Goal: Task Accomplishment & Management: Complete application form

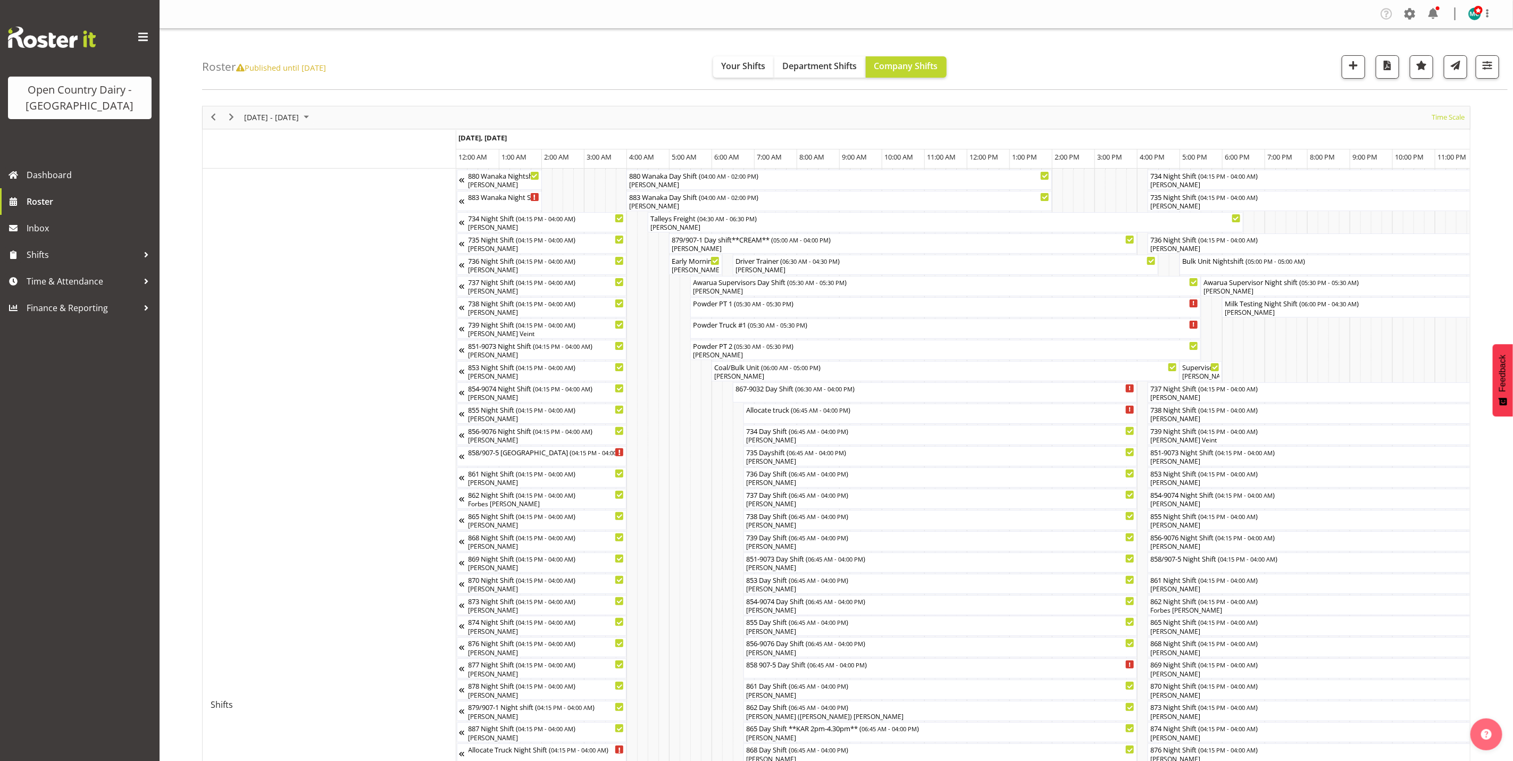
scroll to position [0, 3062]
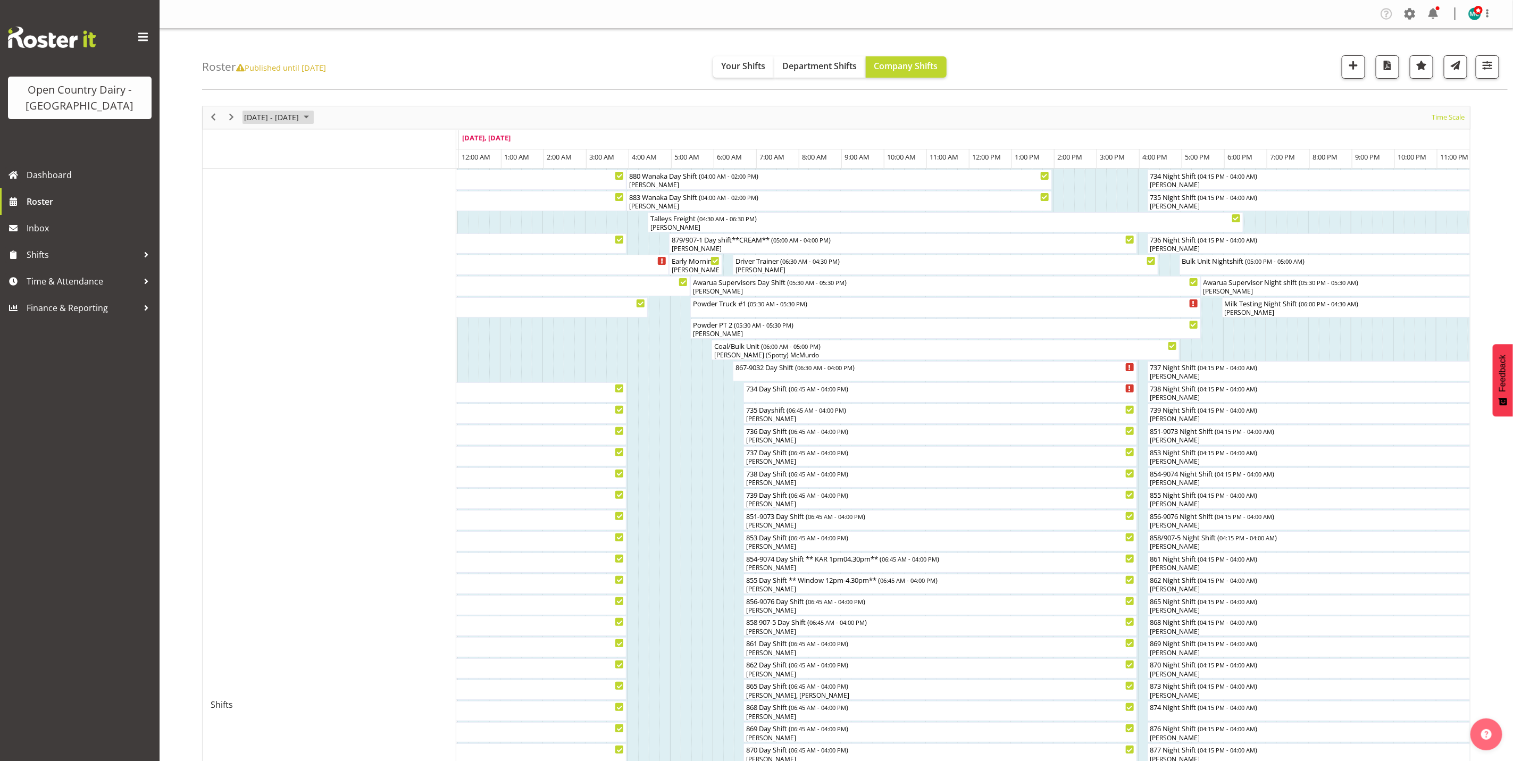
click at [272, 115] on span "[DATE] - [DATE]" at bounding box center [271, 117] width 57 height 13
click at [273, 145] on div "October 2025" at bounding box center [261, 145] width 24 height 21
click at [321, 242] on span "Nov" at bounding box center [321, 237] width 24 height 24
click at [340, 183] on span "1" at bounding box center [340, 181] width 16 height 16
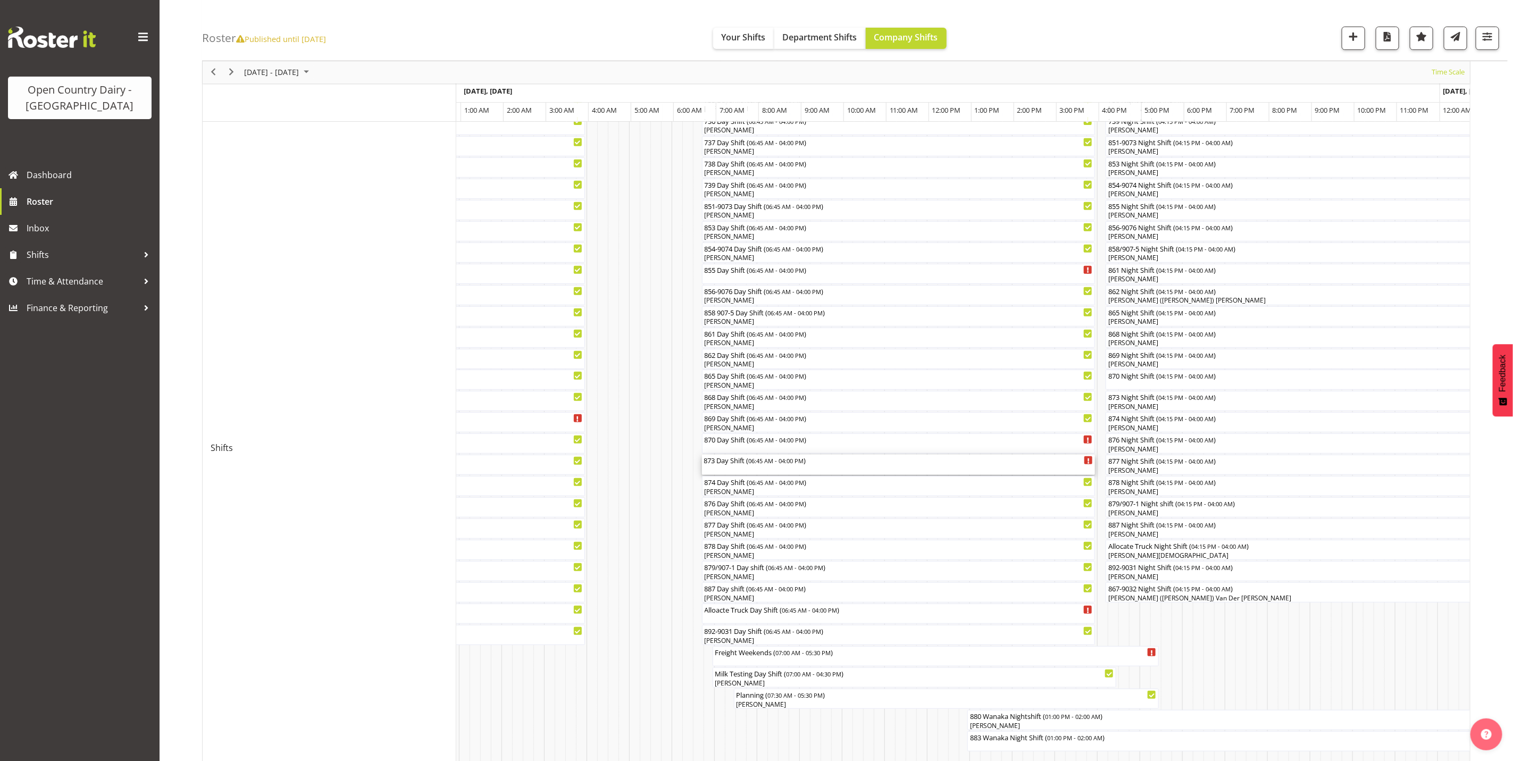
click at [732, 471] on div "873 Day Shift ( 06:45 AM - 04:00 PM )" at bounding box center [898, 465] width 389 height 20
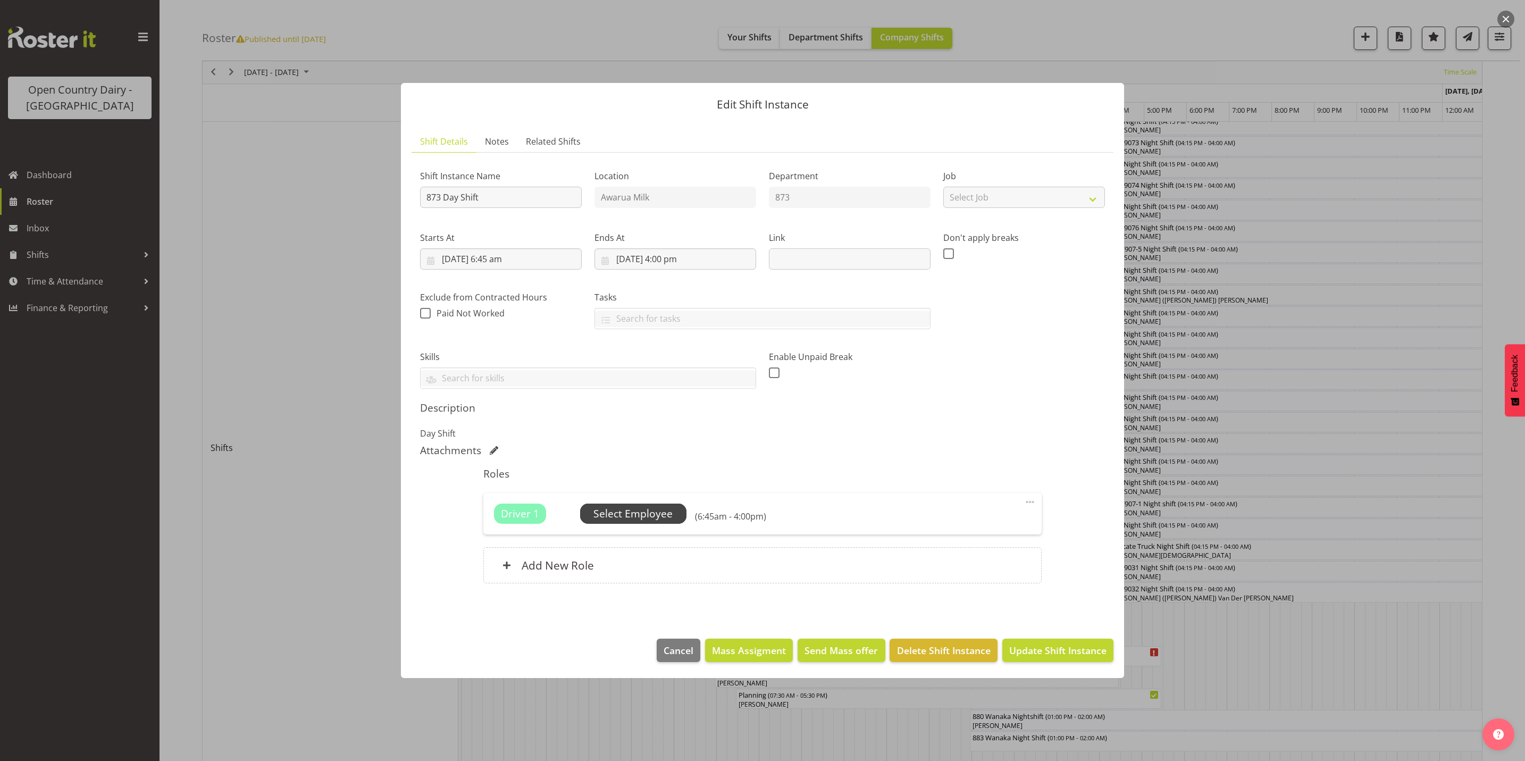
click at [643, 514] on span "Select Employee" at bounding box center [632, 513] width 79 height 15
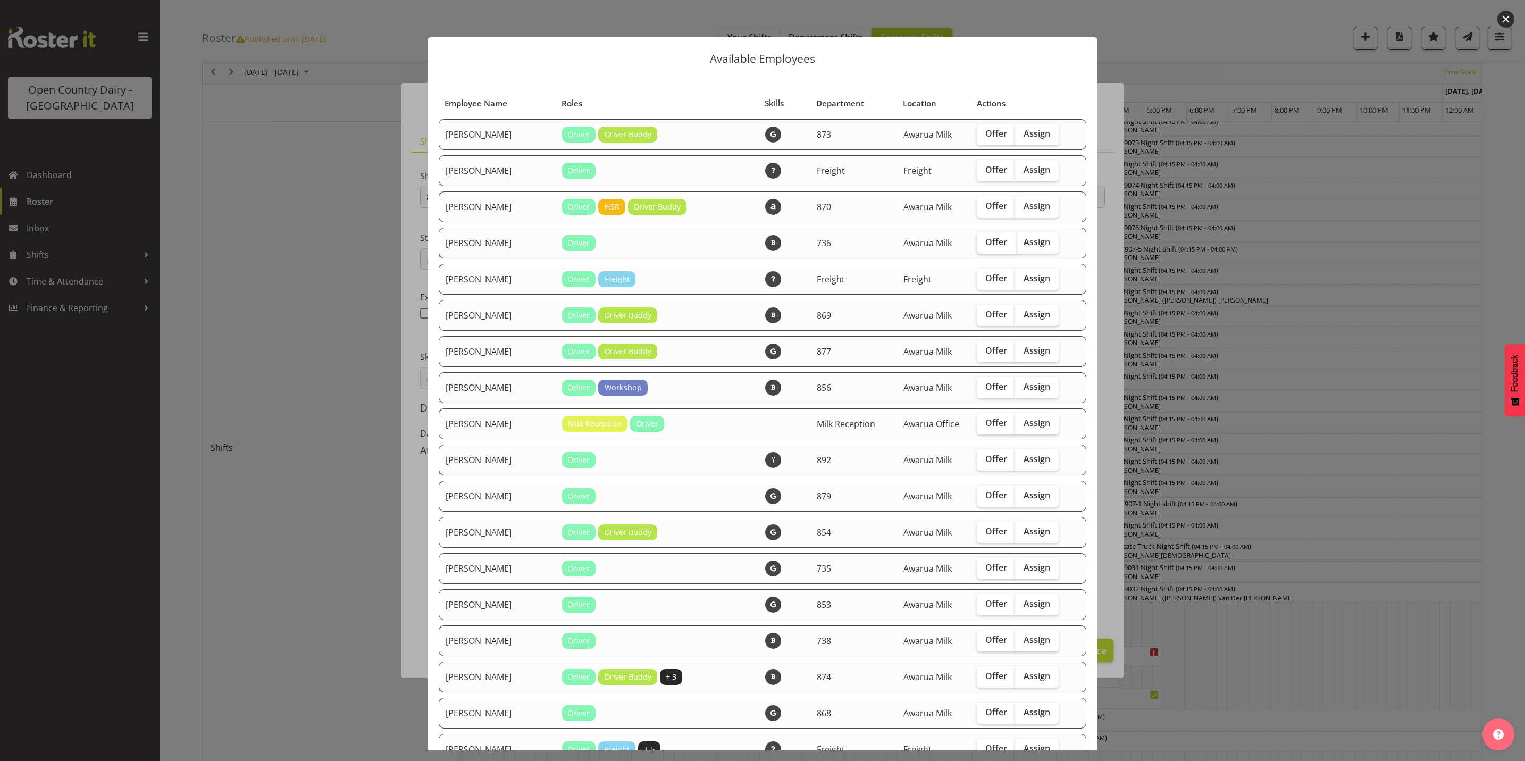
click at [985, 243] on span "Offer" at bounding box center [996, 242] width 22 height 11
click at [980, 243] on input "Offer" at bounding box center [980, 242] width 7 height 7
checkbox input "true"
click at [985, 131] on span "Offer" at bounding box center [996, 133] width 22 height 11
click at [978, 131] on input "Offer" at bounding box center [980, 133] width 7 height 7
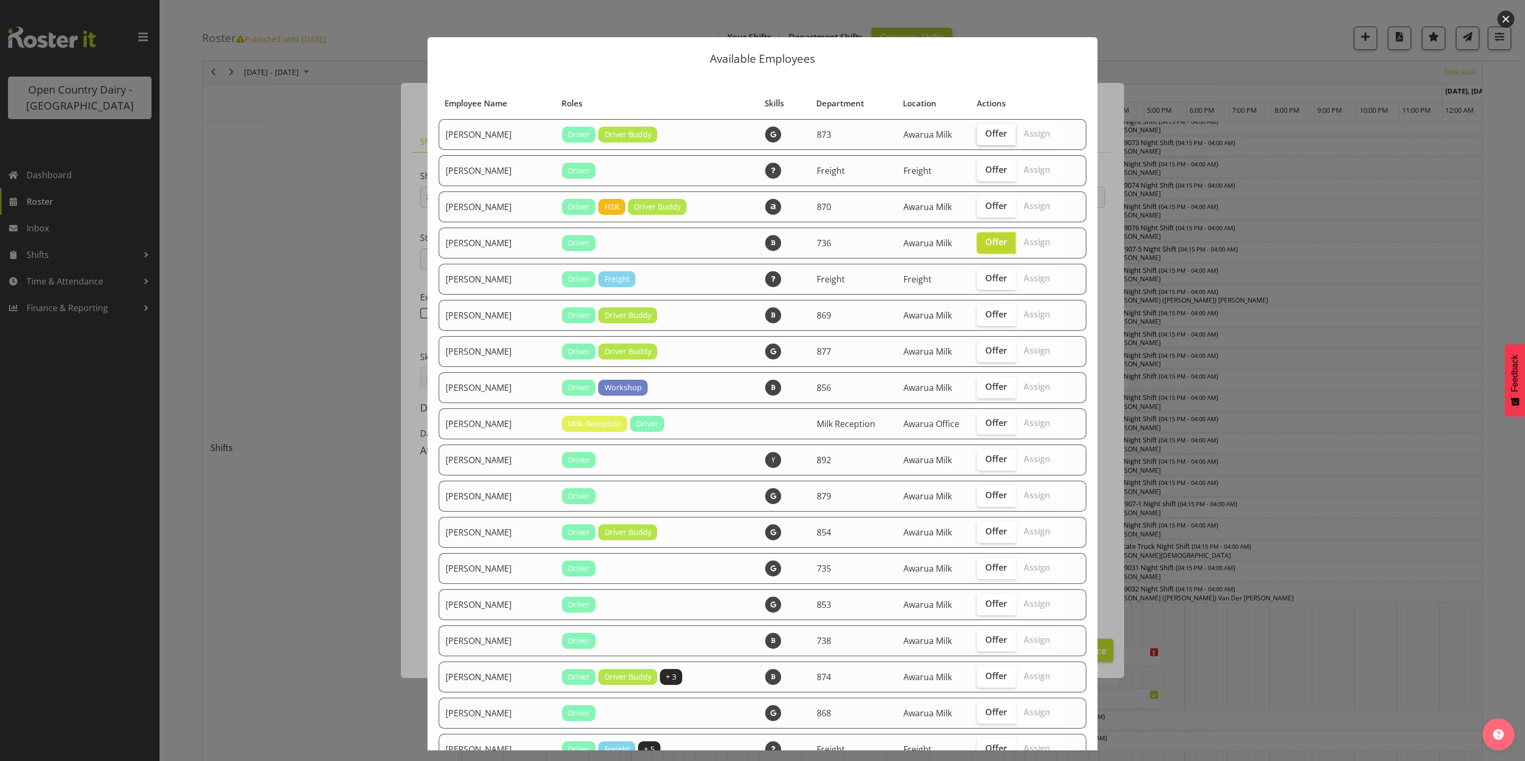
checkbox input "true"
click at [985, 389] on span "Offer" at bounding box center [996, 386] width 22 height 11
click at [982, 389] on input "Offer" at bounding box center [980, 386] width 7 height 7
checkbox input "true"
click at [985, 493] on span "Offer" at bounding box center [996, 495] width 22 height 11
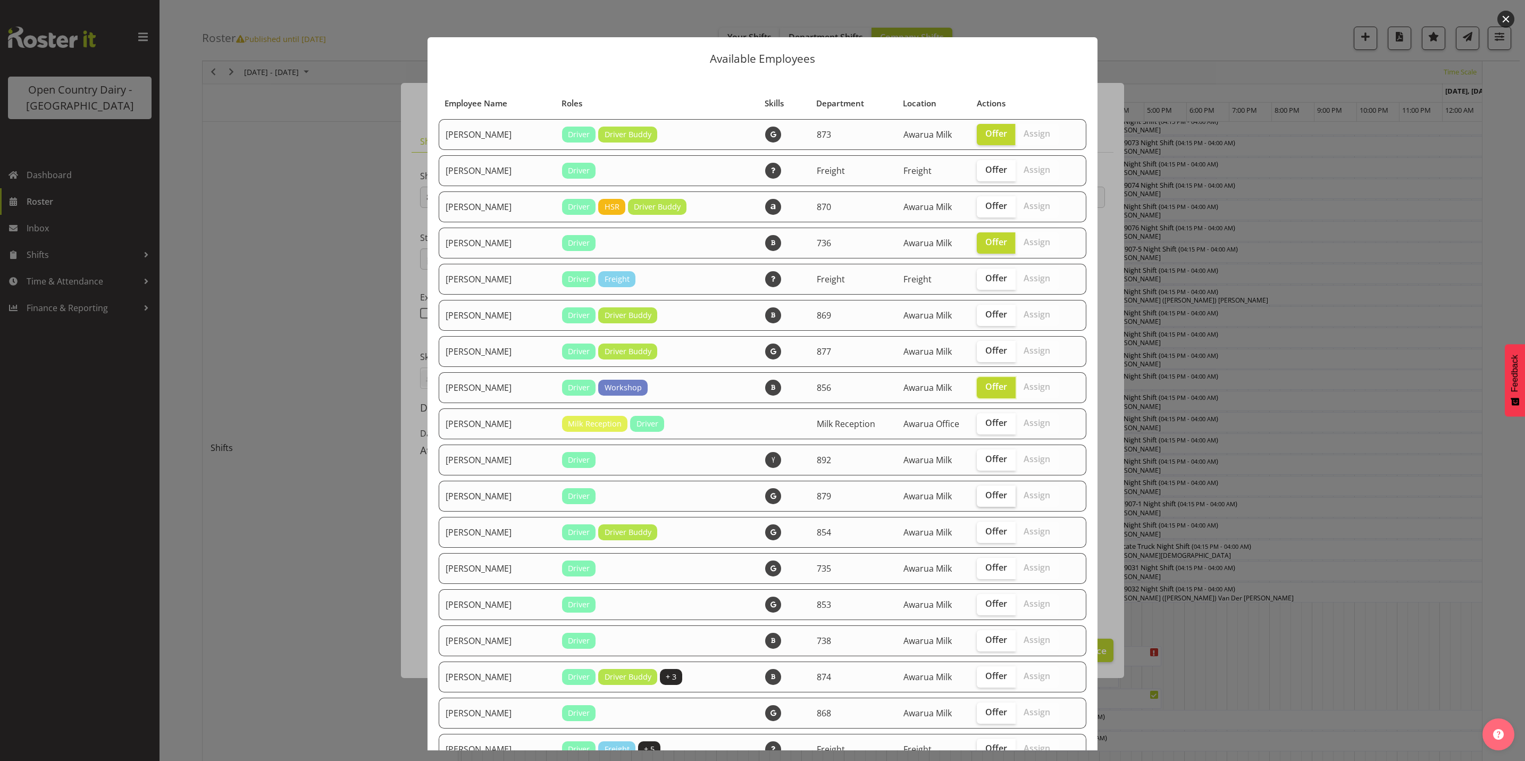
click at [977, 493] on input "Offer" at bounding box center [980, 495] width 7 height 7
checkbox input "true"
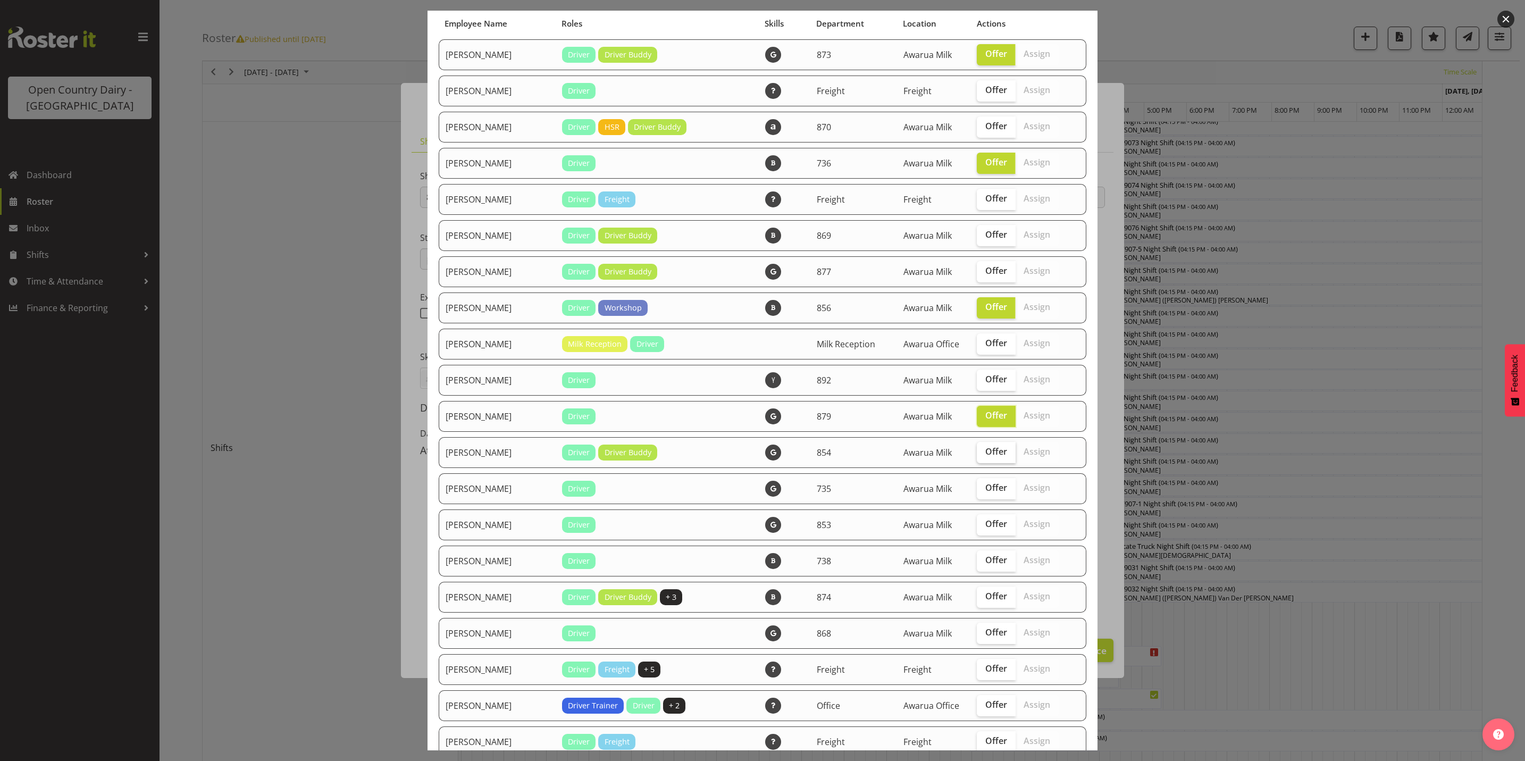
click at [985, 449] on span "Offer" at bounding box center [996, 451] width 22 height 11
click at [980, 449] on input "Offer" at bounding box center [980, 451] width 7 height 7
checkbox input "true"
click at [985, 526] on span "Offer" at bounding box center [996, 523] width 22 height 11
click at [977, 526] on input "Offer" at bounding box center [980, 524] width 7 height 7
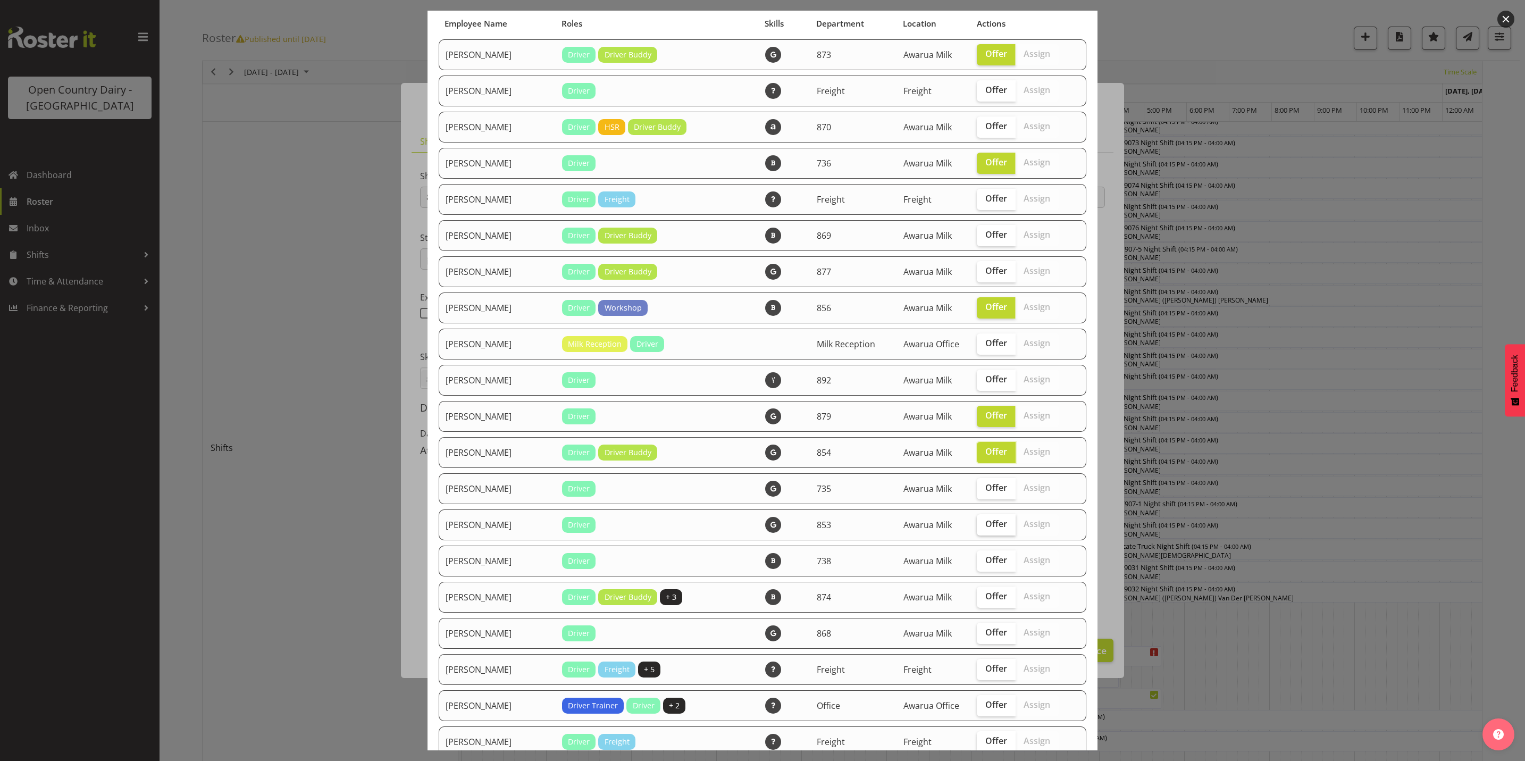
checkbox input "true"
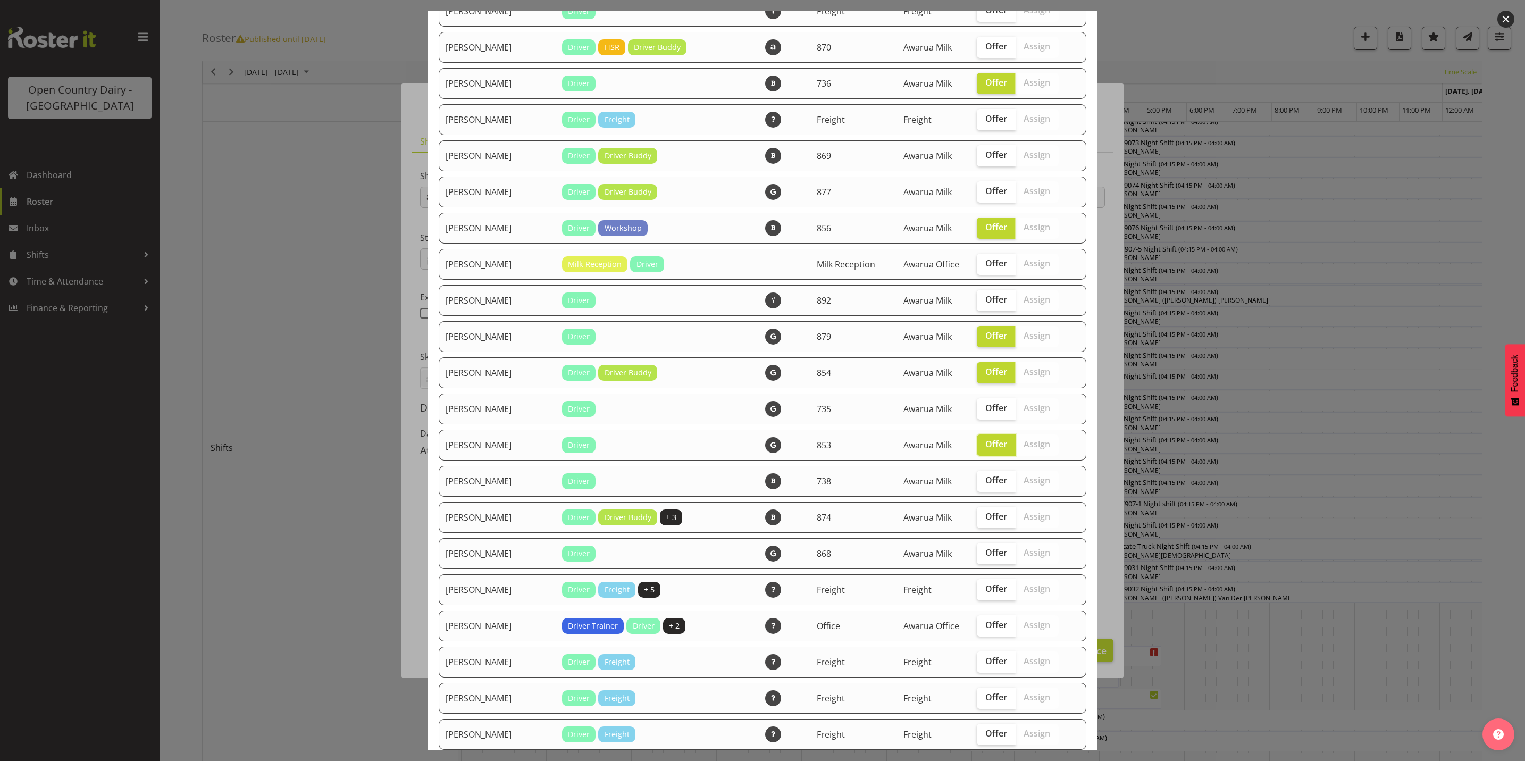
scroll to position [239, 0]
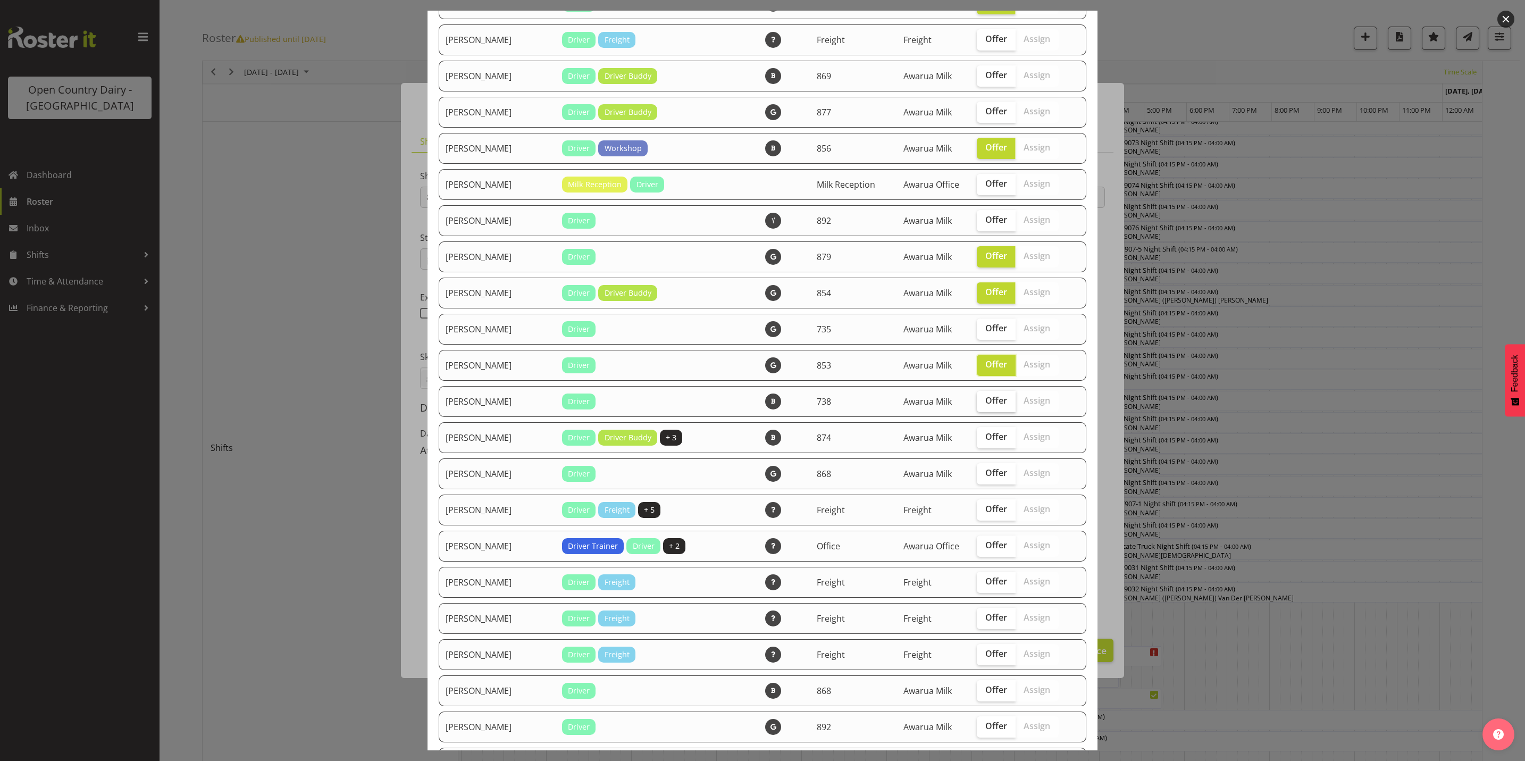
click at [986, 402] on span "Offer" at bounding box center [996, 400] width 22 height 11
click at [984, 402] on input "Offer" at bounding box center [980, 400] width 7 height 7
checkbox input "true"
click at [985, 436] on span "Offer" at bounding box center [996, 436] width 22 height 11
click at [980, 436] on input "Offer" at bounding box center [980, 436] width 7 height 7
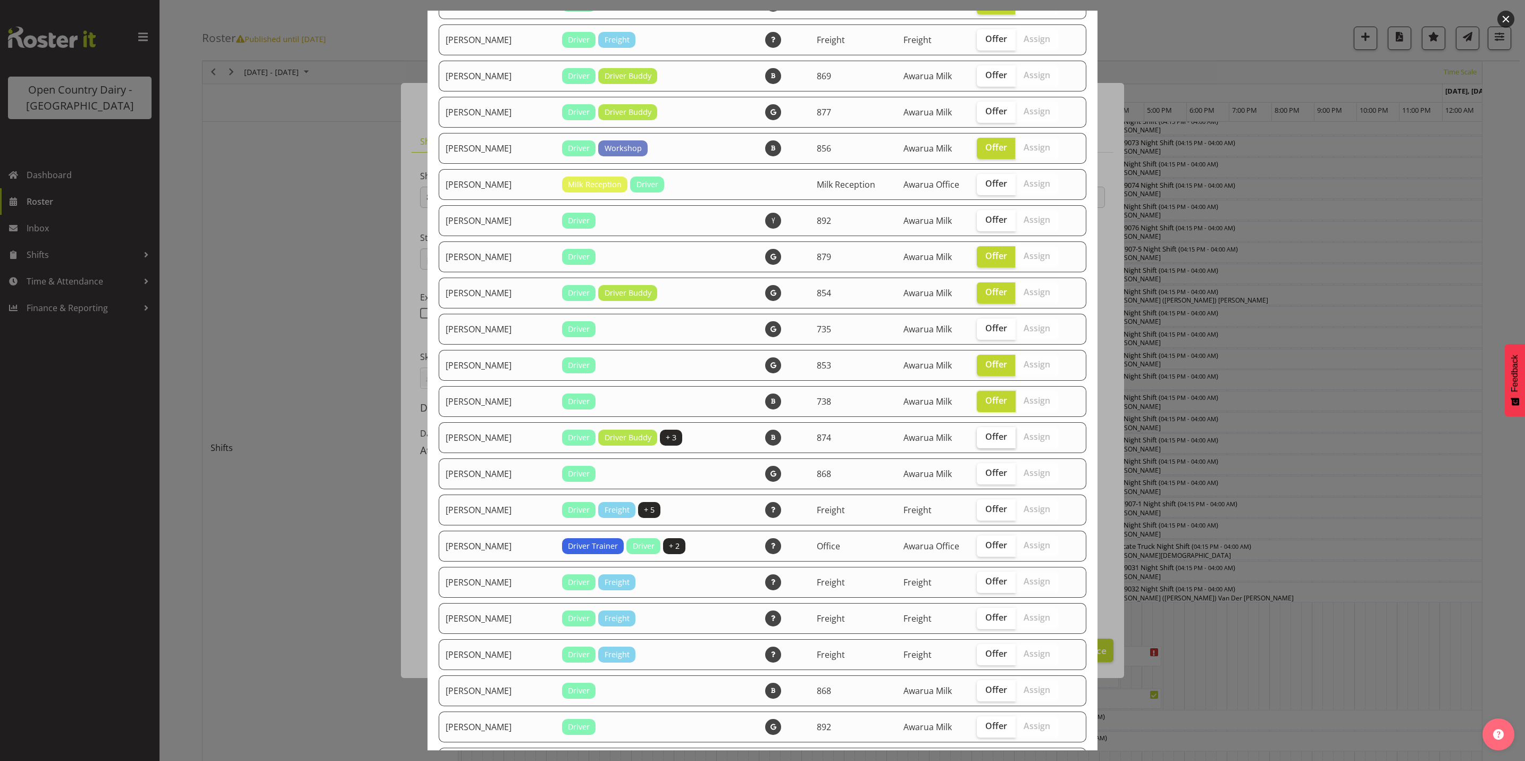
checkbox input "true"
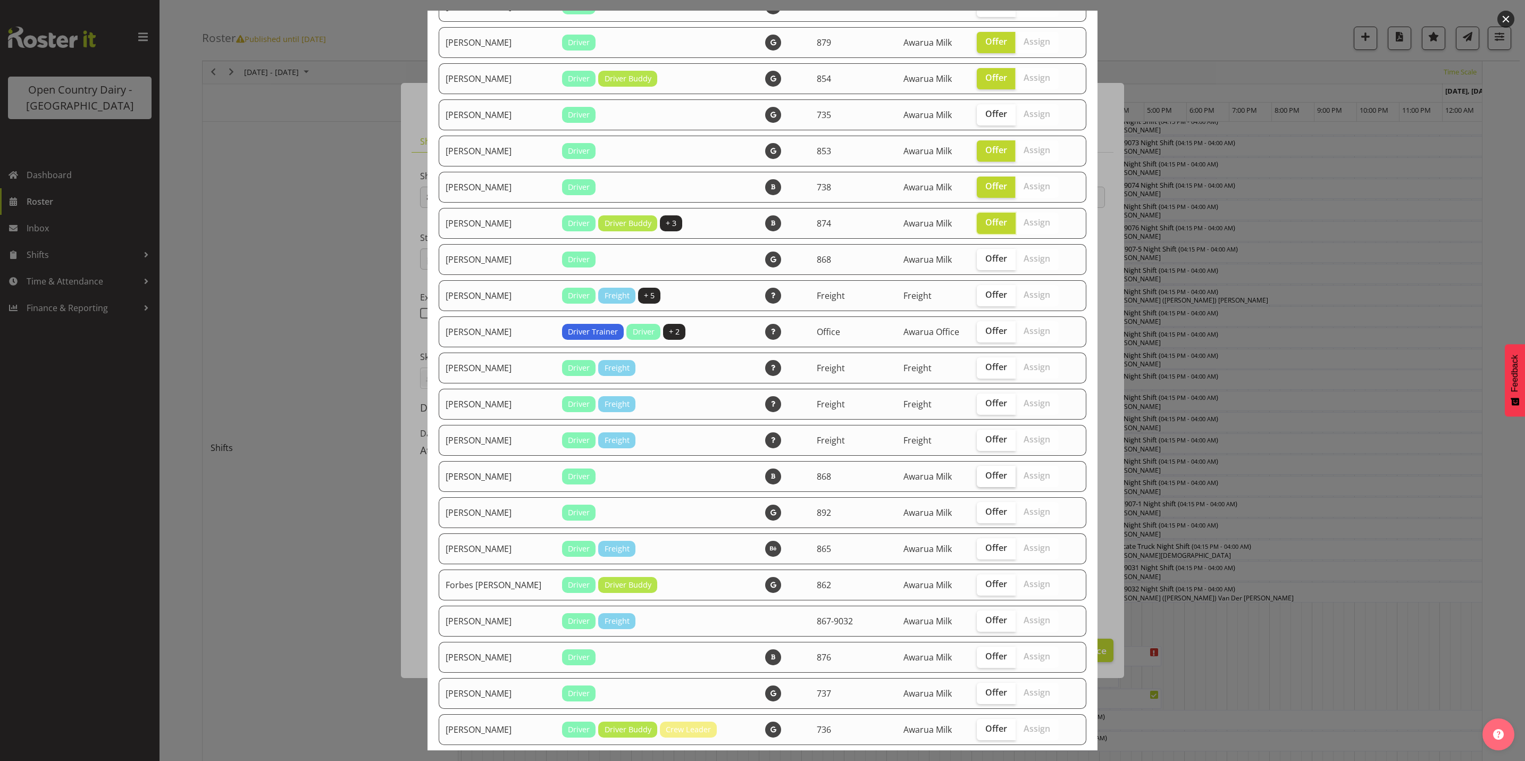
scroll to position [479, 0]
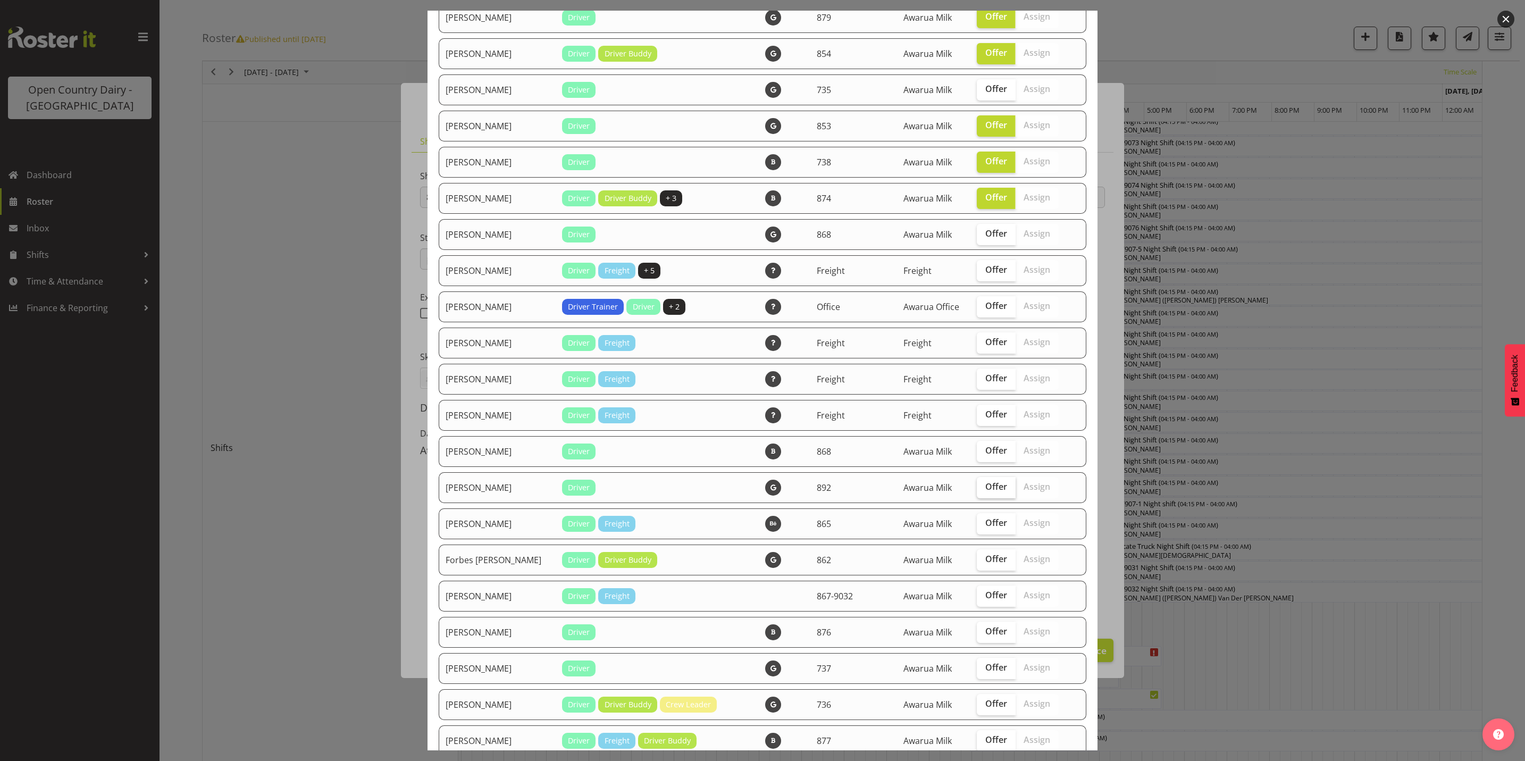
click at [985, 484] on span "Offer" at bounding box center [996, 486] width 22 height 11
click at [980, 484] on input "Offer" at bounding box center [980, 486] width 7 height 7
checkbox input "true"
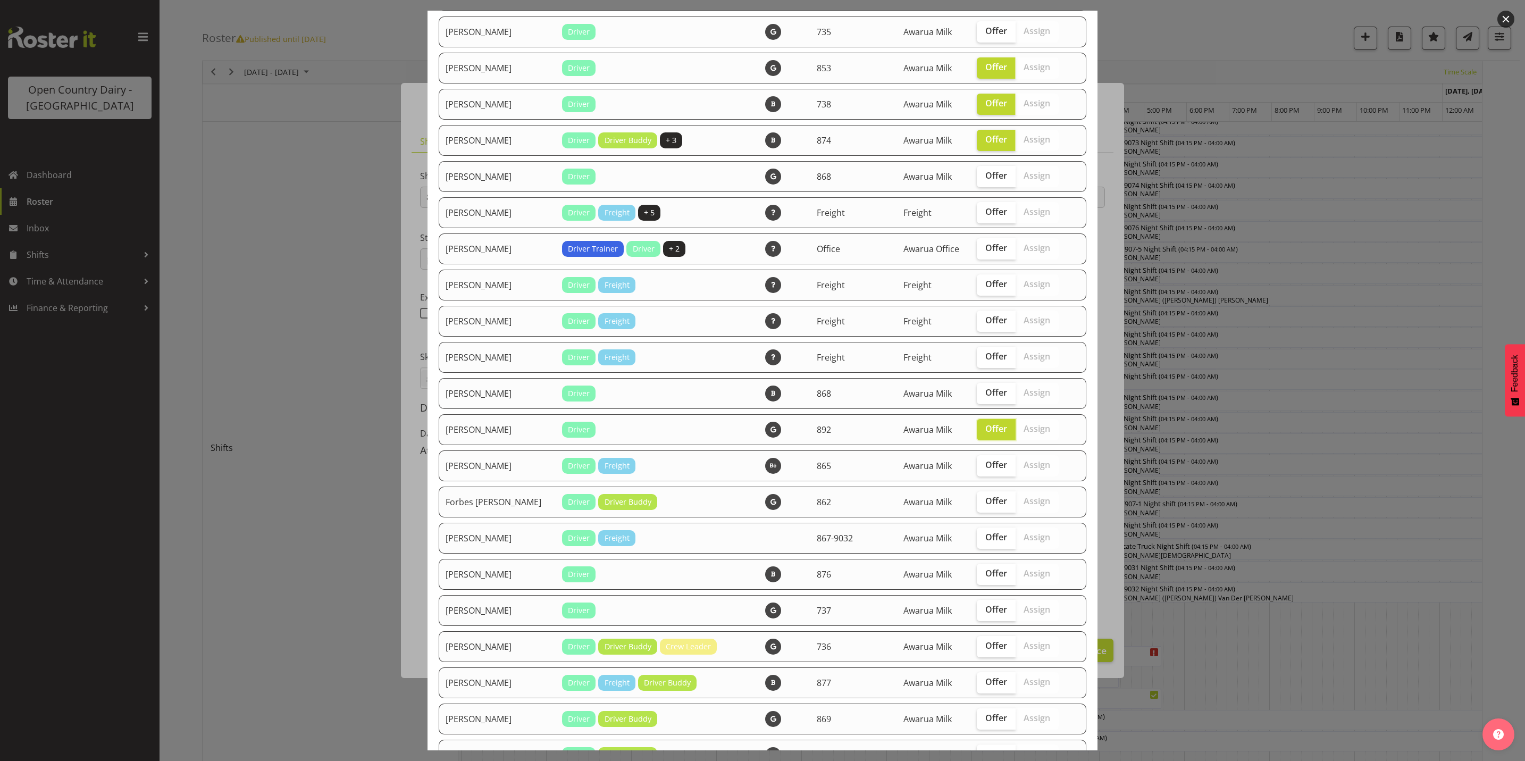
scroll to position [558, 0]
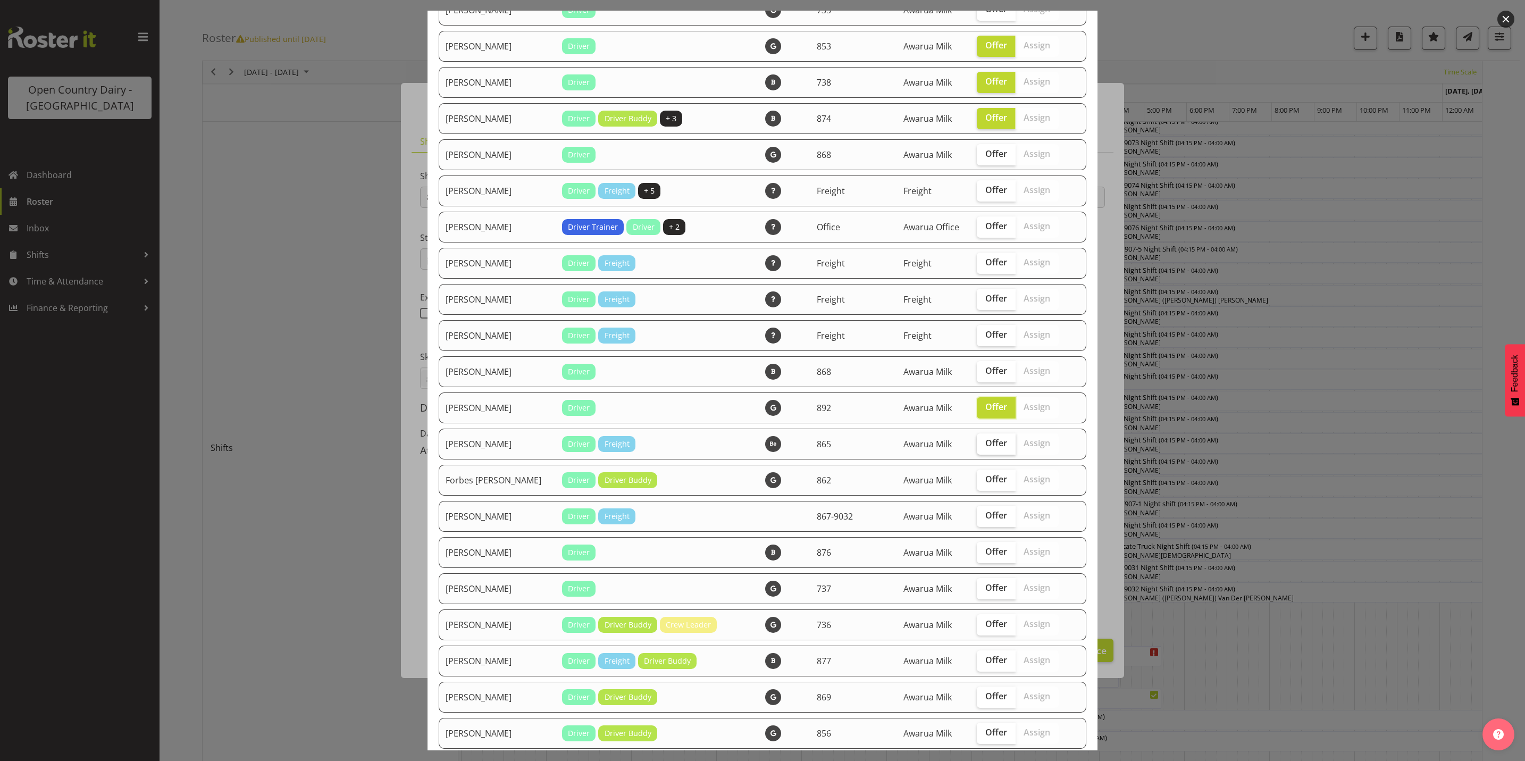
click at [985, 447] on span "Offer" at bounding box center [996, 443] width 22 height 11
click at [977, 447] on input "Offer" at bounding box center [980, 443] width 7 height 7
checkbox input "true"
click at [985, 481] on span "Offer" at bounding box center [996, 479] width 22 height 11
click at [977, 481] on input "Offer" at bounding box center [980, 479] width 7 height 7
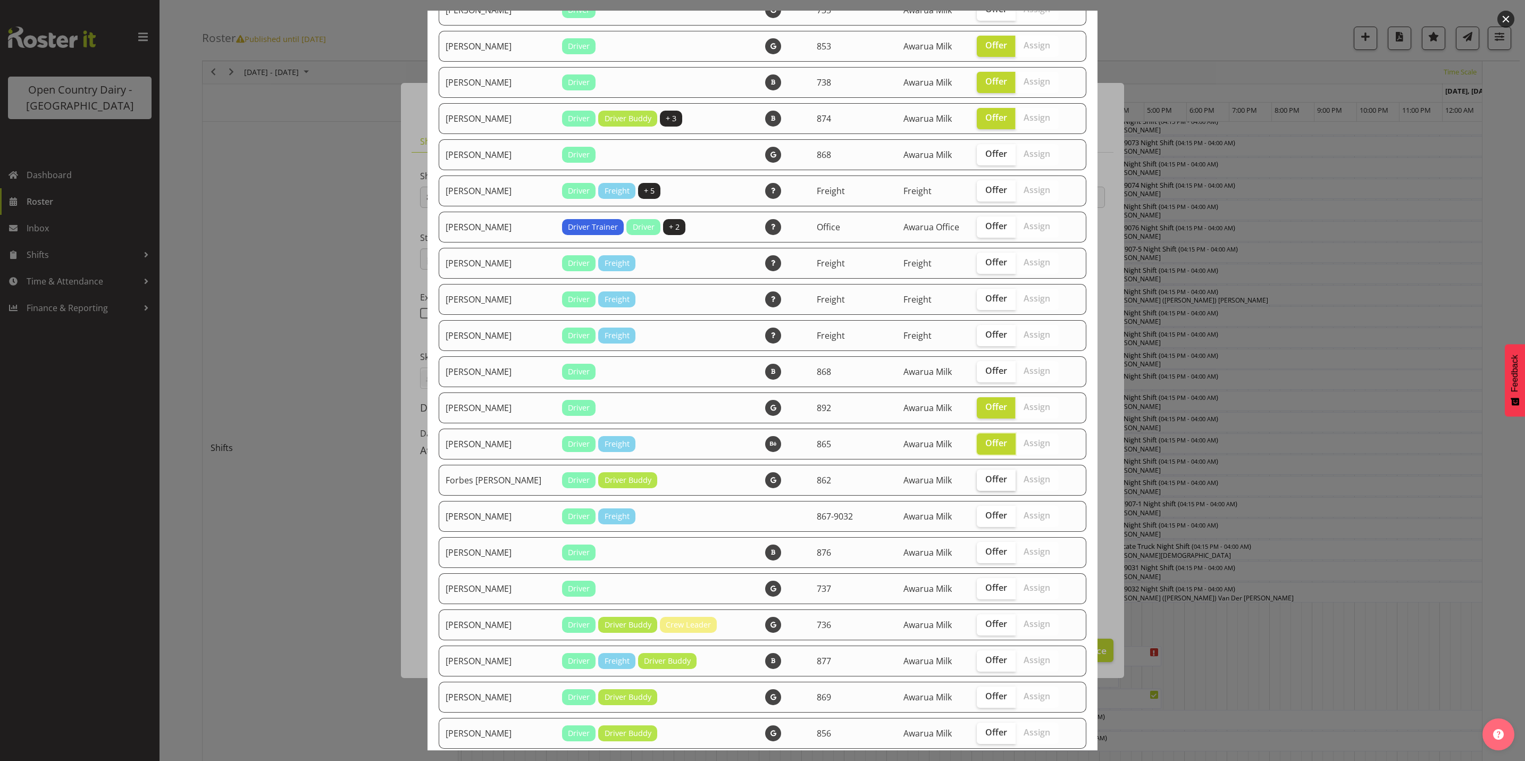
checkbox input "true"
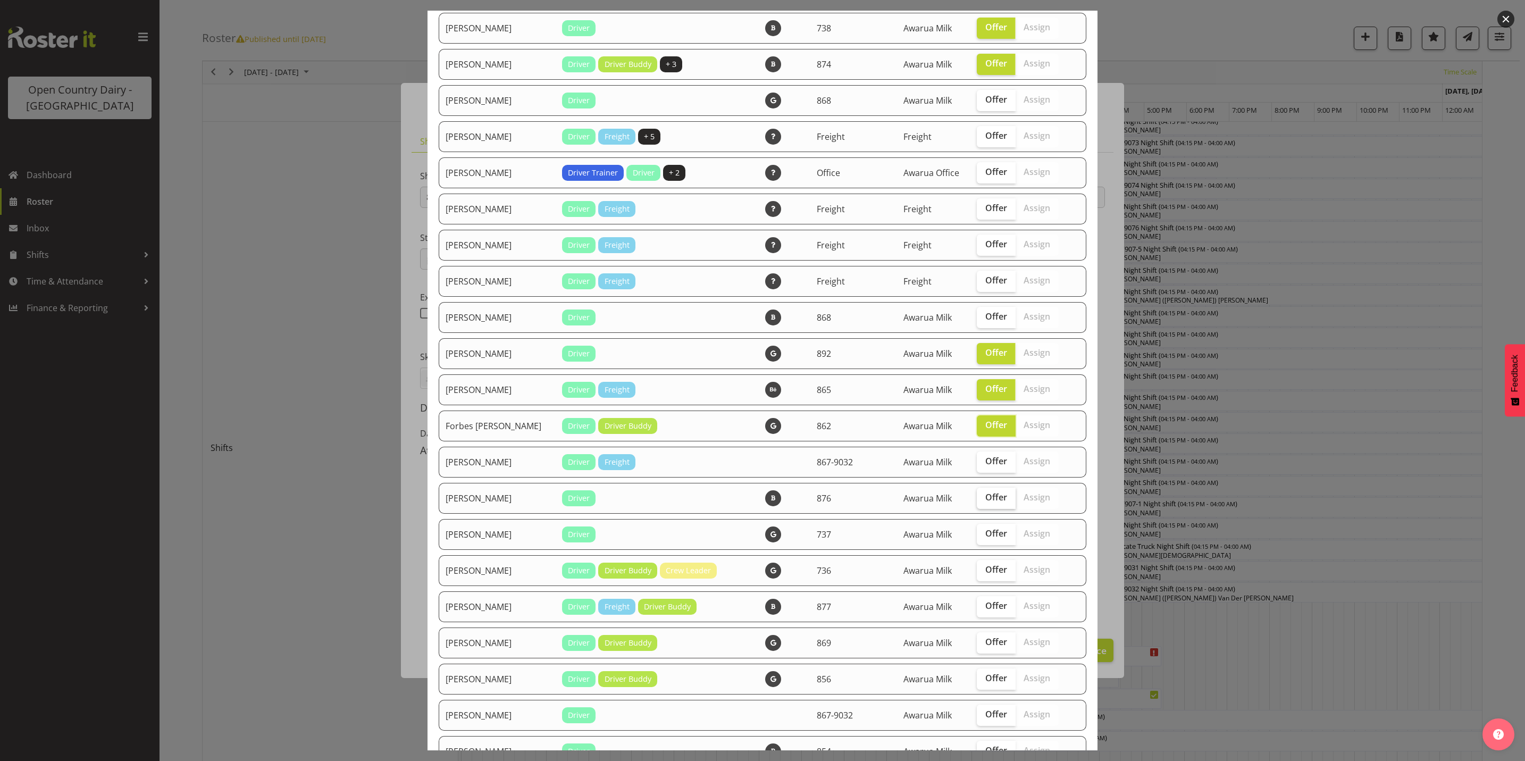
scroll to position [638, 0]
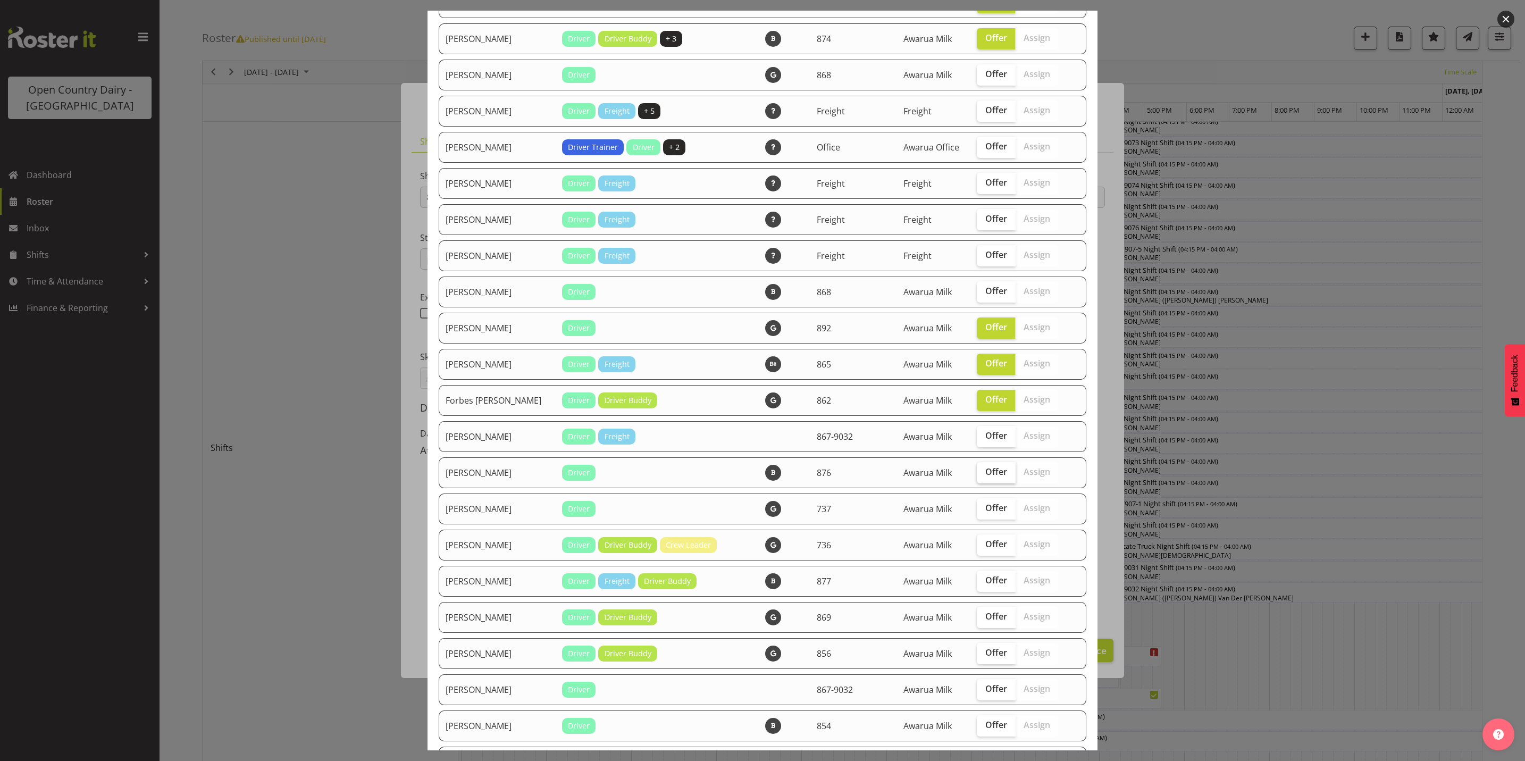
click at [985, 475] on span "Offer" at bounding box center [996, 471] width 22 height 11
click at [984, 475] on input "Offer" at bounding box center [980, 472] width 7 height 7
checkbox input "true"
click at [985, 512] on span "Offer" at bounding box center [996, 508] width 22 height 11
click at [980, 512] on input "Offer" at bounding box center [980, 508] width 7 height 7
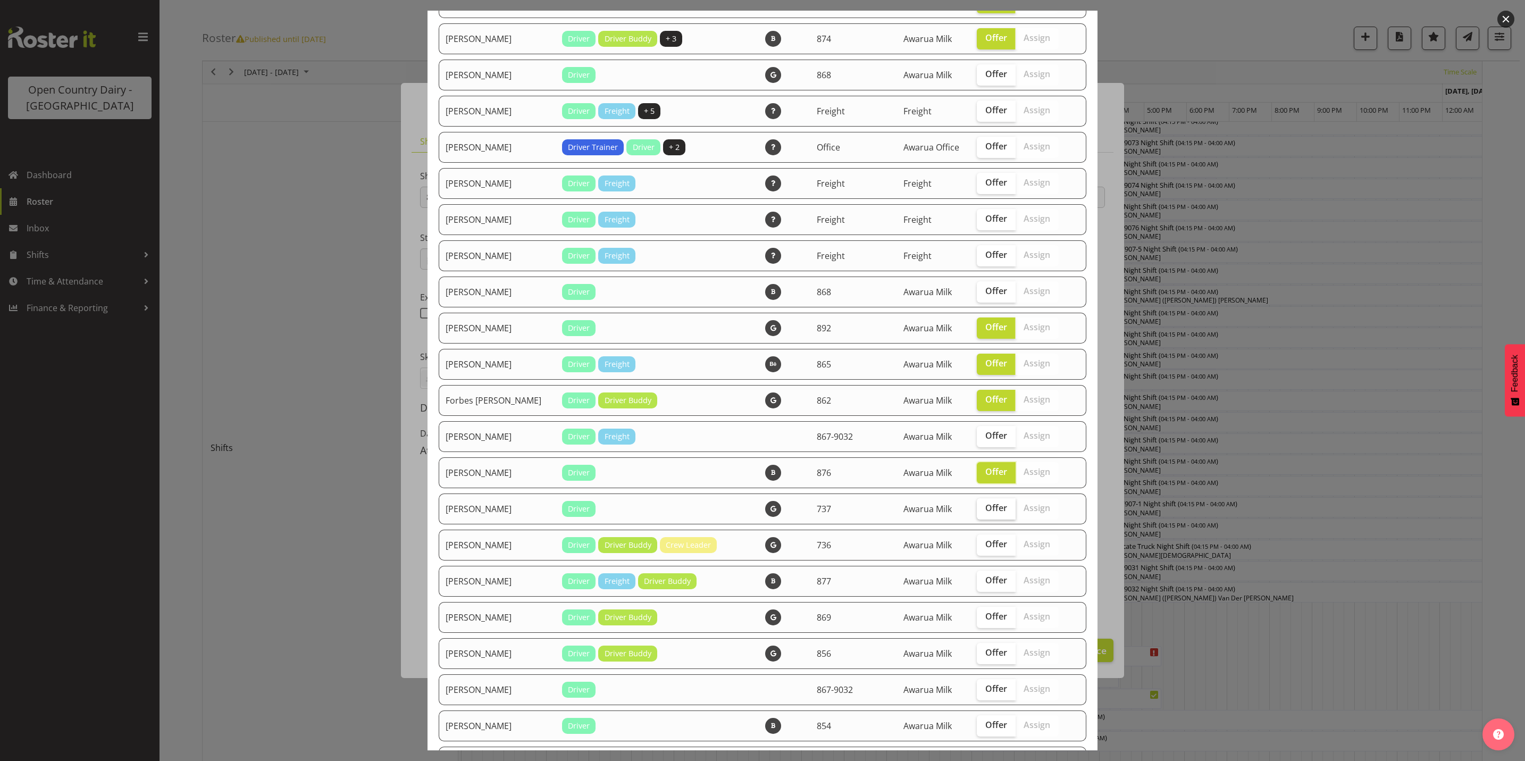
checkbox input "true"
click at [985, 541] on span "Offer" at bounding box center [996, 544] width 22 height 11
click at [978, 541] on input "Offer" at bounding box center [980, 544] width 7 height 7
checkbox input "true"
click at [985, 581] on span "Offer" at bounding box center [996, 580] width 22 height 11
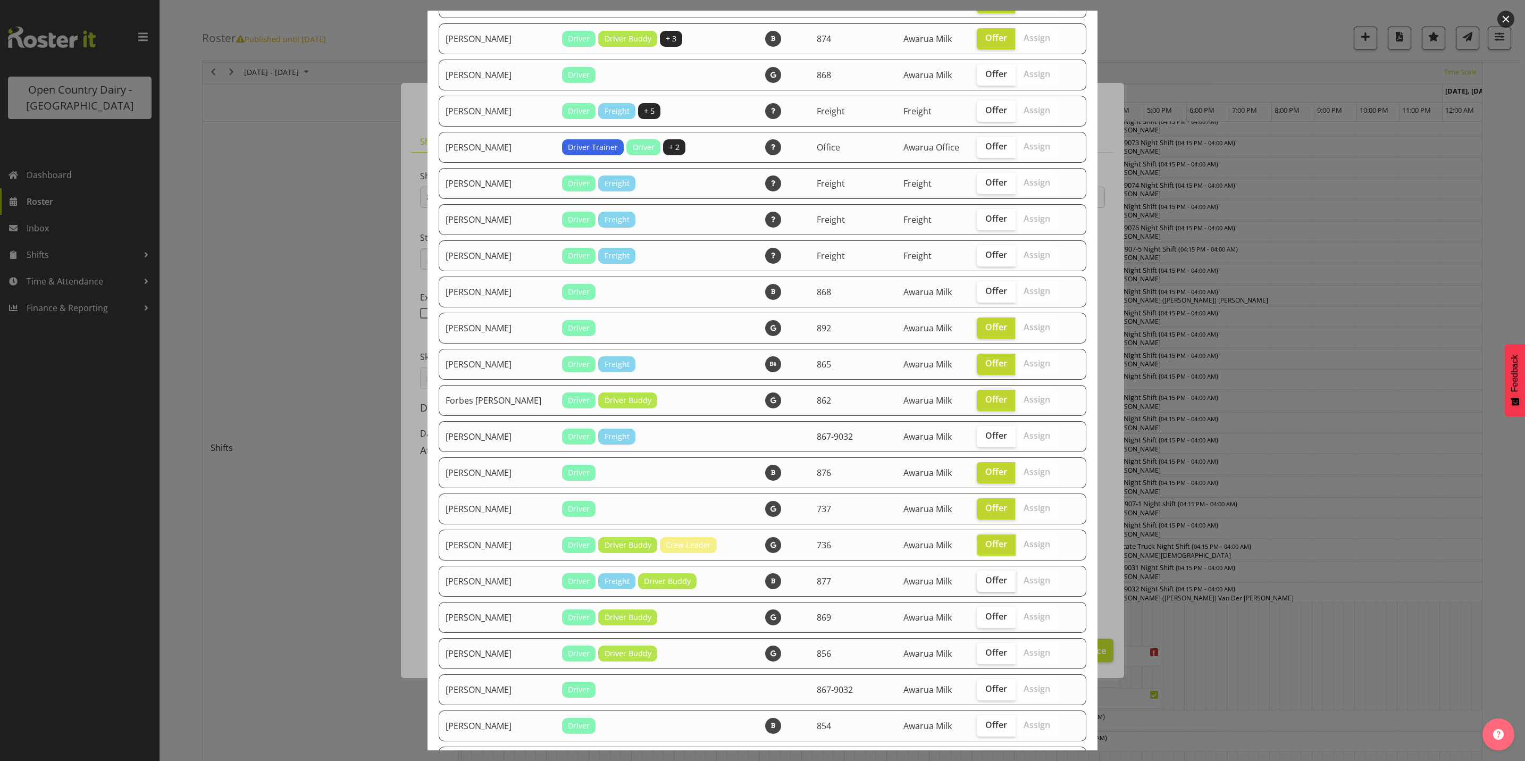
click at [980, 581] on input "Offer" at bounding box center [980, 580] width 7 height 7
checkbox input "true"
click at [985, 611] on span "Offer" at bounding box center [996, 616] width 22 height 11
click at [983, 613] on input "Offer" at bounding box center [980, 616] width 7 height 7
checkbox input "true"
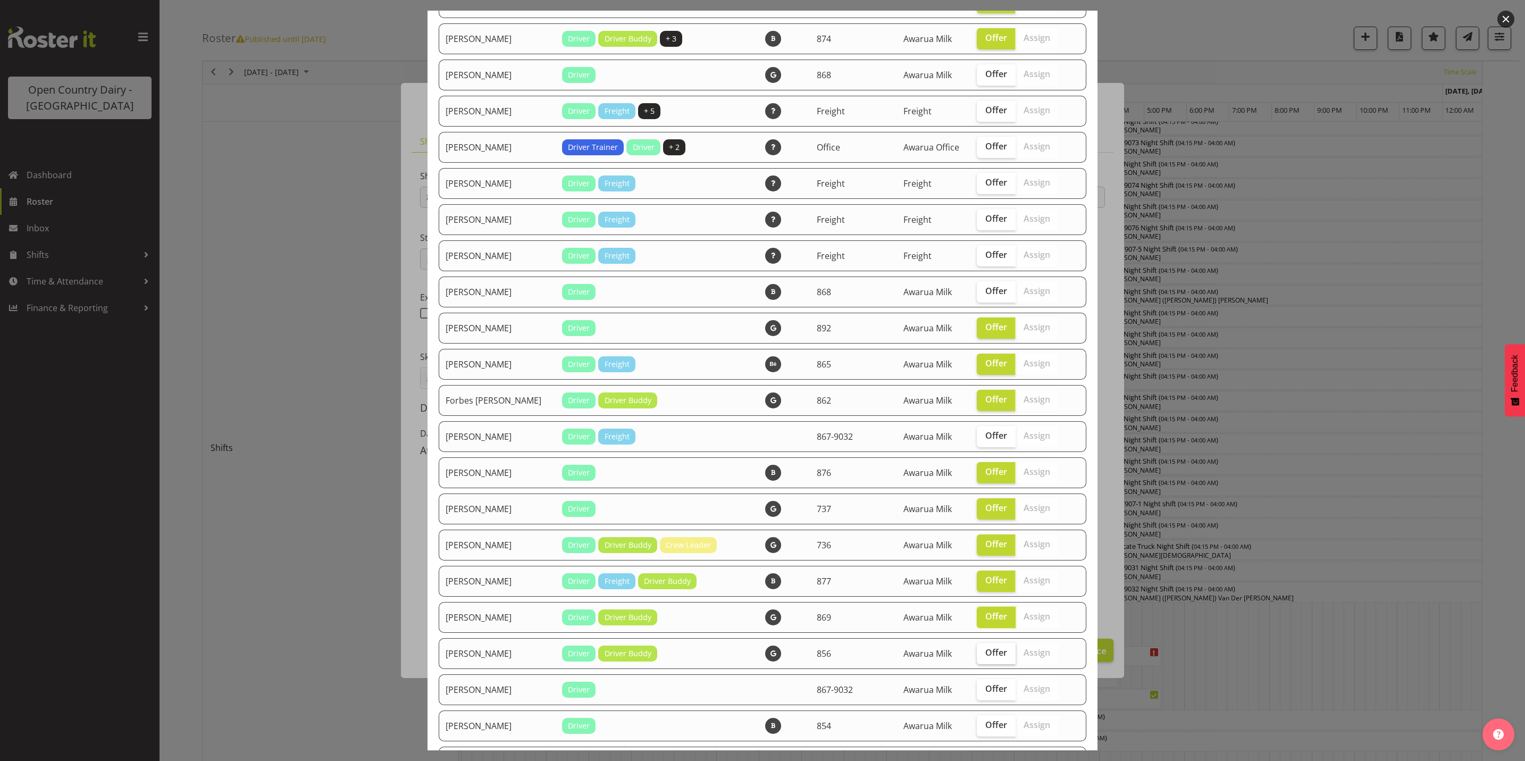
click at [985, 651] on span "Offer" at bounding box center [996, 652] width 22 height 11
click at [981, 651] on input "Offer" at bounding box center [980, 652] width 7 height 7
checkbox input "true"
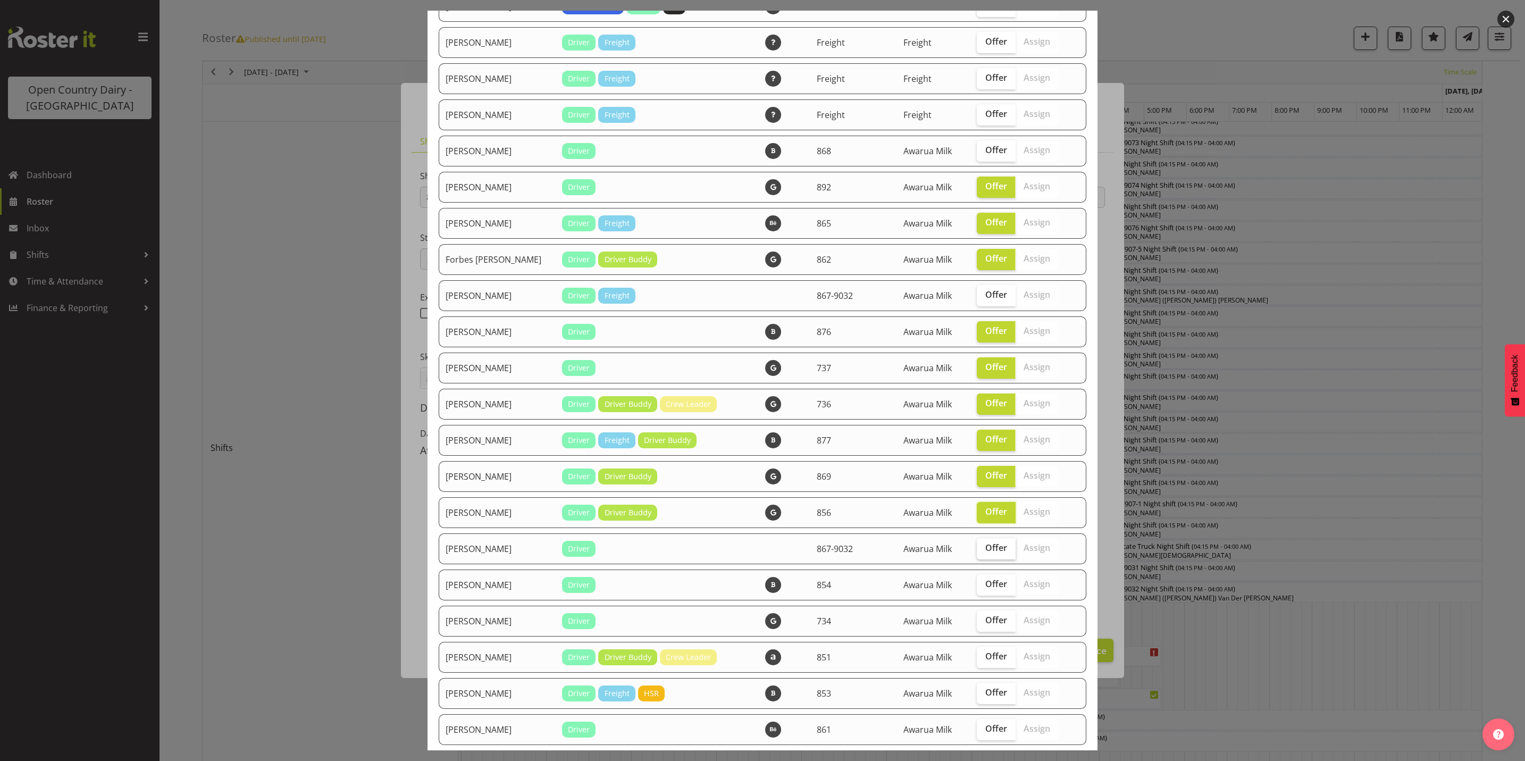
scroll to position [798, 0]
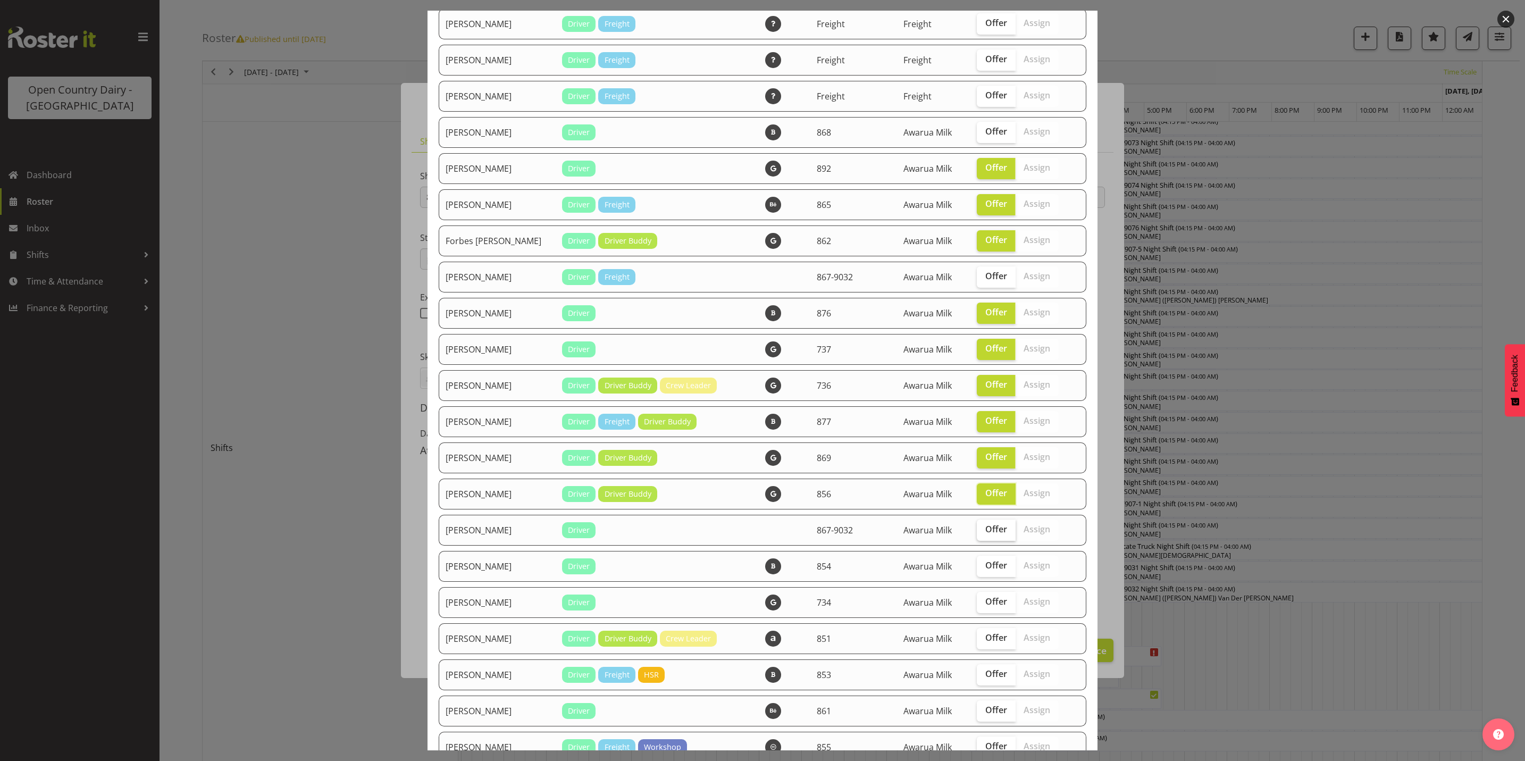
click at [985, 528] on span "Offer" at bounding box center [996, 529] width 22 height 11
click at [978, 528] on input "Offer" at bounding box center [980, 529] width 7 height 7
checkbox input "true"
click at [985, 564] on span "Offer" at bounding box center [996, 565] width 22 height 11
click at [978, 564] on input "Offer" at bounding box center [980, 565] width 7 height 7
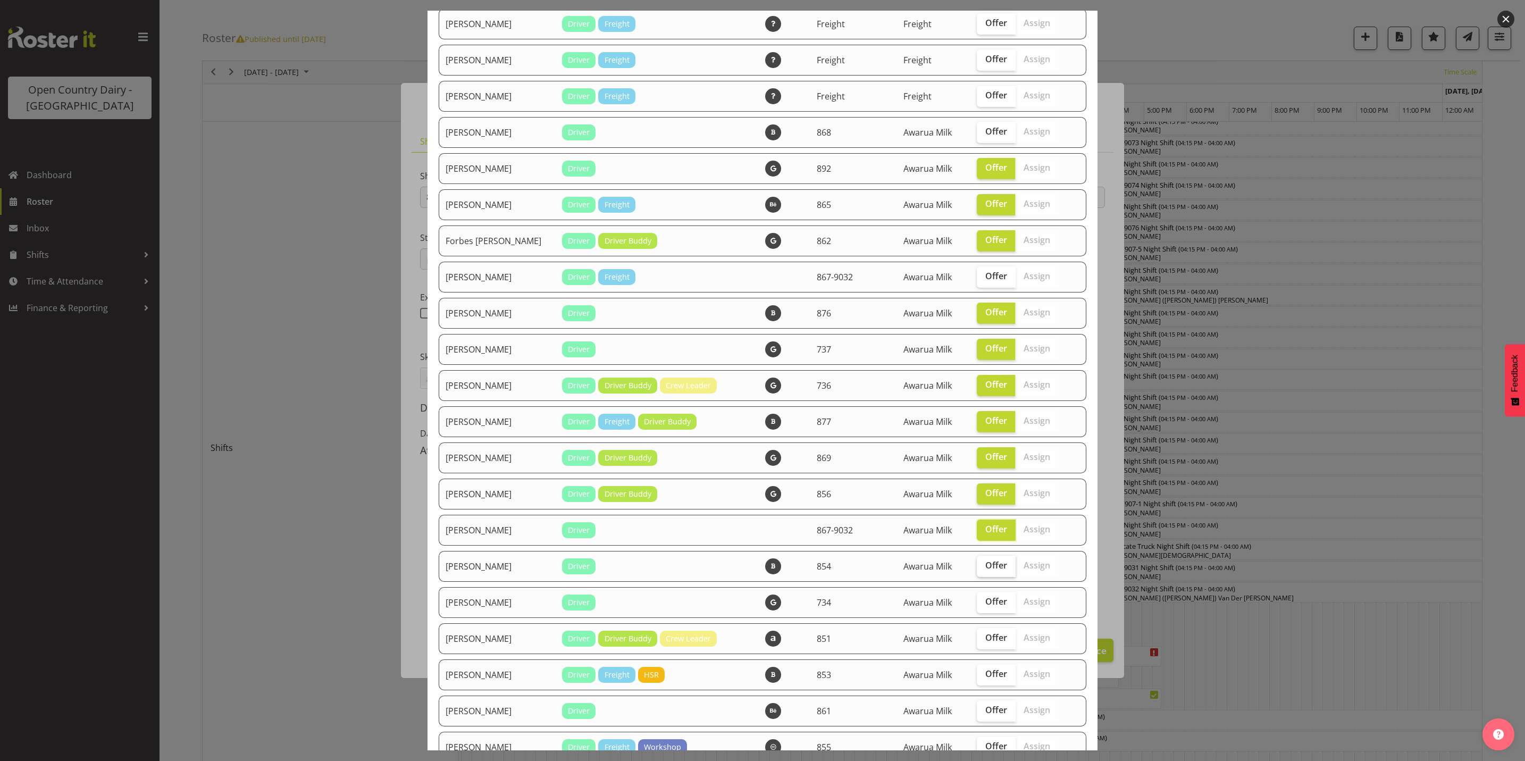
checkbox input "true"
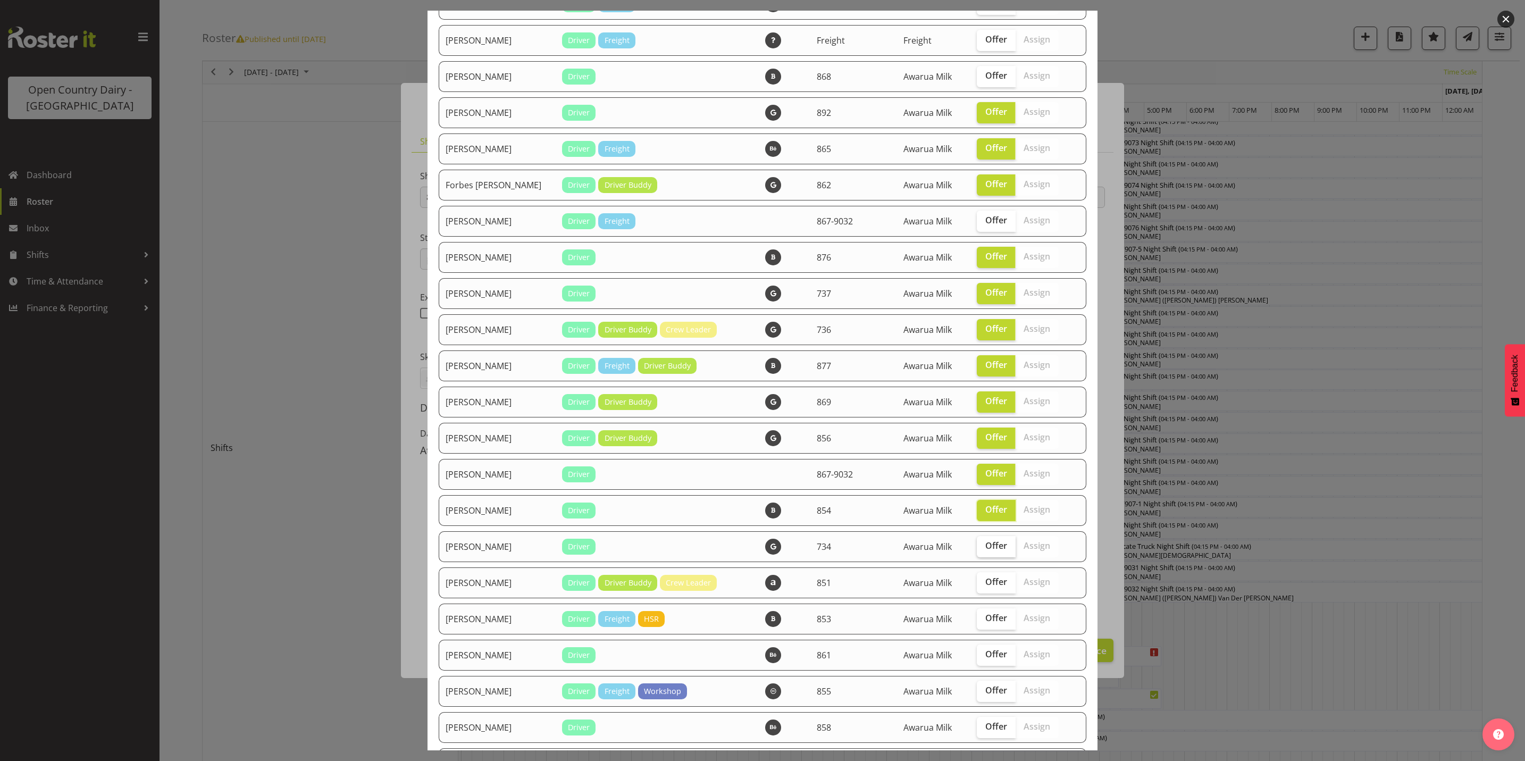
scroll to position [877, 0]
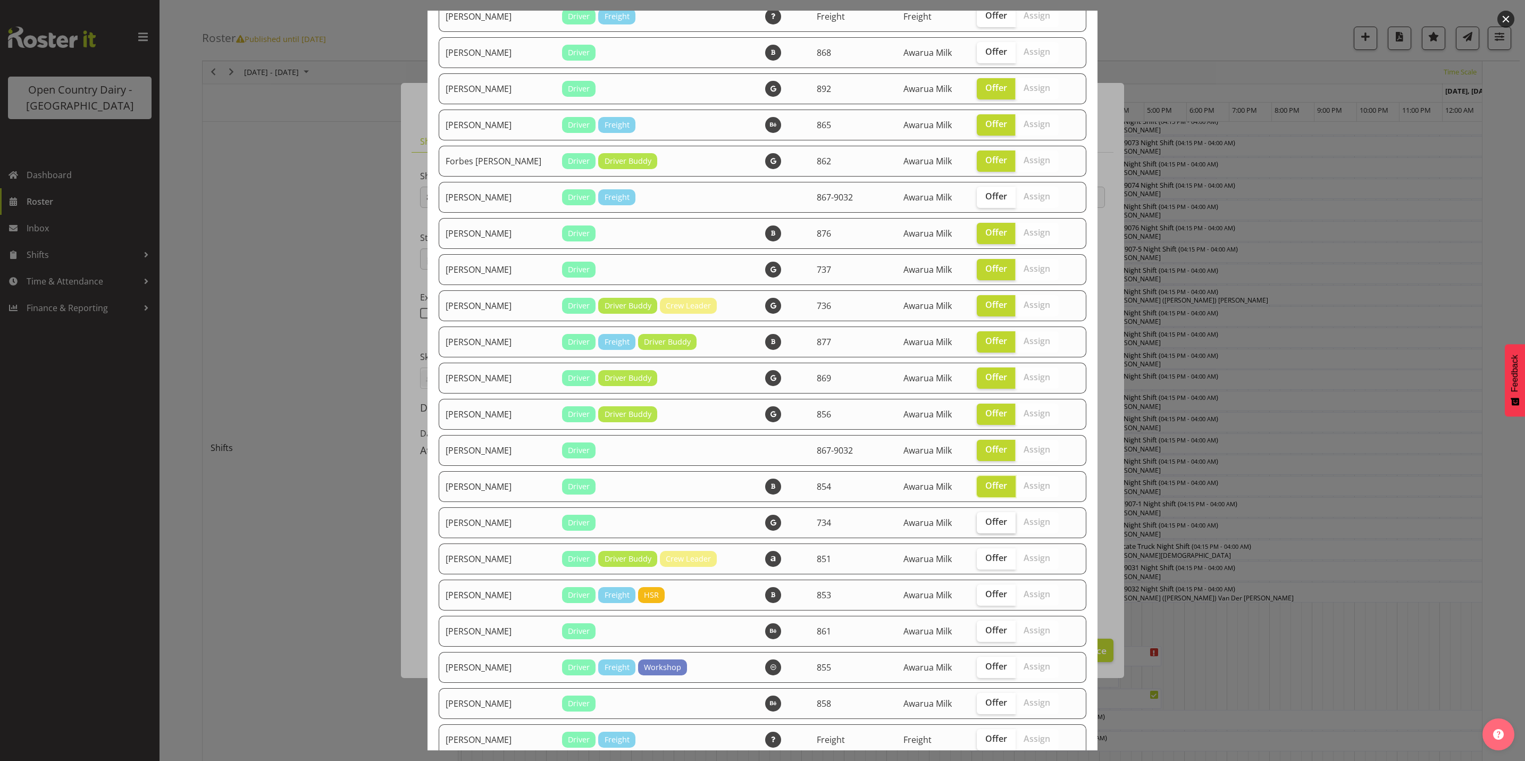
click at [985, 522] on span "Offer" at bounding box center [996, 521] width 22 height 11
click at [977, 522] on input "Offer" at bounding box center [980, 521] width 7 height 7
checkbox input "true"
click at [985, 589] on span "Offer" at bounding box center [996, 594] width 22 height 11
click at [981, 591] on input "Offer" at bounding box center [980, 594] width 7 height 7
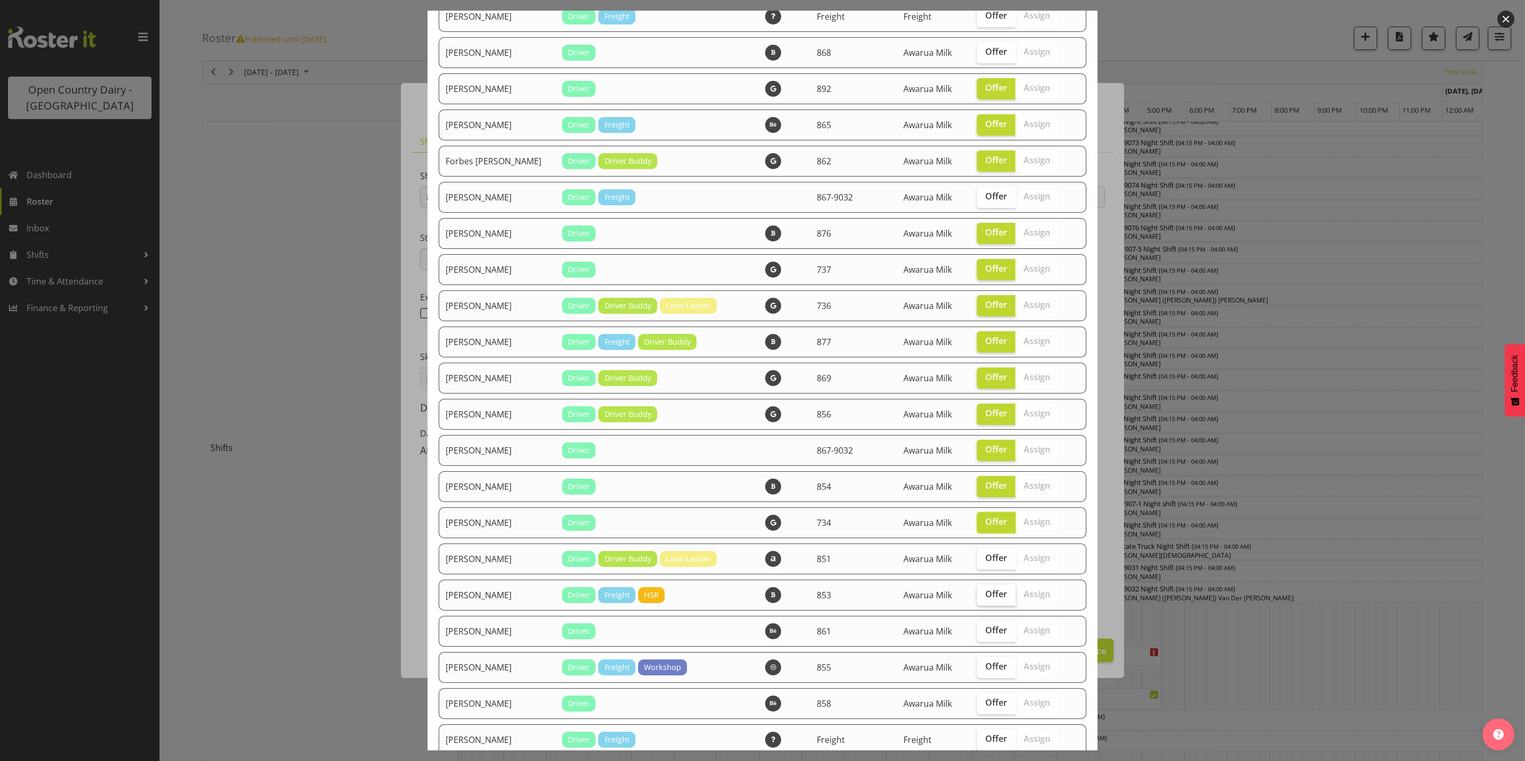
checkbox input "true"
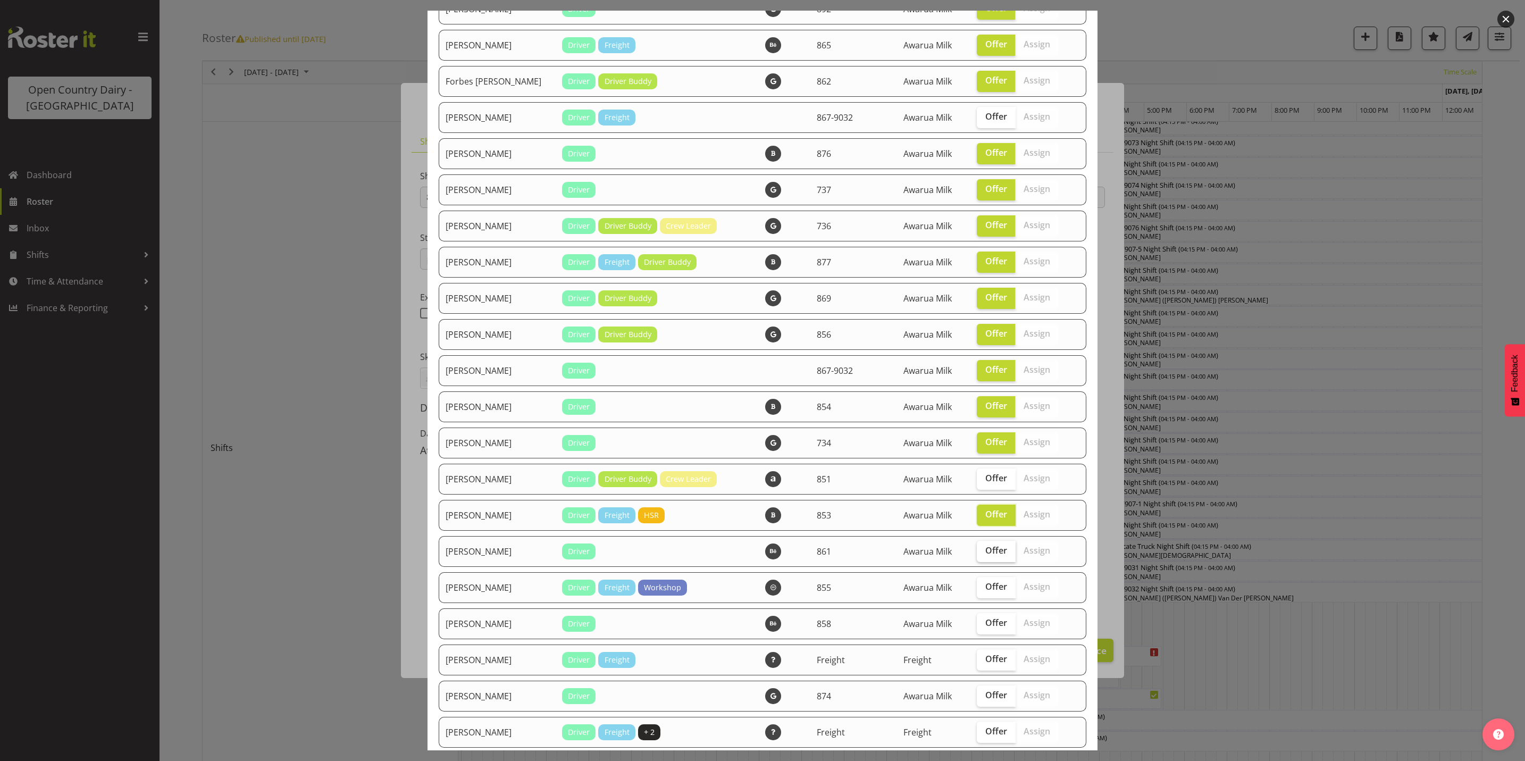
click at [978, 555] on label "Offer" at bounding box center [996, 551] width 39 height 21
click at [978, 554] on input "Offer" at bounding box center [980, 550] width 7 height 7
checkbox input "true"
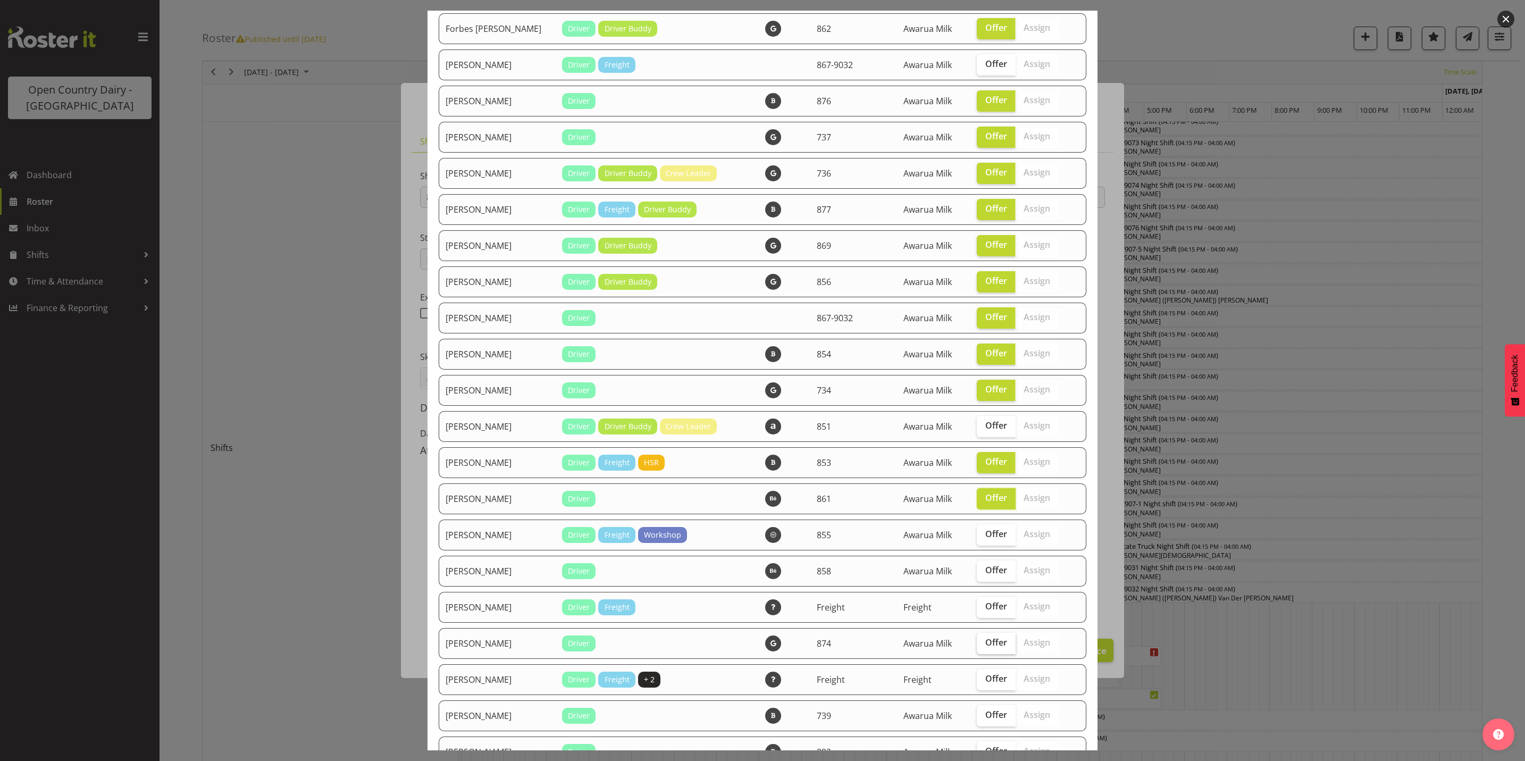
scroll to position [1037, 0]
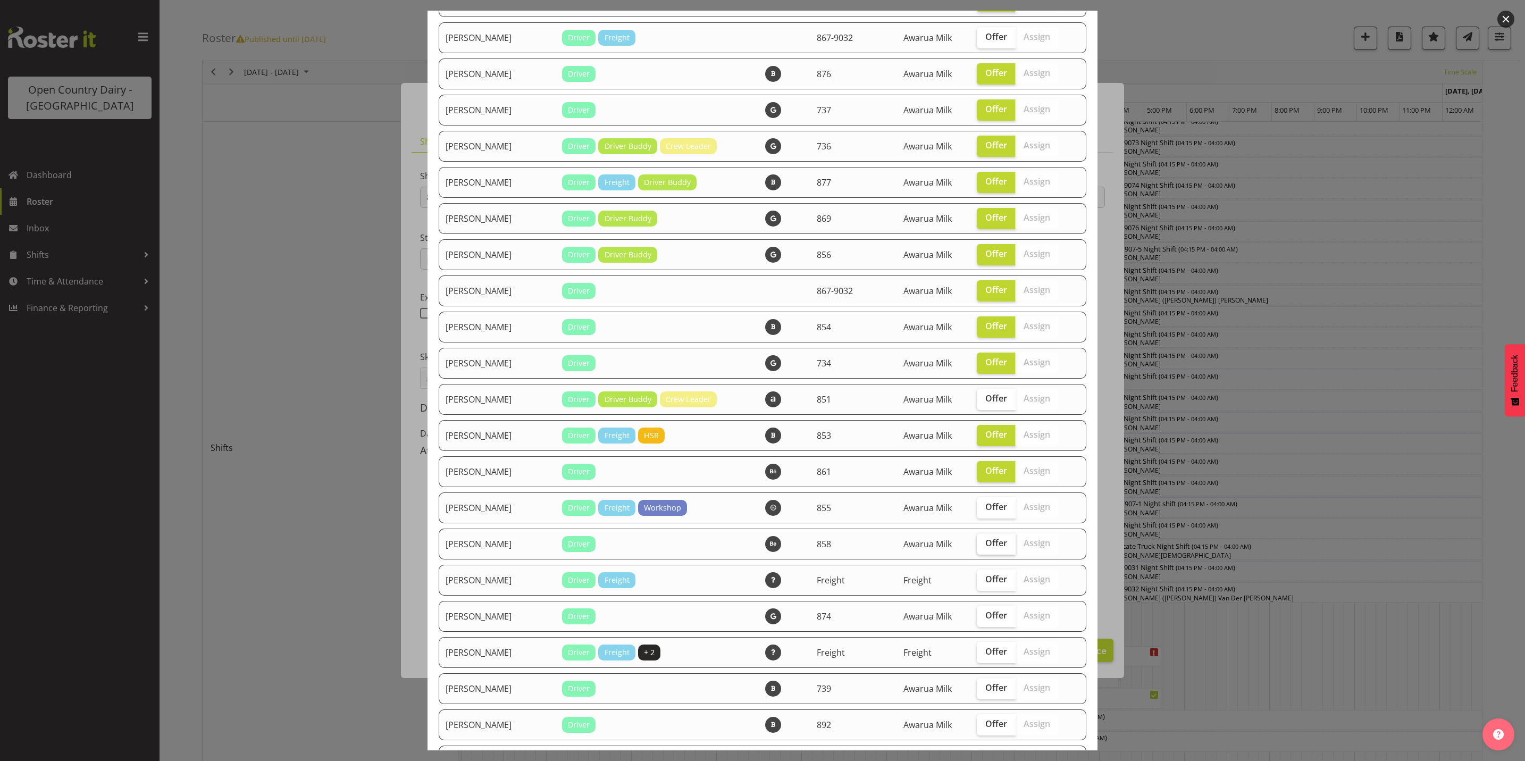
click at [978, 550] on label "Offer" at bounding box center [996, 543] width 39 height 21
click at [978, 547] on input "Offer" at bounding box center [980, 543] width 7 height 7
checkbox input "true"
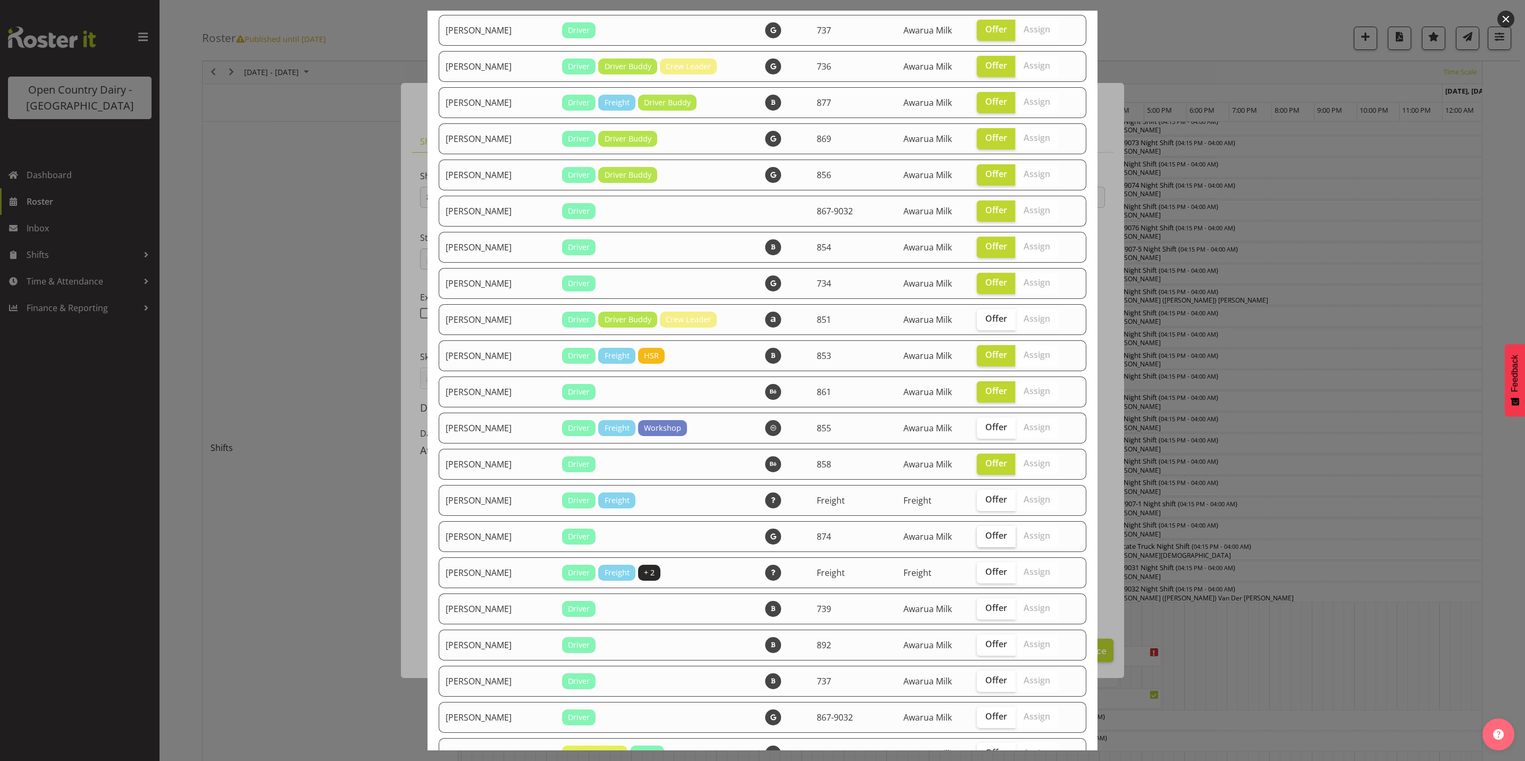
click at [985, 533] on span "Offer" at bounding box center [996, 535] width 22 height 11
click at [983, 533] on input "Offer" at bounding box center [980, 535] width 7 height 7
checkbox input "true"
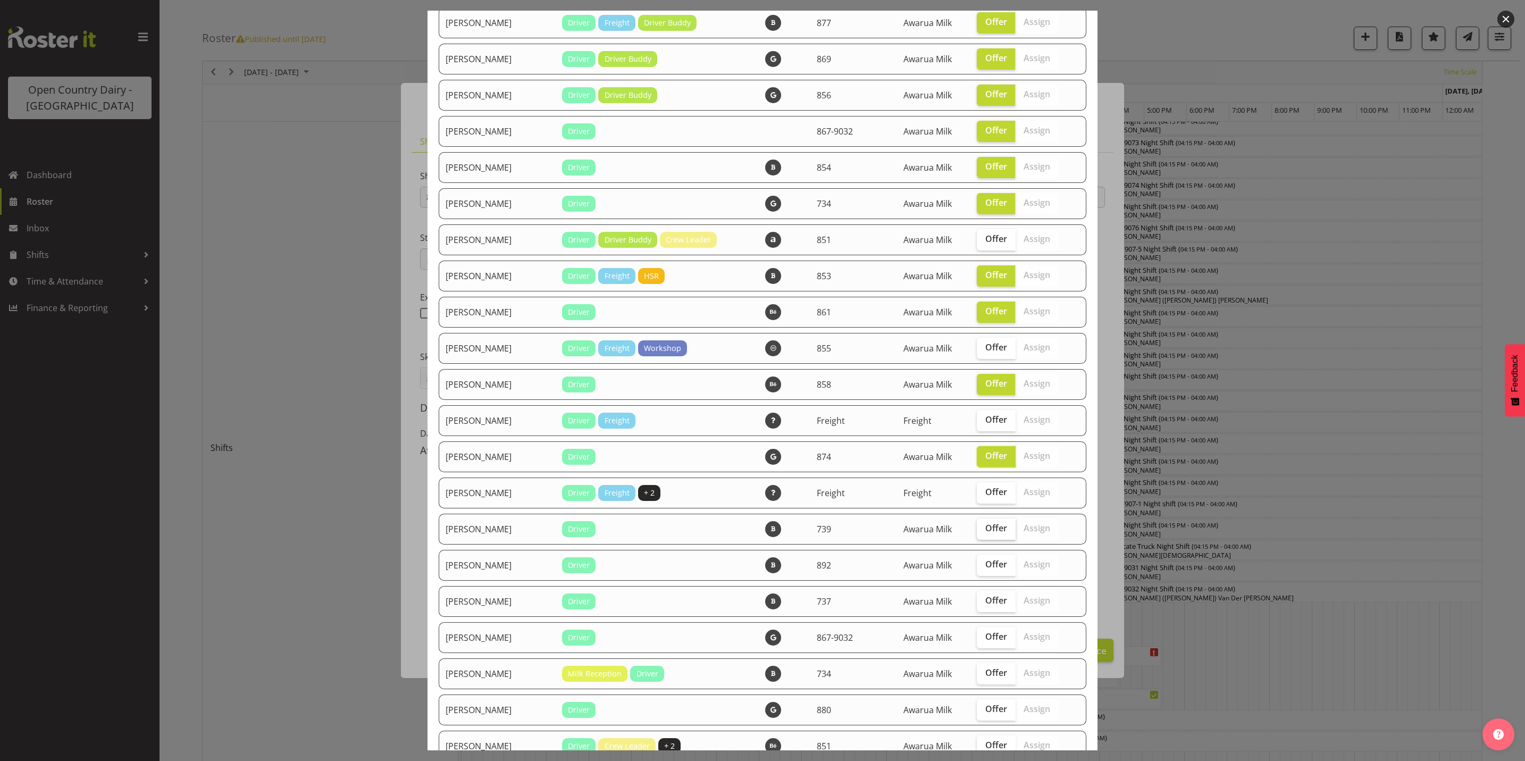
click at [985, 528] on span "Offer" at bounding box center [996, 528] width 22 height 11
click at [980, 528] on input "Offer" at bounding box center [980, 528] width 7 height 7
checkbox input "true"
click at [985, 563] on span "Offer" at bounding box center [996, 564] width 22 height 11
click at [977, 563] on input "Offer" at bounding box center [980, 564] width 7 height 7
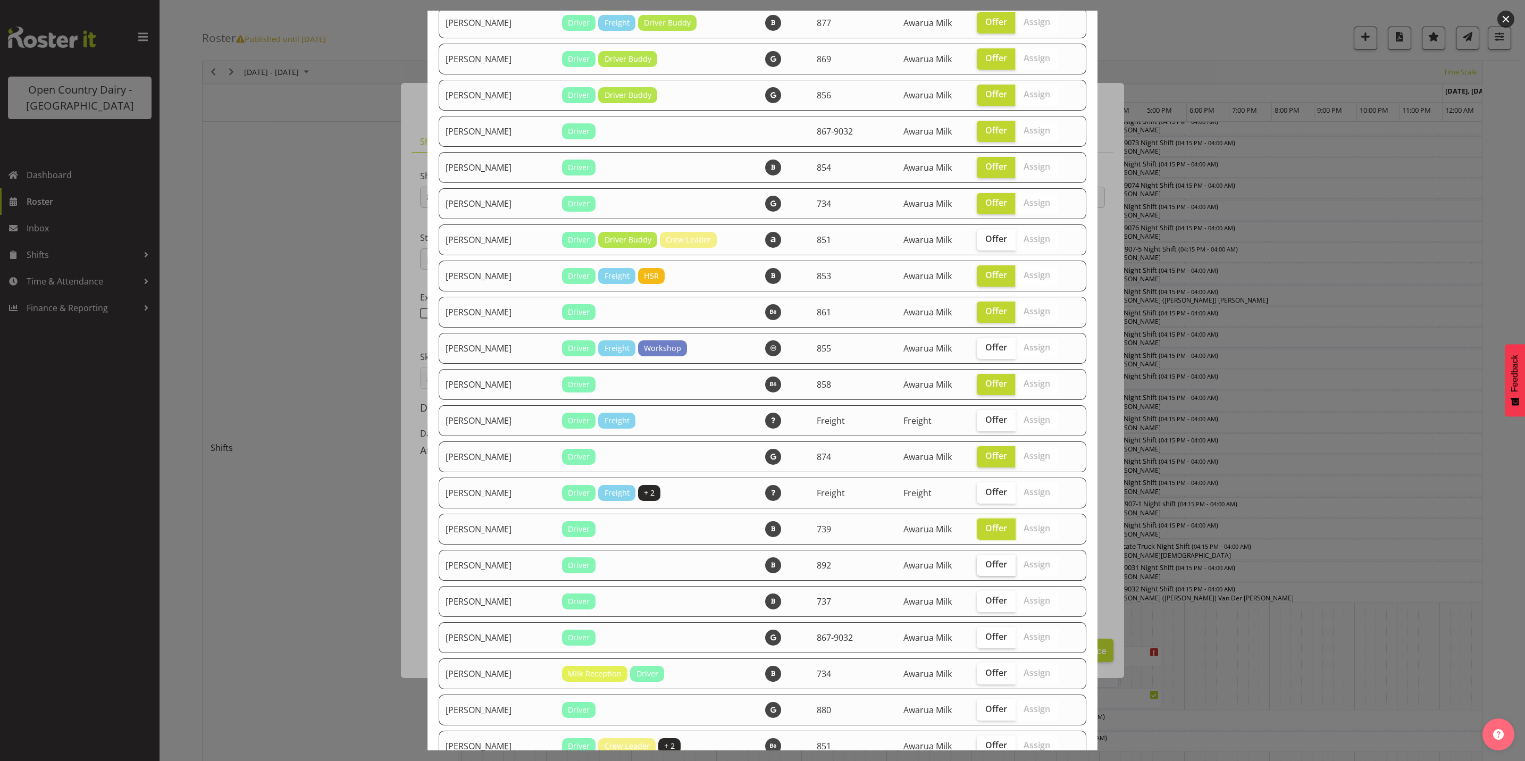
checkbox input "true"
click at [985, 595] on span "Offer" at bounding box center [996, 600] width 22 height 11
click at [980, 597] on input "Offer" at bounding box center [980, 600] width 7 height 7
checkbox input "true"
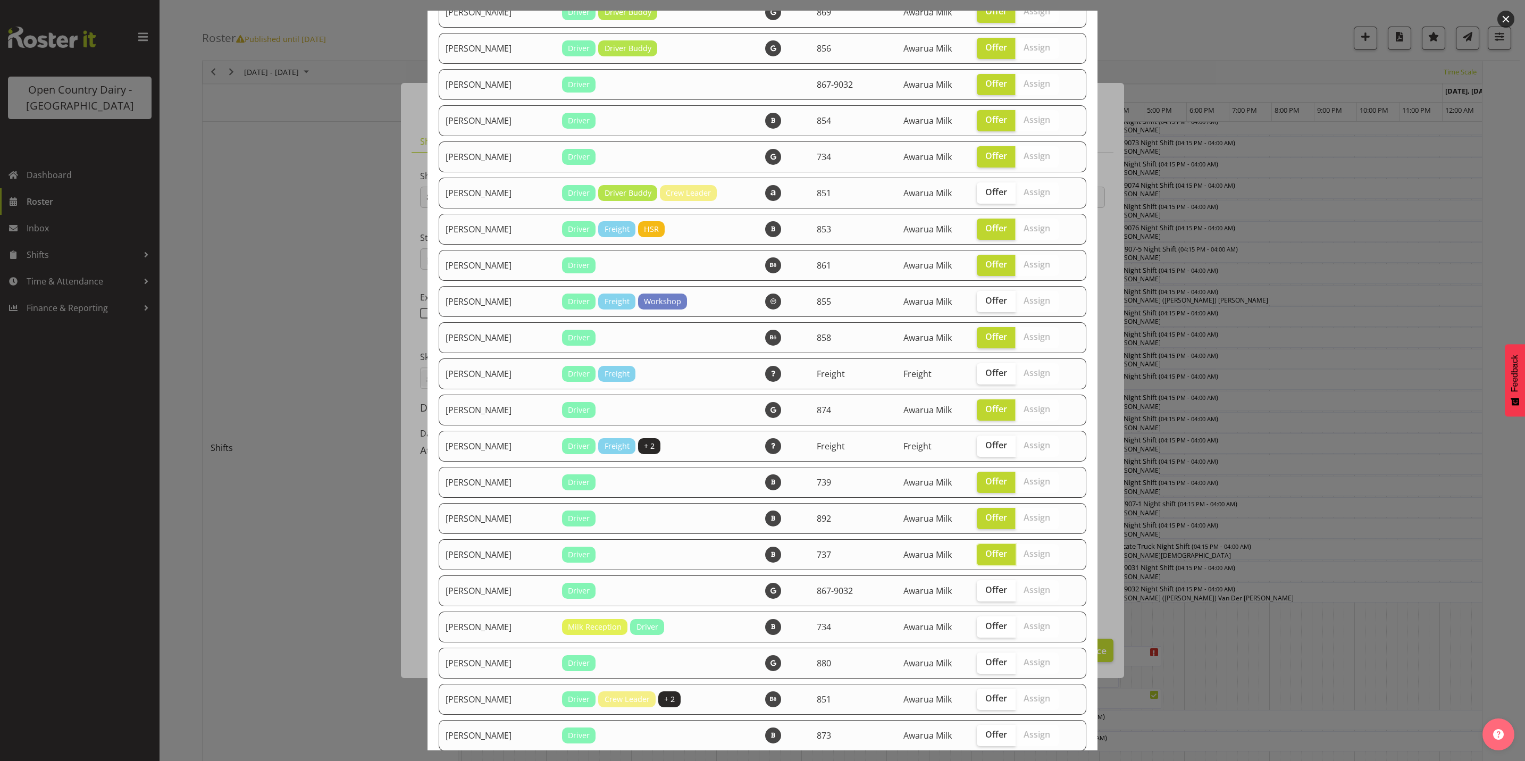
scroll to position [1276, 0]
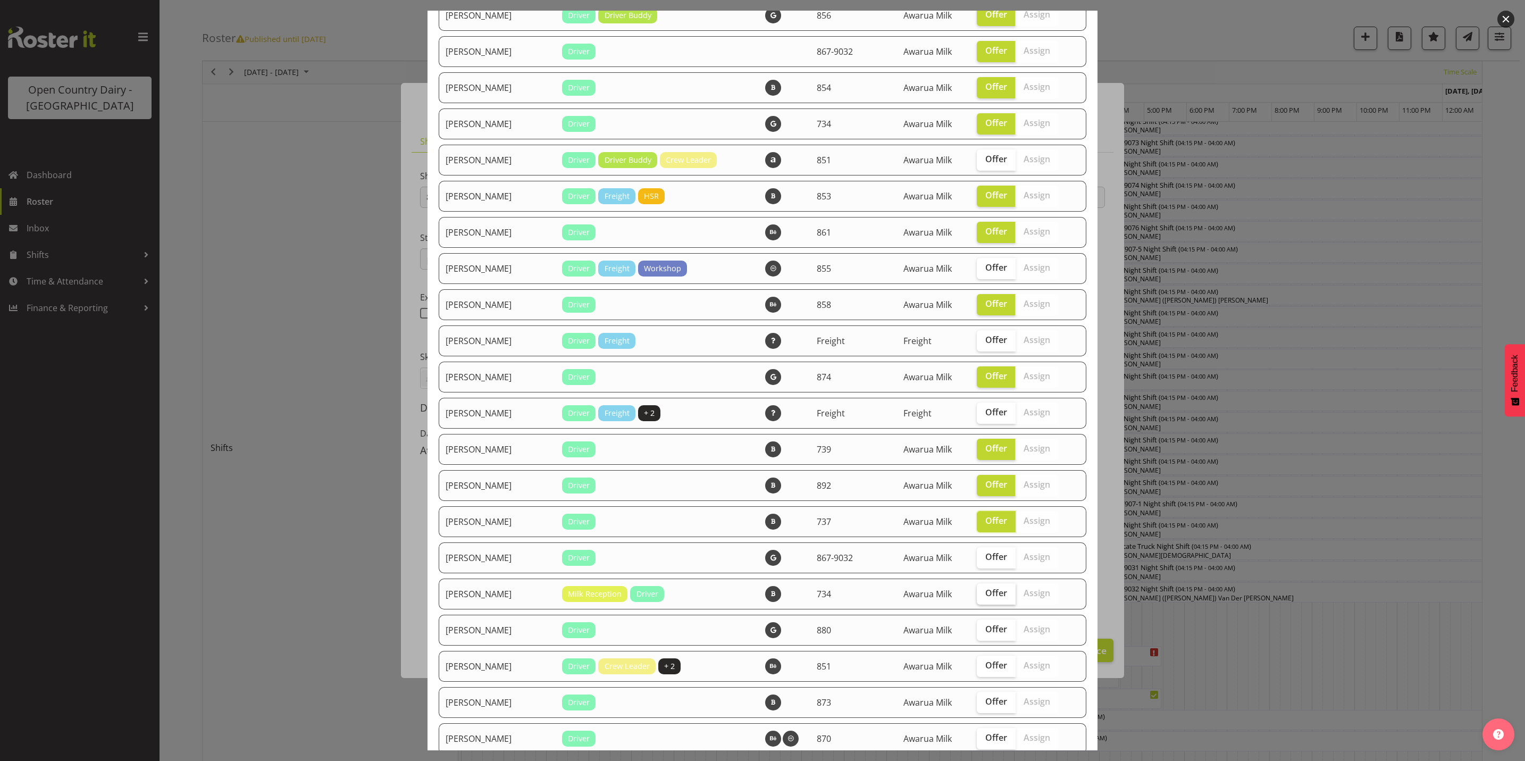
click at [985, 589] on span "Offer" at bounding box center [996, 593] width 22 height 11
click at [980, 590] on input "Offer" at bounding box center [980, 593] width 7 height 7
checkbox input "true"
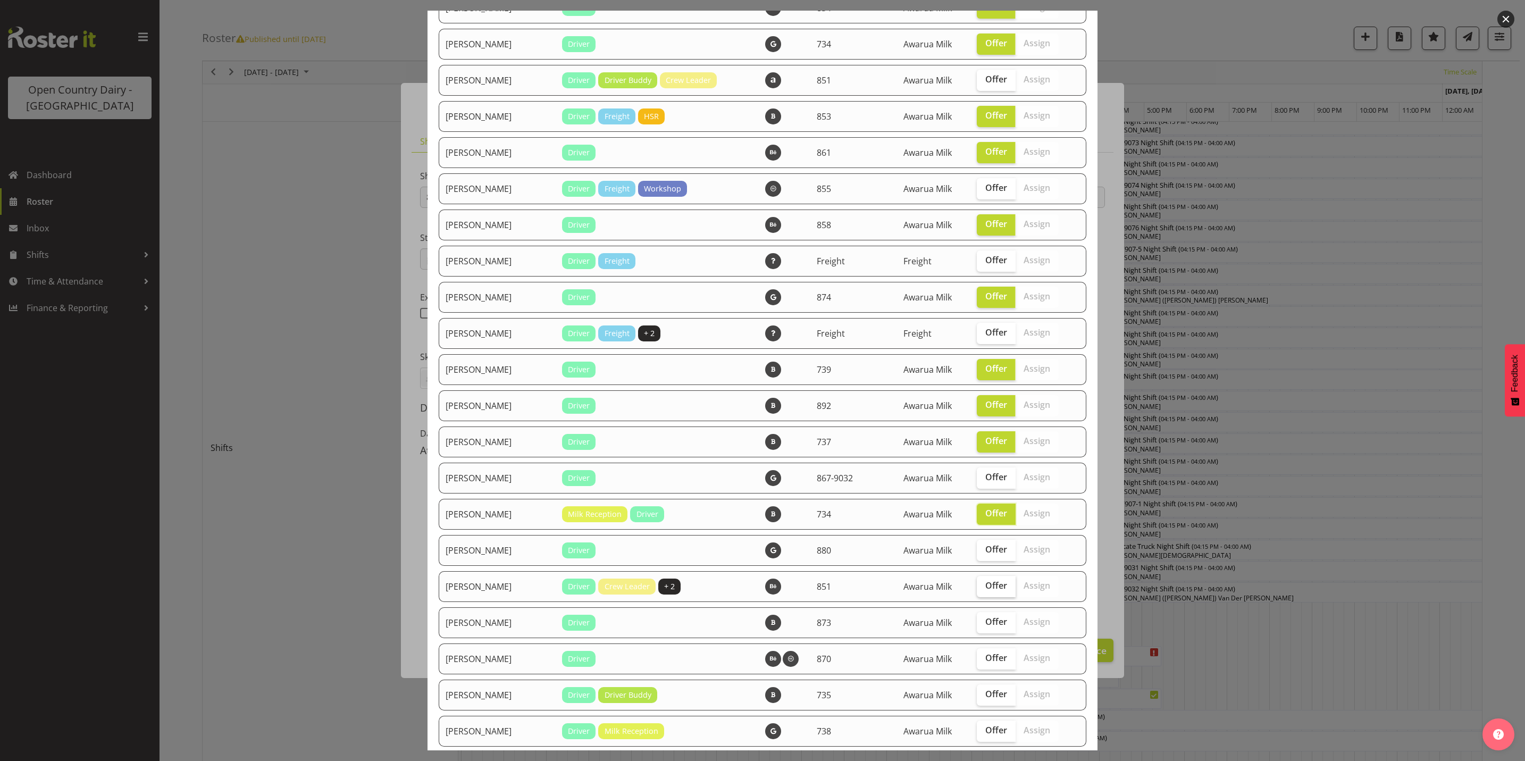
click at [985, 582] on span "Offer" at bounding box center [996, 585] width 22 height 11
click at [981, 582] on input "Offer" at bounding box center [980, 585] width 7 height 7
checkbox input "true"
click at [985, 472] on span "Offer" at bounding box center [996, 477] width 22 height 11
click at [983, 474] on input "Offer" at bounding box center [980, 477] width 7 height 7
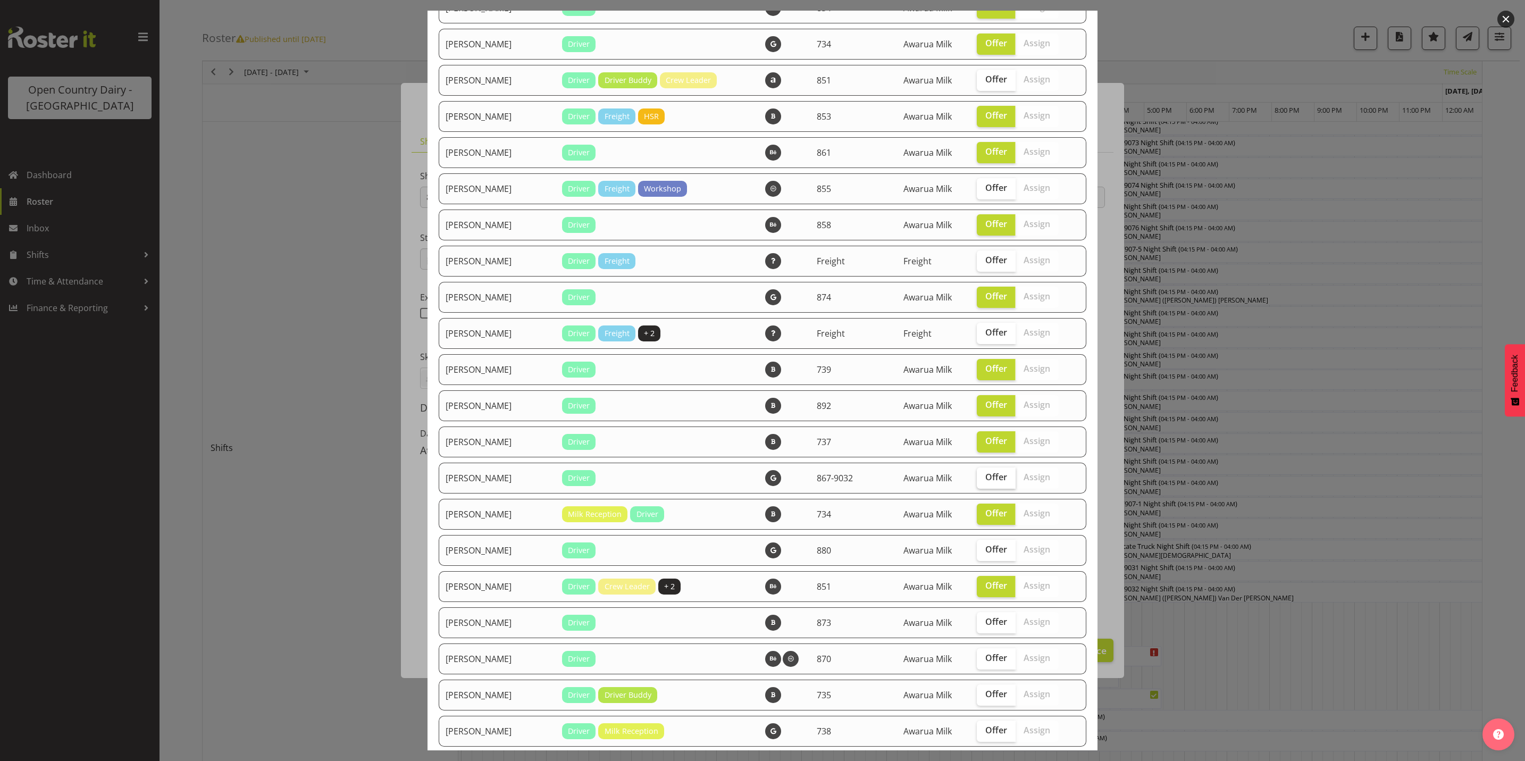
checkbox input "true"
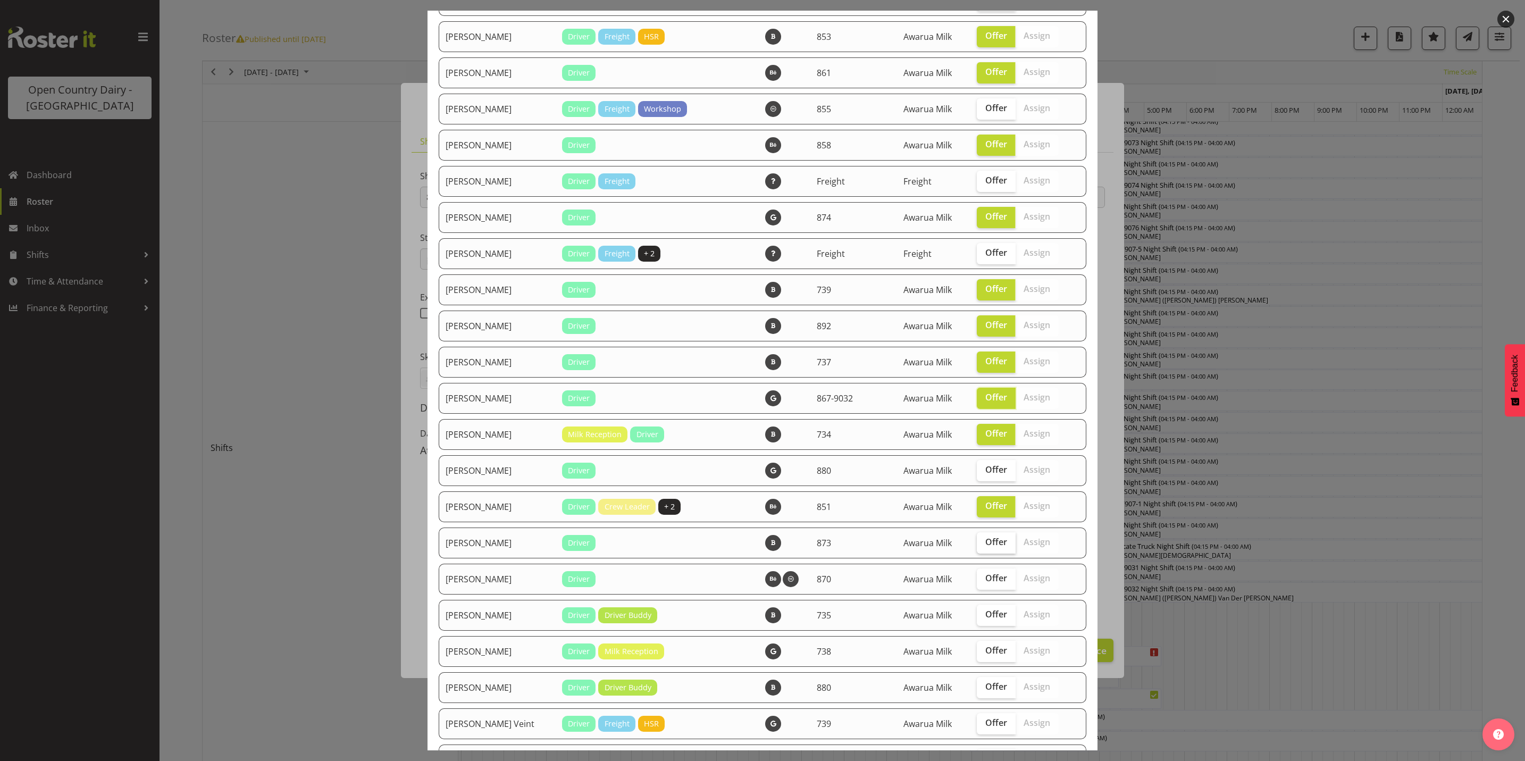
click at [985, 541] on span "Offer" at bounding box center [996, 542] width 22 height 11
click at [980, 541] on input "Offer" at bounding box center [980, 542] width 7 height 7
checkbox input "true"
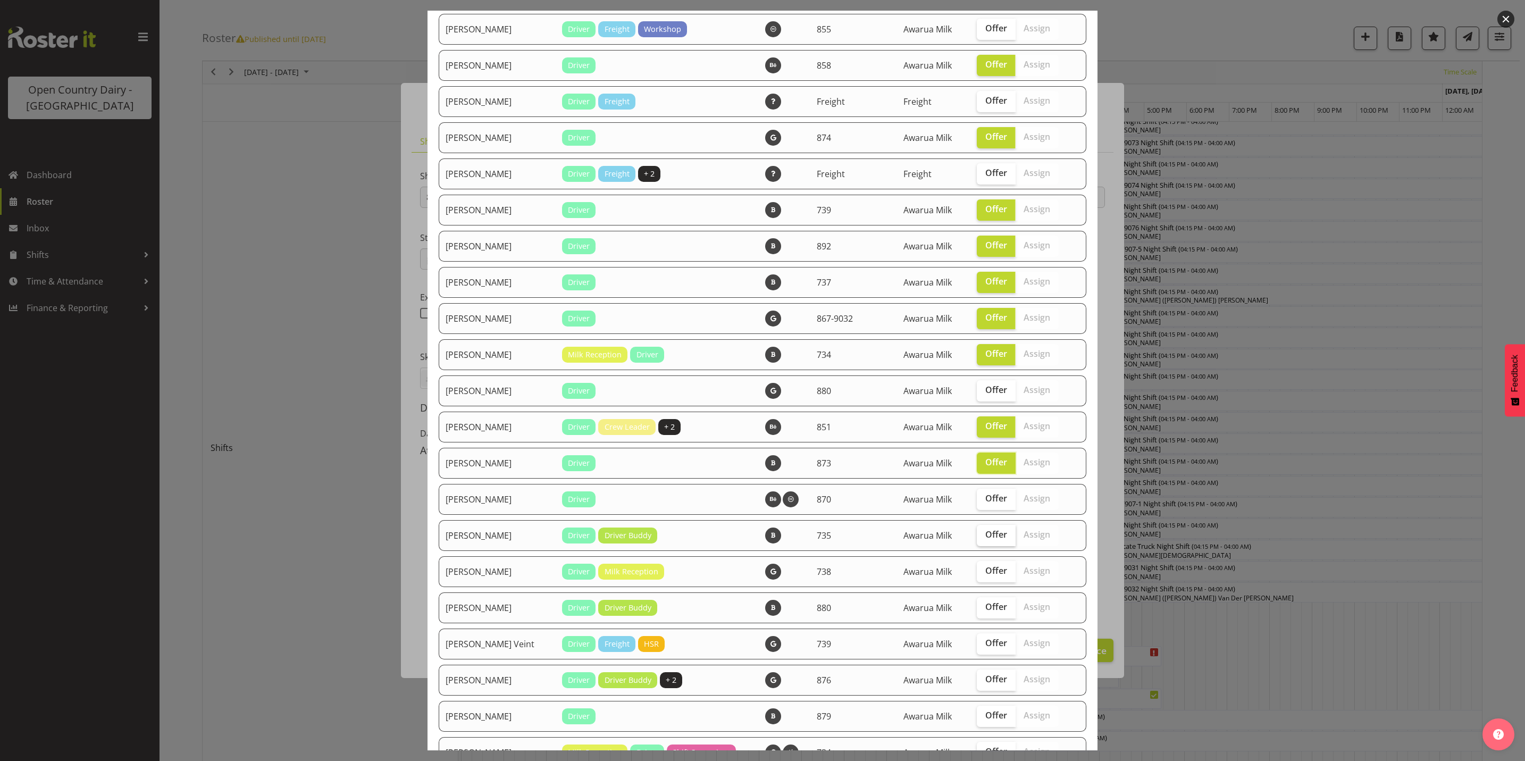
click at [985, 537] on span "Offer" at bounding box center [996, 534] width 22 height 11
click at [978, 537] on input "Offer" at bounding box center [980, 534] width 7 height 7
checkbox input "true"
click at [985, 568] on span "Offer" at bounding box center [996, 570] width 22 height 11
click at [978, 568] on input "Offer" at bounding box center [980, 570] width 7 height 7
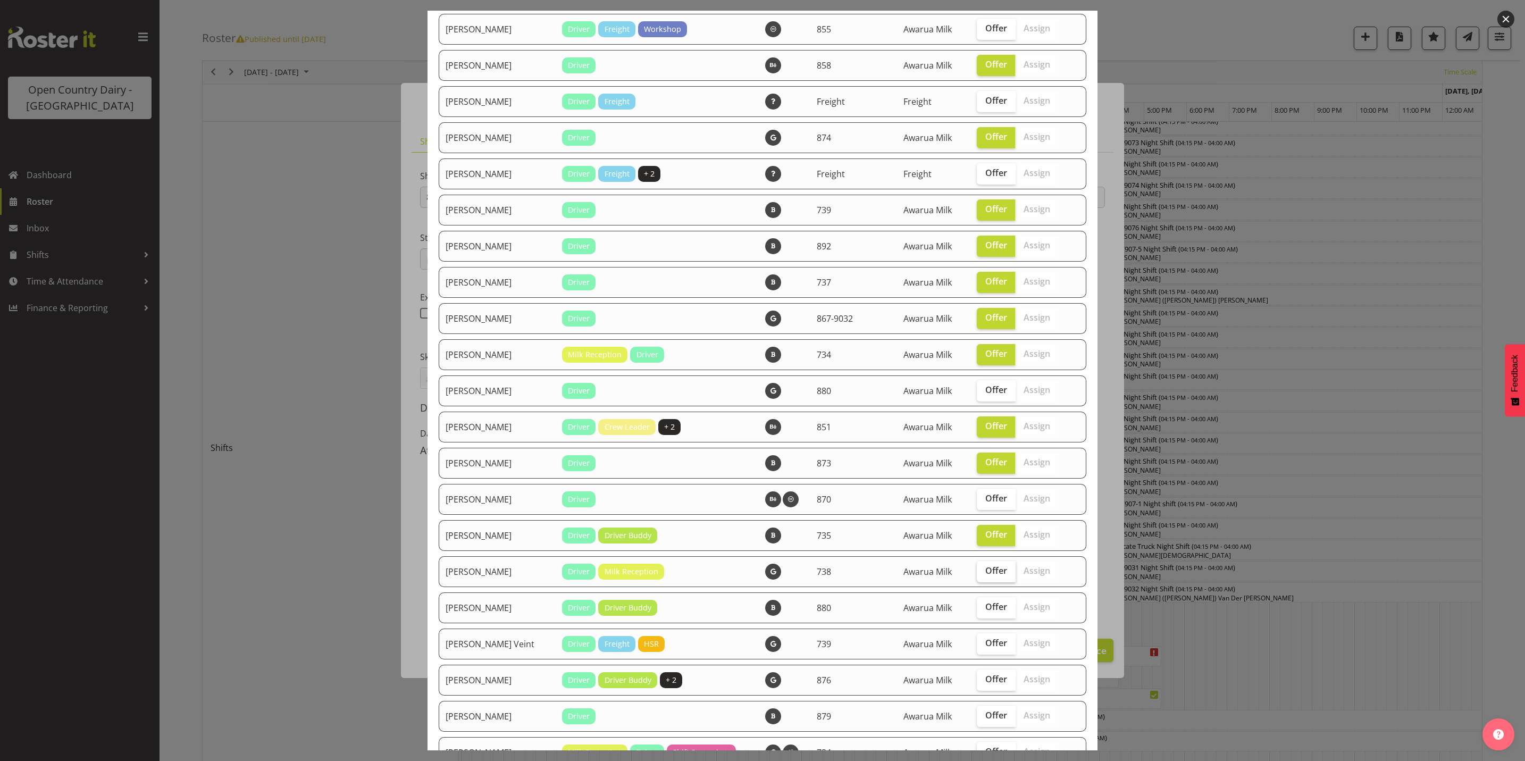
checkbox input "true"
click at [985, 607] on span "Offer" at bounding box center [996, 606] width 22 height 11
click at [980, 607] on input "Offer" at bounding box center [980, 607] width 7 height 7
checkbox input "true"
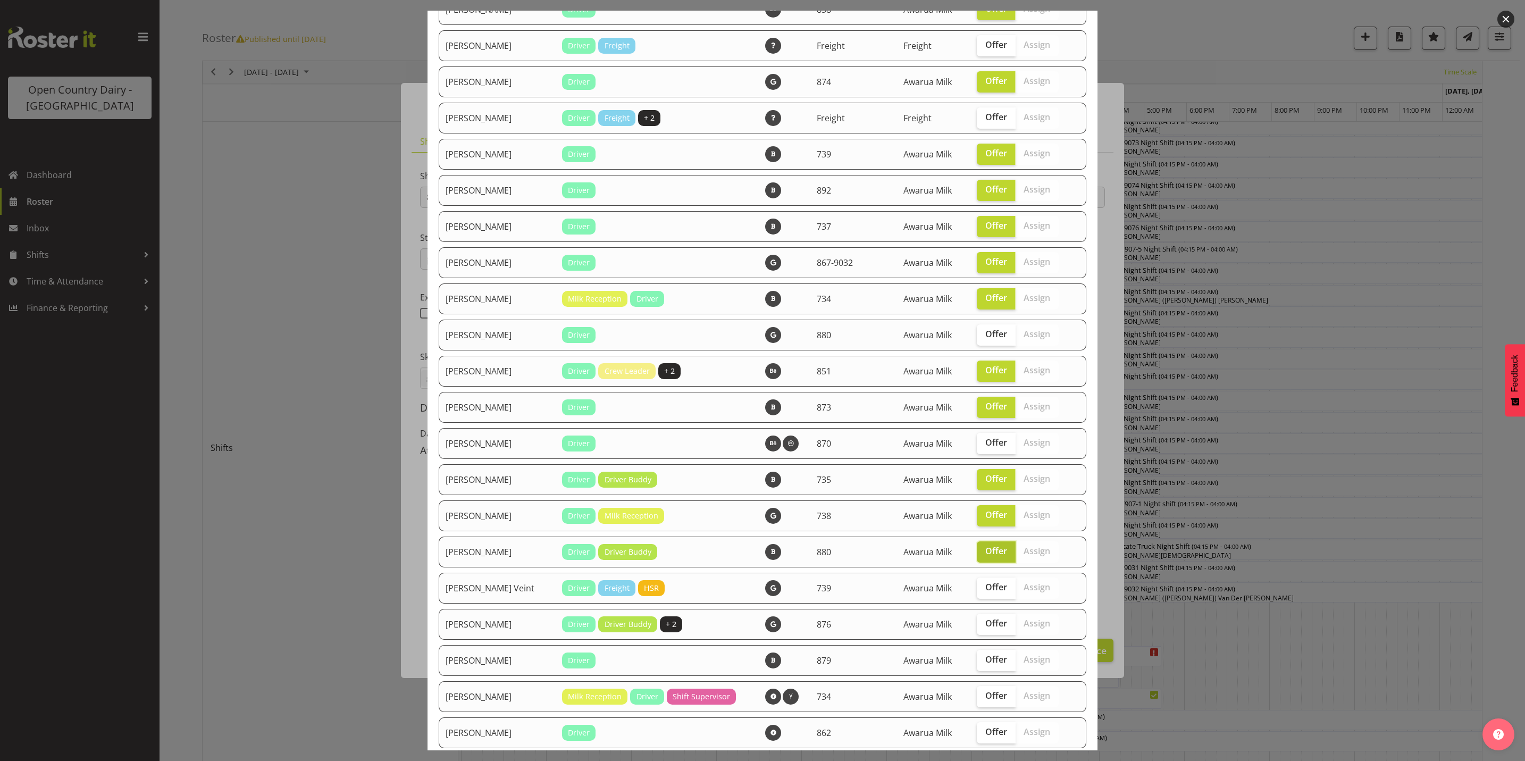
scroll to position [1595, 0]
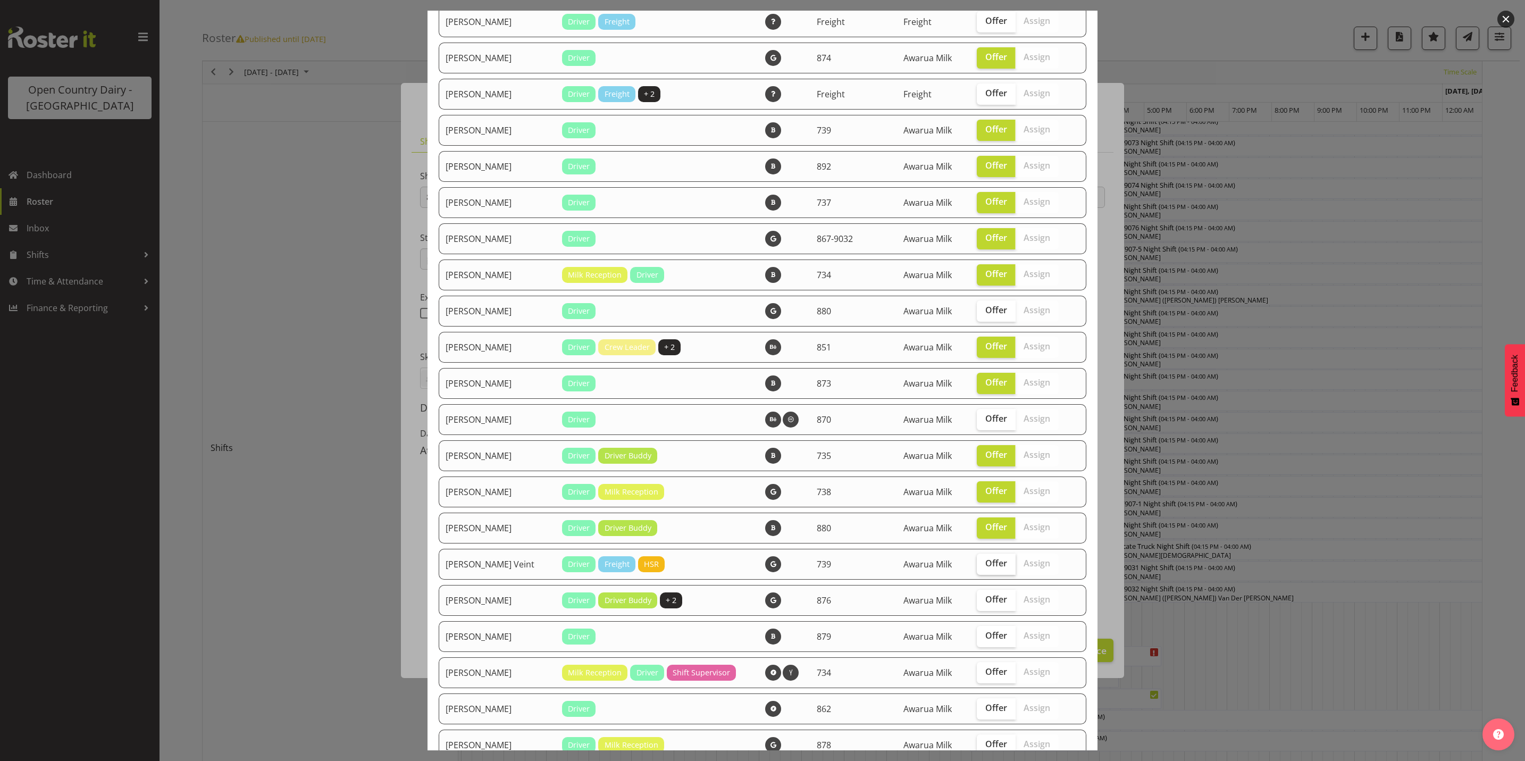
click at [985, 562] on span "Offer" at bounding box center [996, 563] width 22 height 11
click at [978, 562] on input "Offer" at bounding box center [980, 563] width 7 height 7
checkbox input "true"
click at [985, 599] on span "Offer" at bounding box center [996, 599] width 22 height 11
click at [983, 599] on input "Offer" at bounding box center [980, 599] width 7 height 7
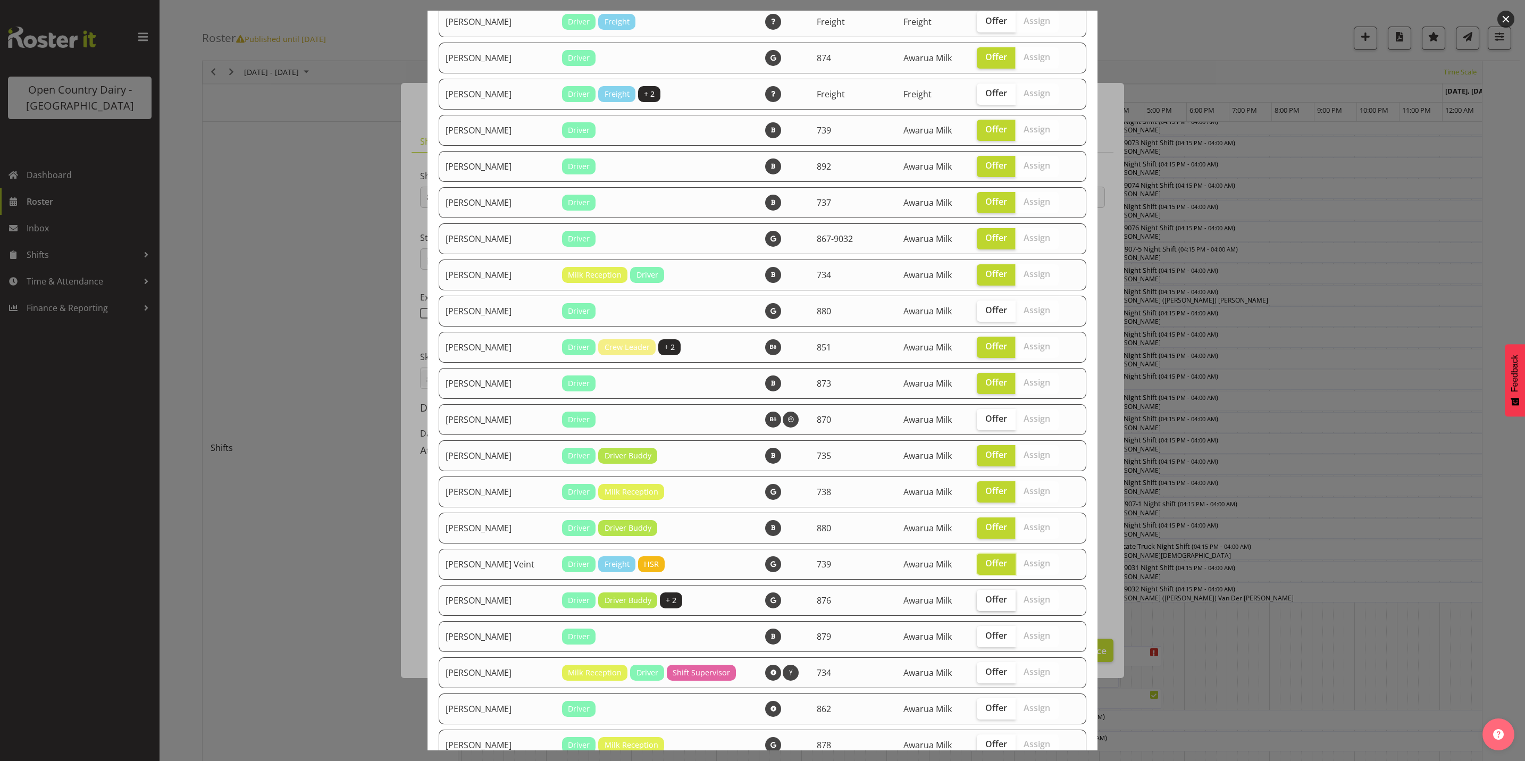
checkbox input "true"
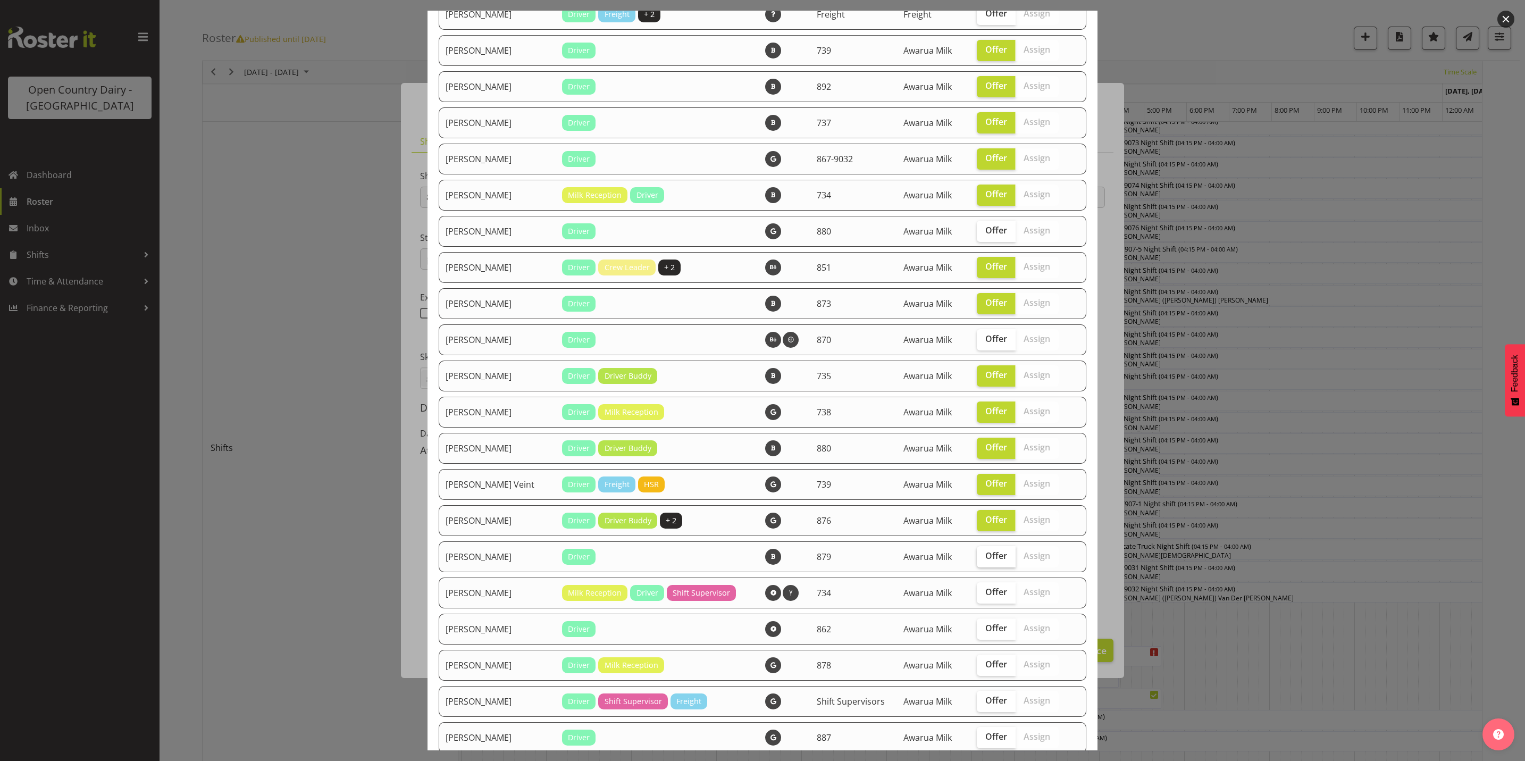
click at [985, 555] on span "Offer" at bounding box center [996, 555] width 22 height 11
click at [980, 555] on input "Offer" at bounding box center [980, 556] width 7 height 7
checkbox input "true"
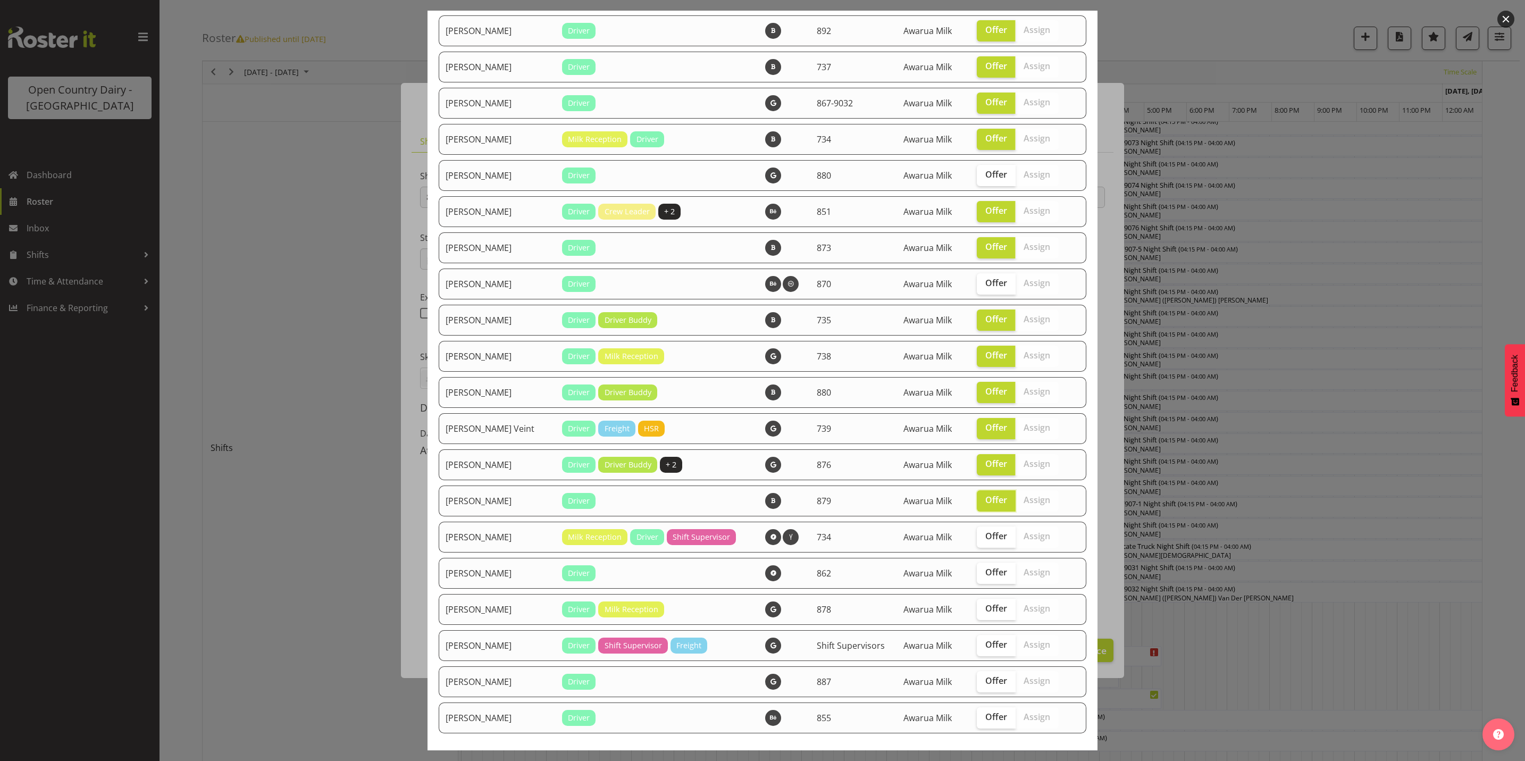
scroll to position [1755, 0]
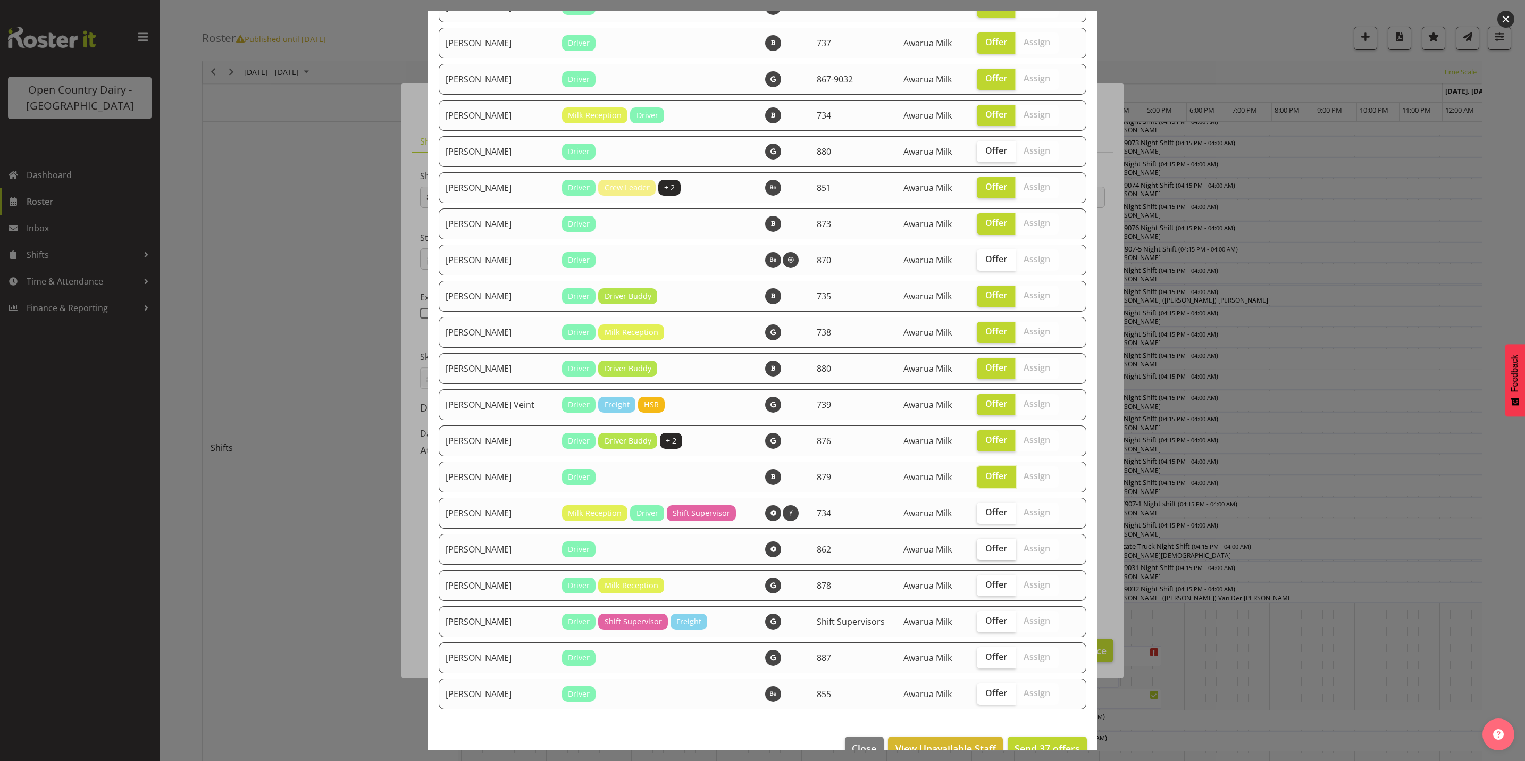
click at [985, 549] on span "Offer" at bounding box center [996, 548] width 22 height 11
click at [978, 549] on input "Offer" at bounding box center [980, 548] width 7 height 7
checkbox input "true"
click at [985, 622] on span "Offer" at bounding box center [996, 620] width 22 height 11
click at [978, 622] on input "Offer" at bounding box center [980, 620] width 7 height 7
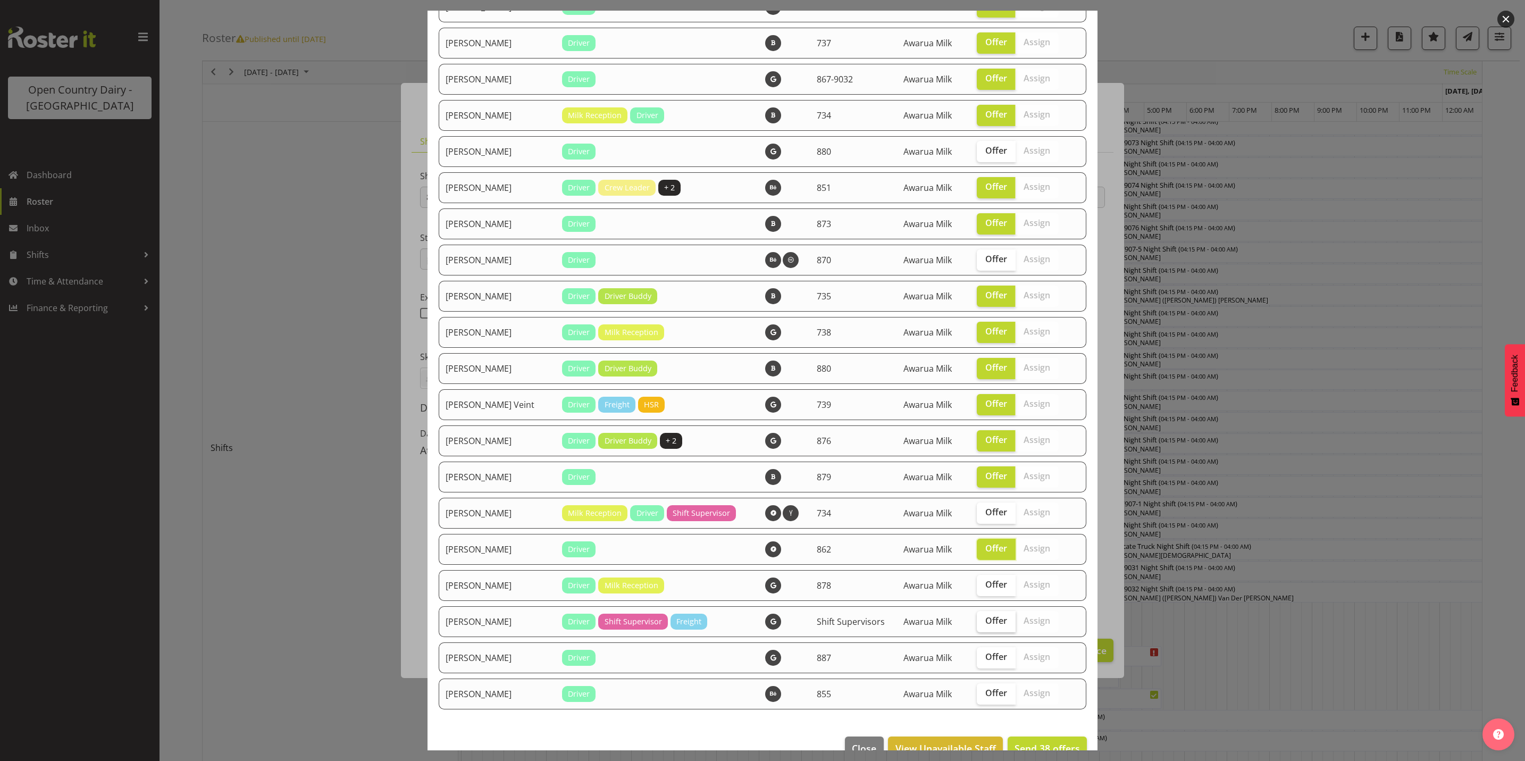
checkbox input "true"
click at [985, 652] on span "Offer" at bounding box center [996, 656] width 22 height 11
click at [977, 654] on input "Offer" at bounding box center [980, 657] width 7 height 7
click at [985, 652] on span "Offer" at bounding box center [996, 656] width 22 height 11
click at [977, 654] on input "Offer" at bounding box center [980, 657] width 7 height 7
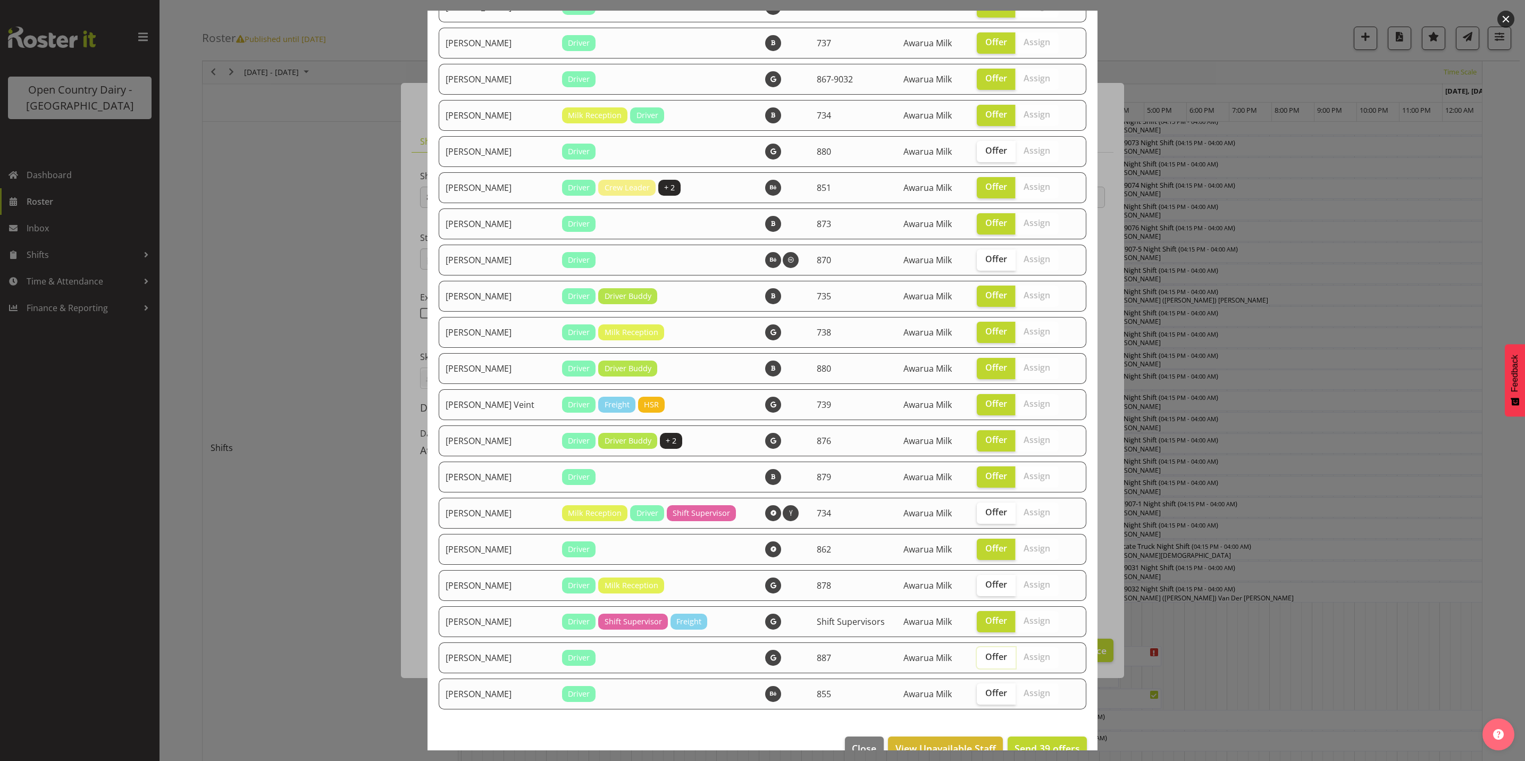
click at [985, 656] on span "Offer" at bounding box center [996, 656] width 22 height 11
click at [977, 656] on input "Offer" at bounding box center [980, 657] width 7 height 7
checkbox input "true"
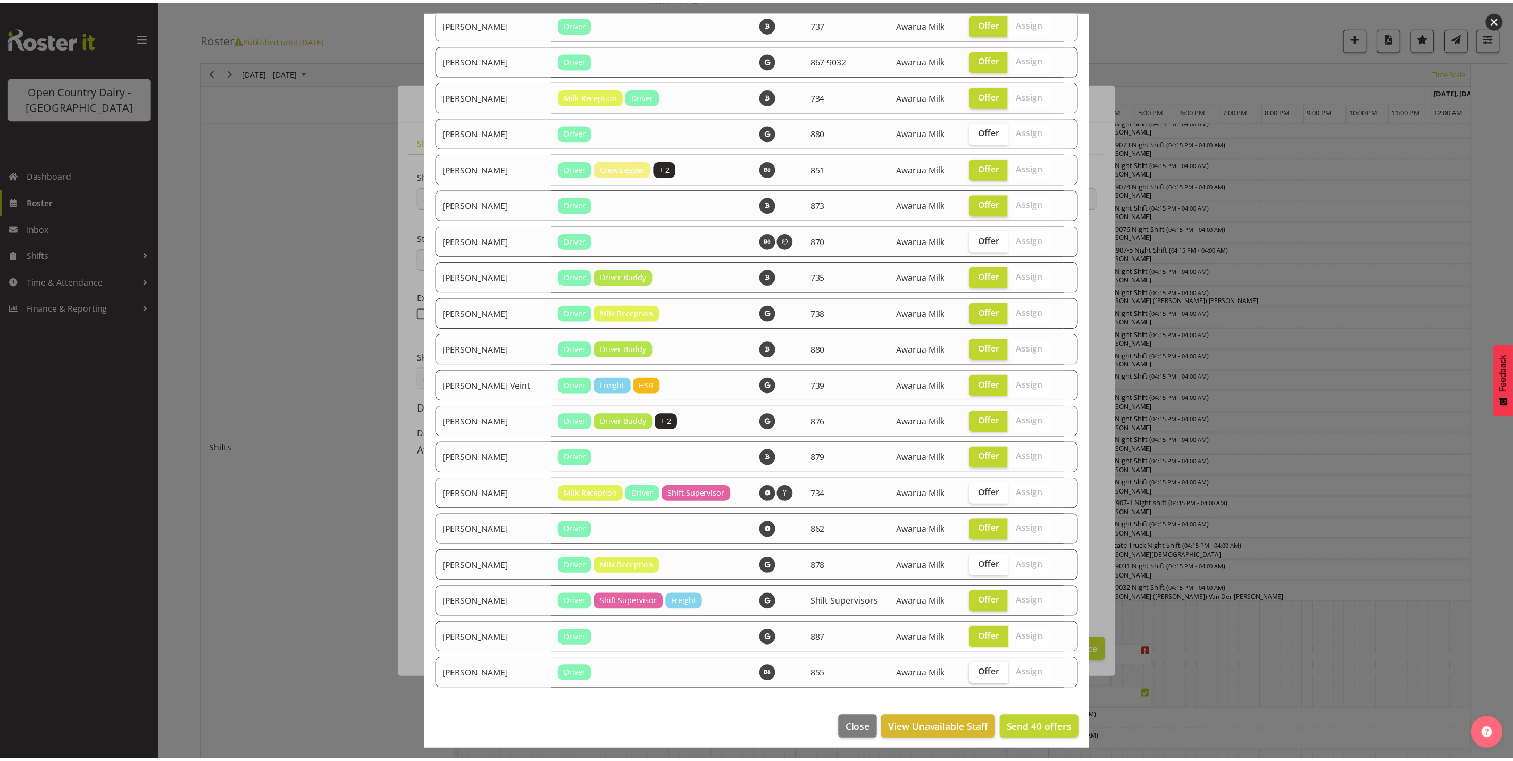
scroll to position [1778, 0]
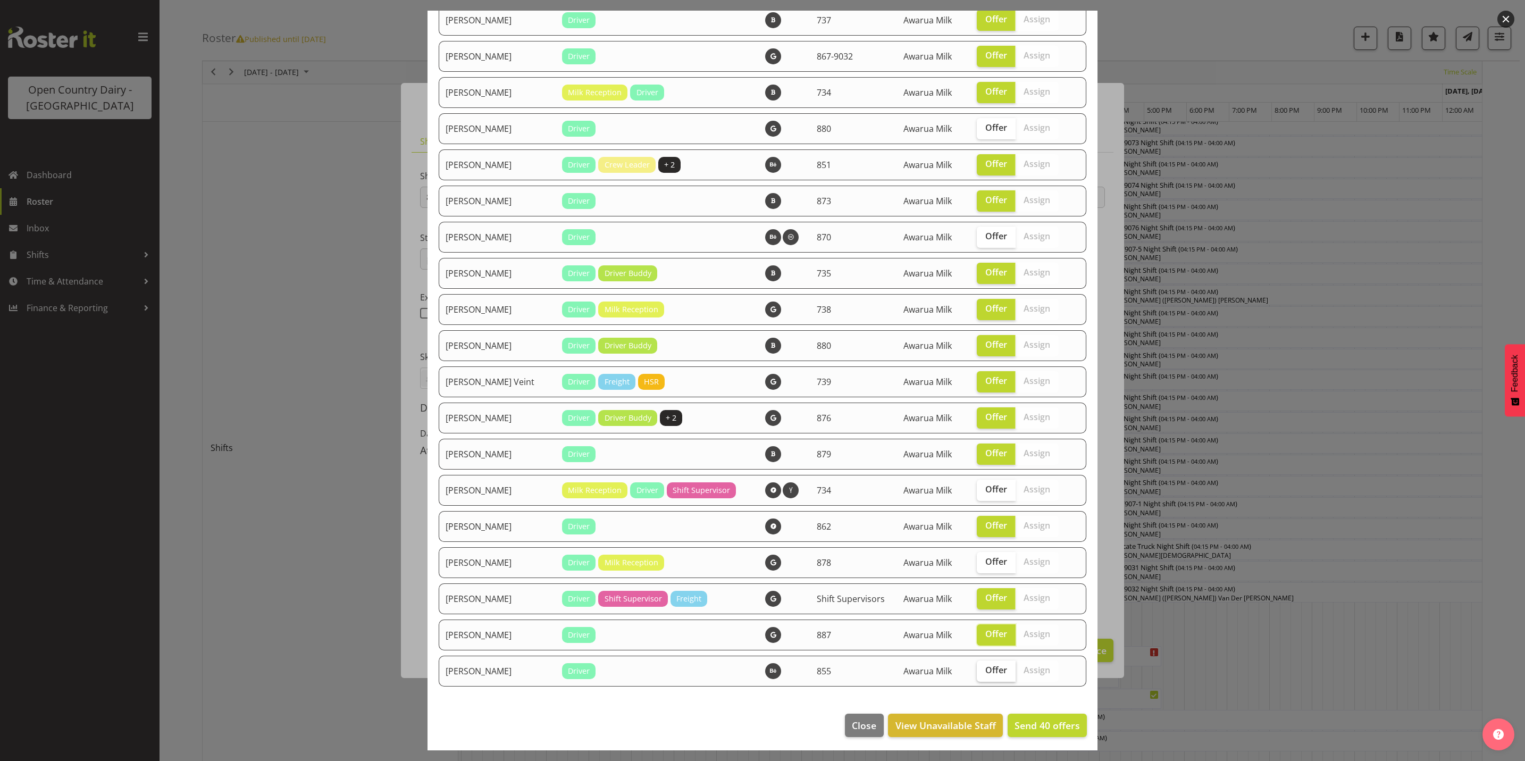
click at [985, 665] on span "Offer" at bounding box center [996, 670] width 22 height 11
click at [983, 667] on input "Offer" at bounding box center [980, 670] width 7 height 7
checkbox input "true"
click at [1032, 724] on span "Send 41 offers" at bounding box center [1047, 725] width 65 height 13
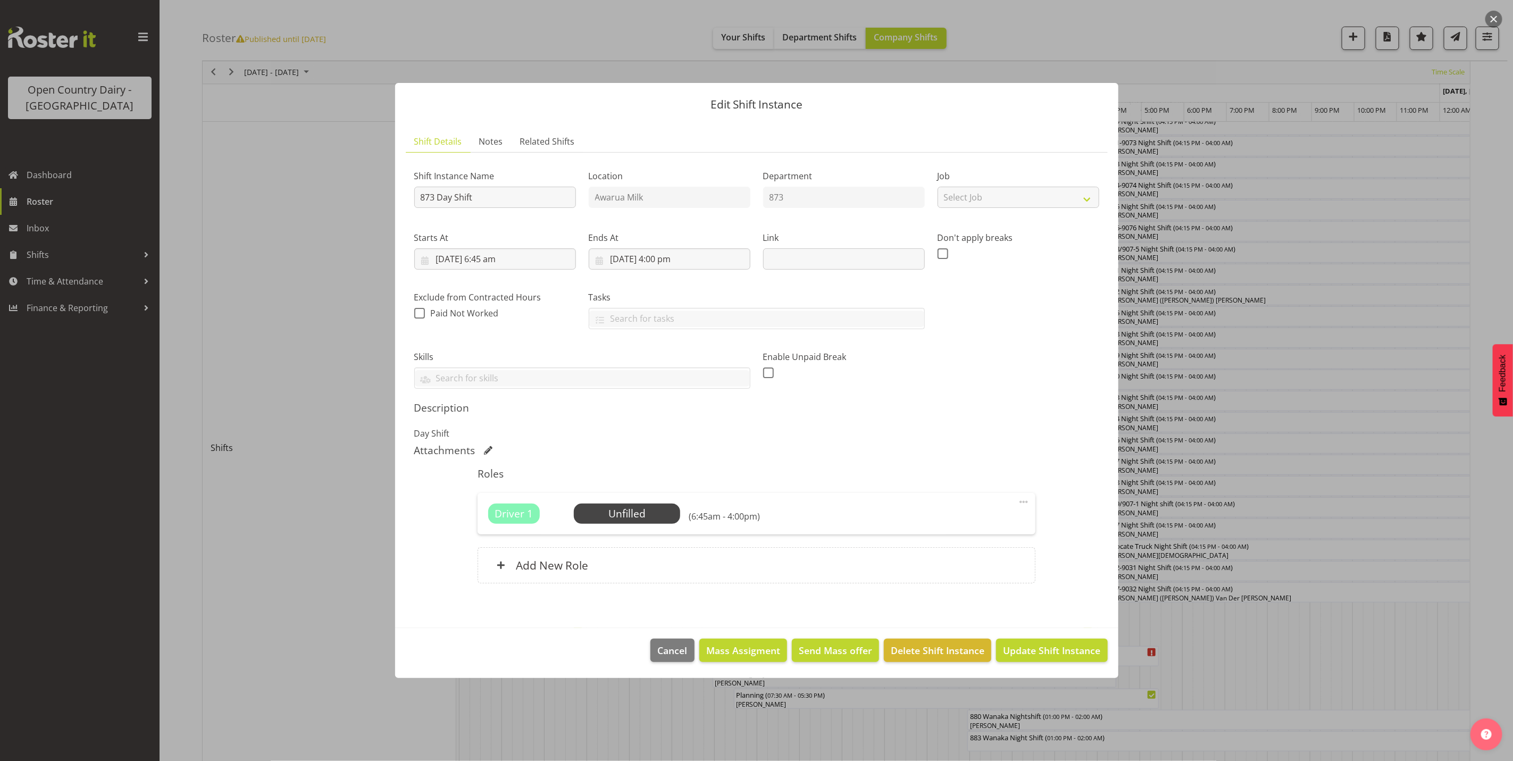
click at [1492, 18] on button "button" at bounding box center [1493, 19] width 17 height 17
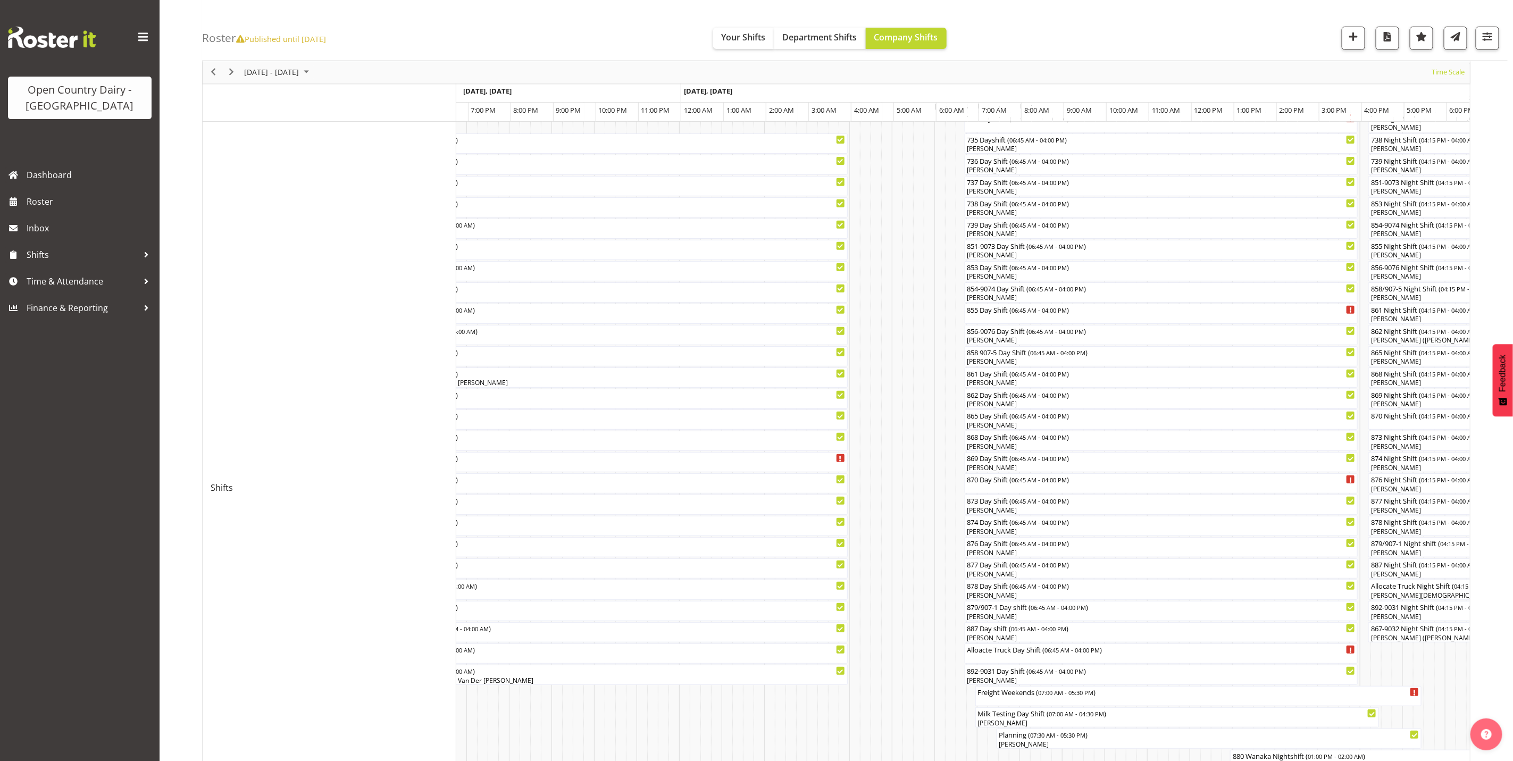
scroll to position [80, 0]
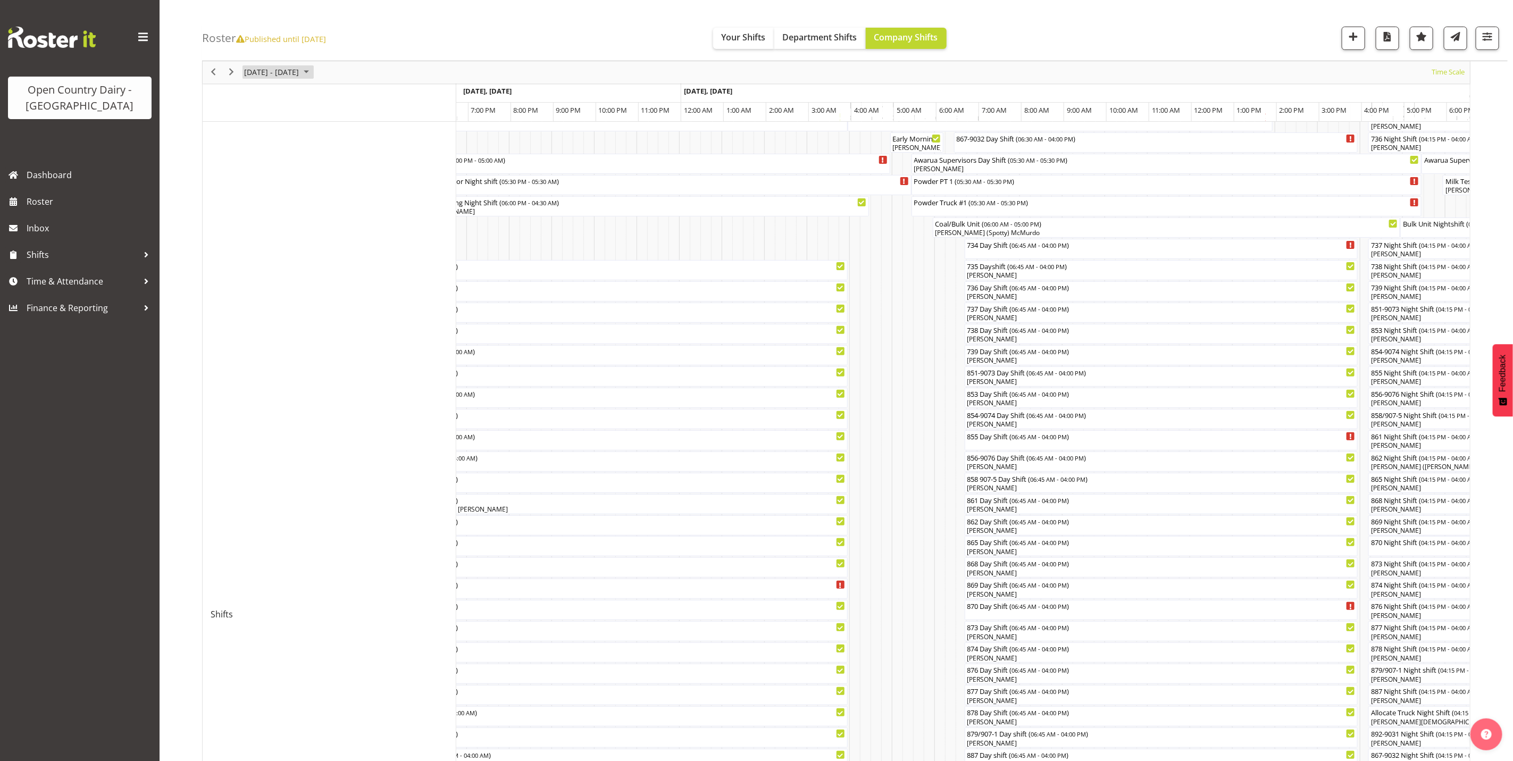
click at [265, 68] on span "Oct 27 - Nov 02, 2025" at bounding box center [271, 72] width 57 height 13
click at [324, 156] on span "10" at bounding box center [323, 154] width 16 height 16
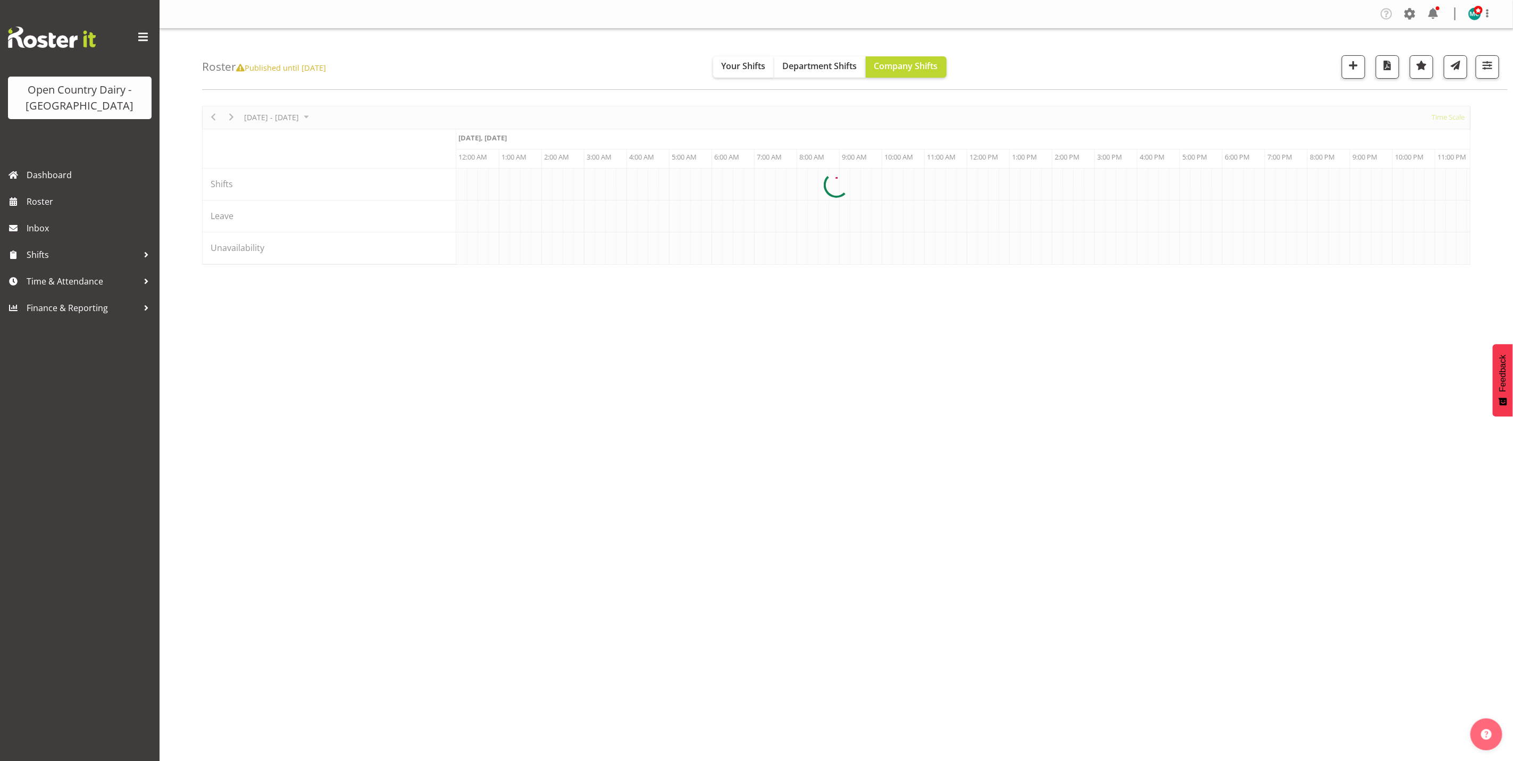
scroll to position [0, 3062]
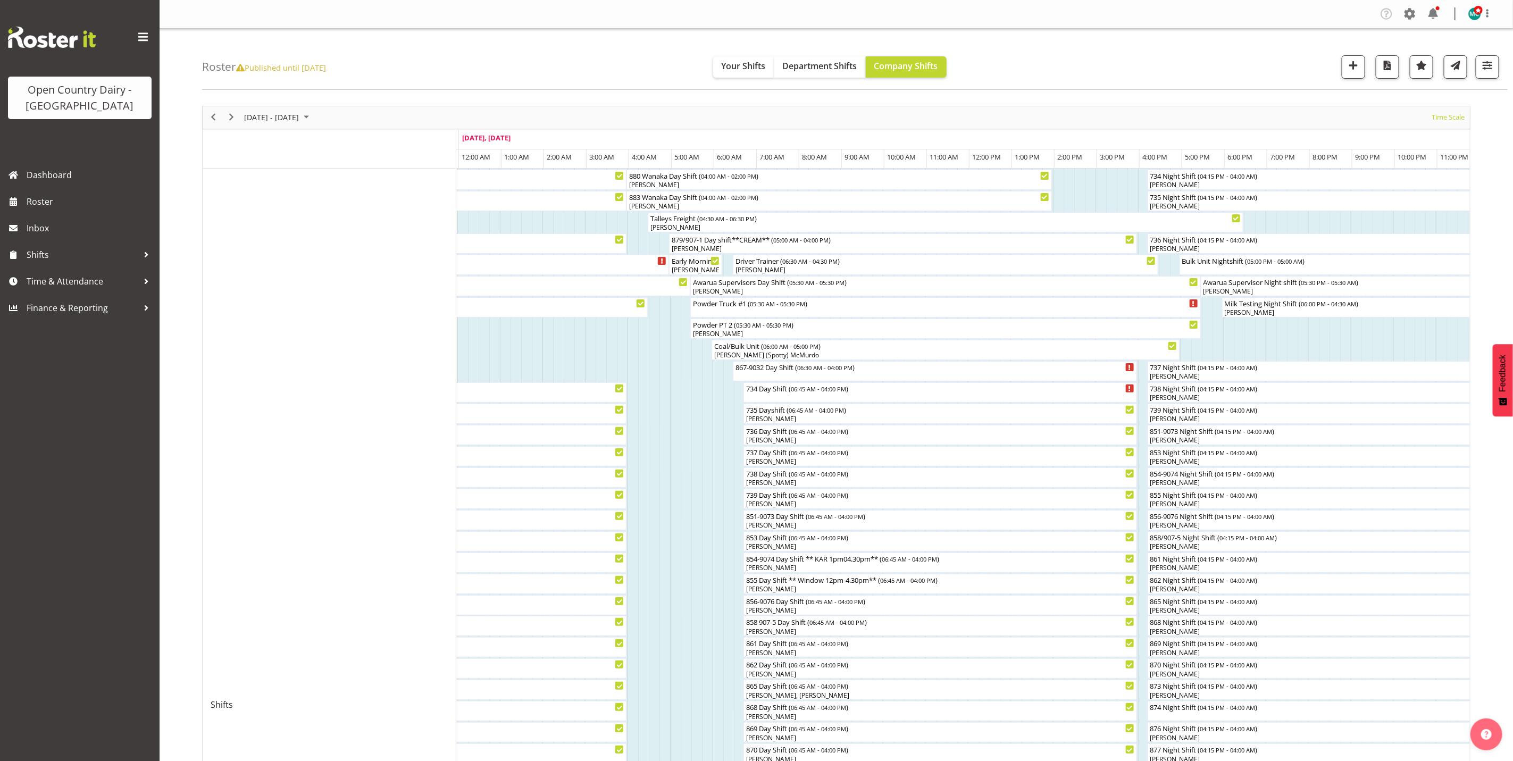
drag, startPoint x: 961, startPoint y: 270, endPoint x: 1000, endPoint y: 268, distance: 39.4
click at [1053, 273] on div at bounding box center [836, 727] width 1268 height 1243
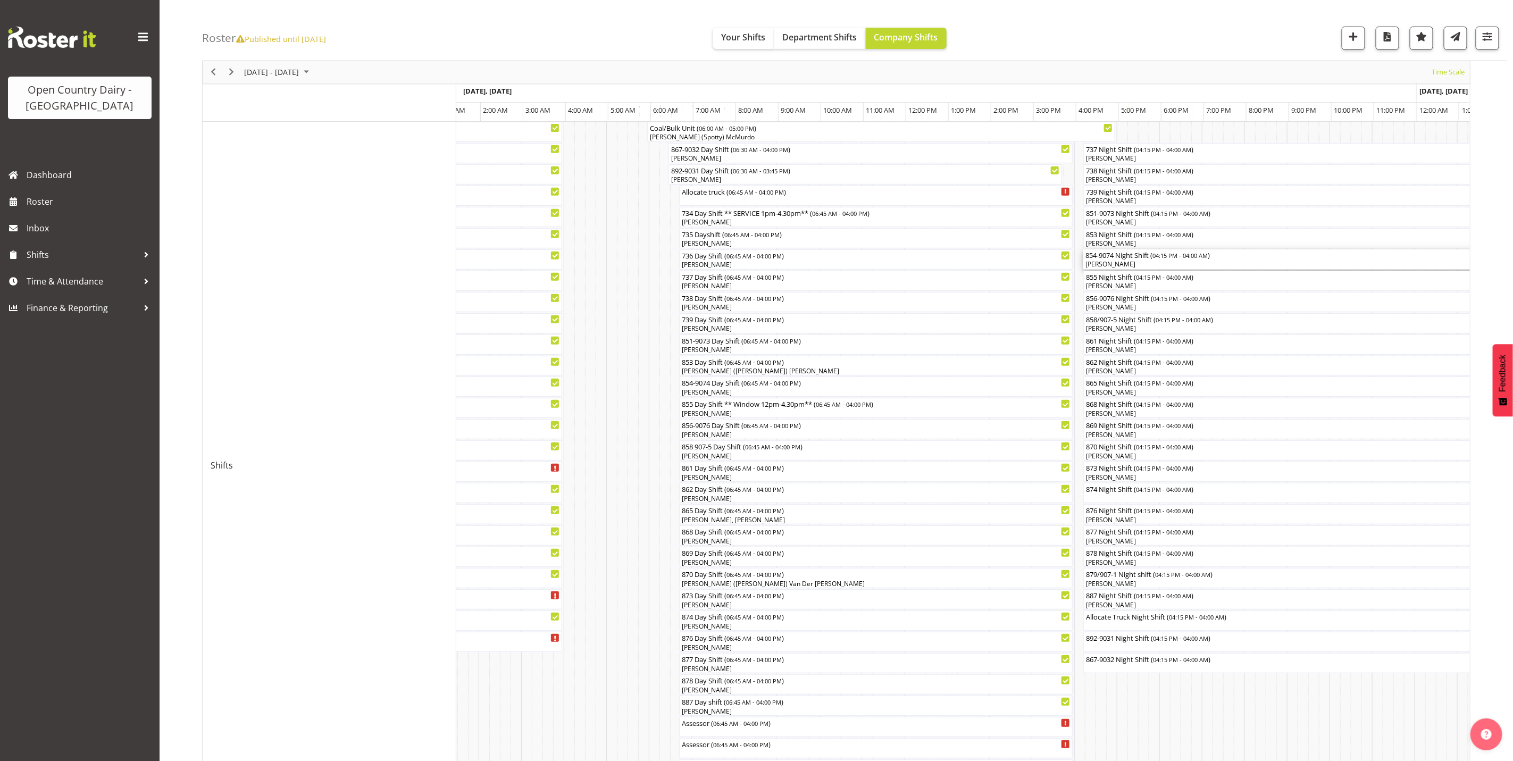
click at [1120, 265] on div "[PERSON_NAME]" at bounding box center [1333, 265] width 496 height 10
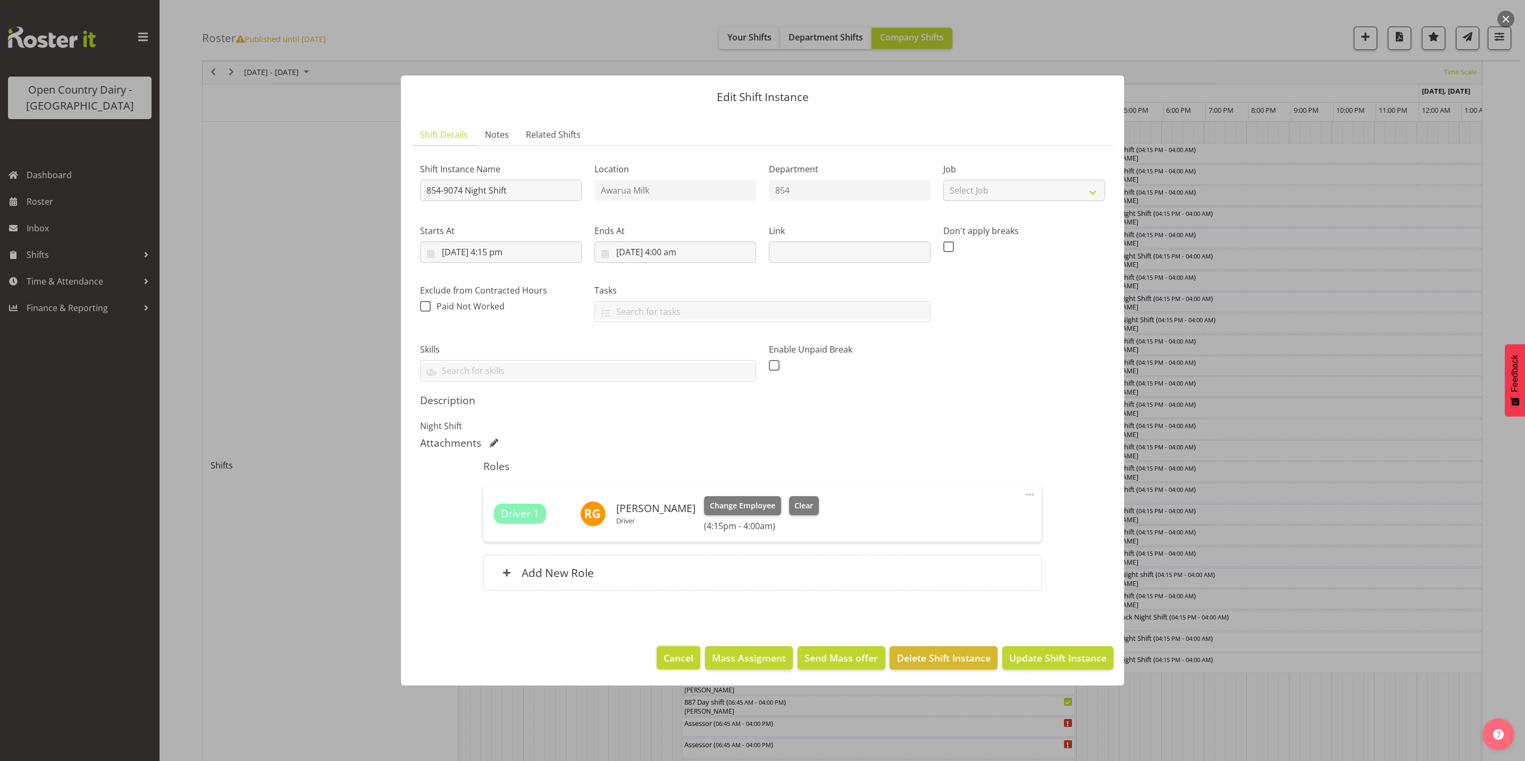
click at [675, 658] on span "Cancel" at bounding box center [679, 658] width 30 height 14
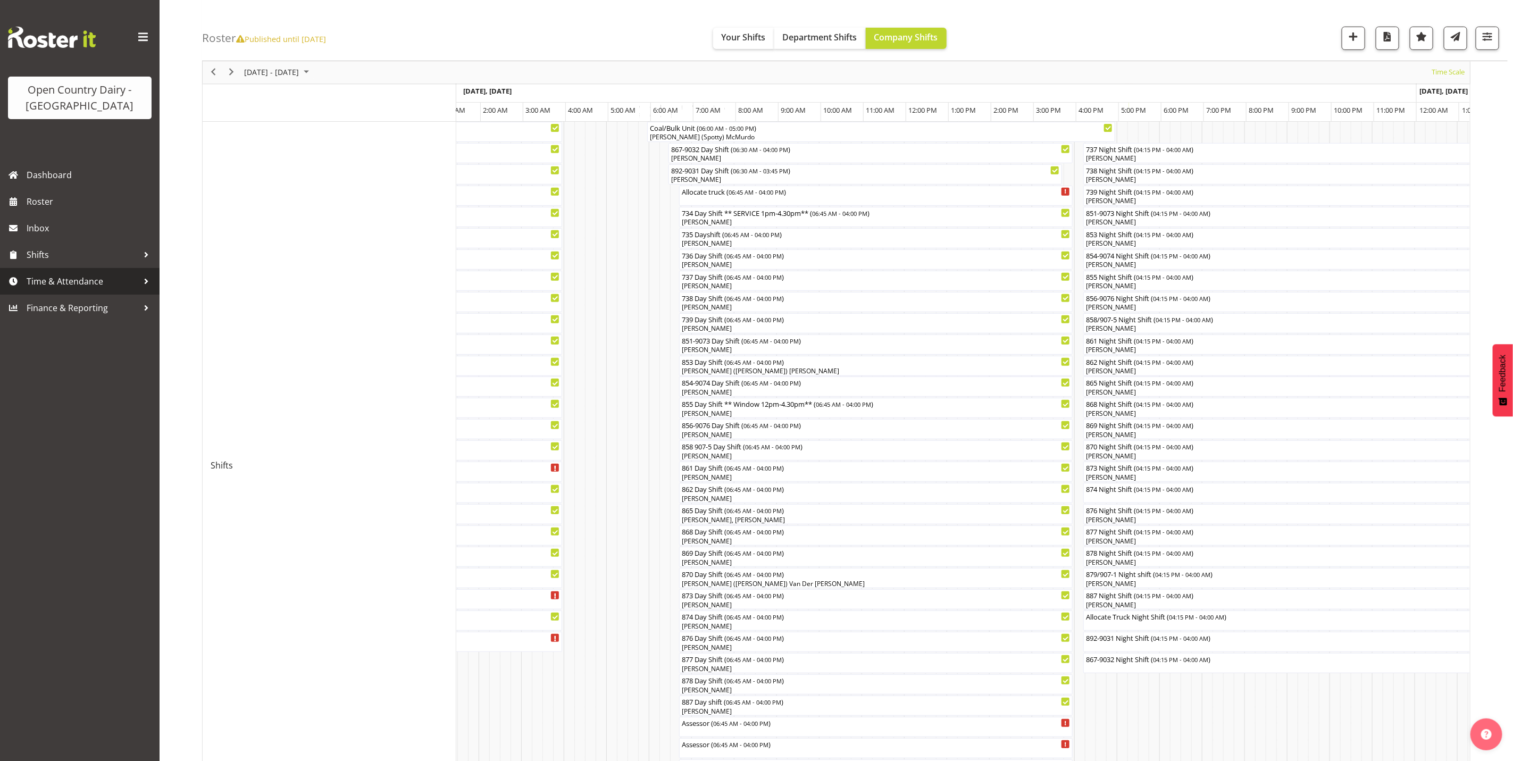
click at [48, 278] on span "Time & Attendance" at bounding box center [83, 281] width 112 height 16
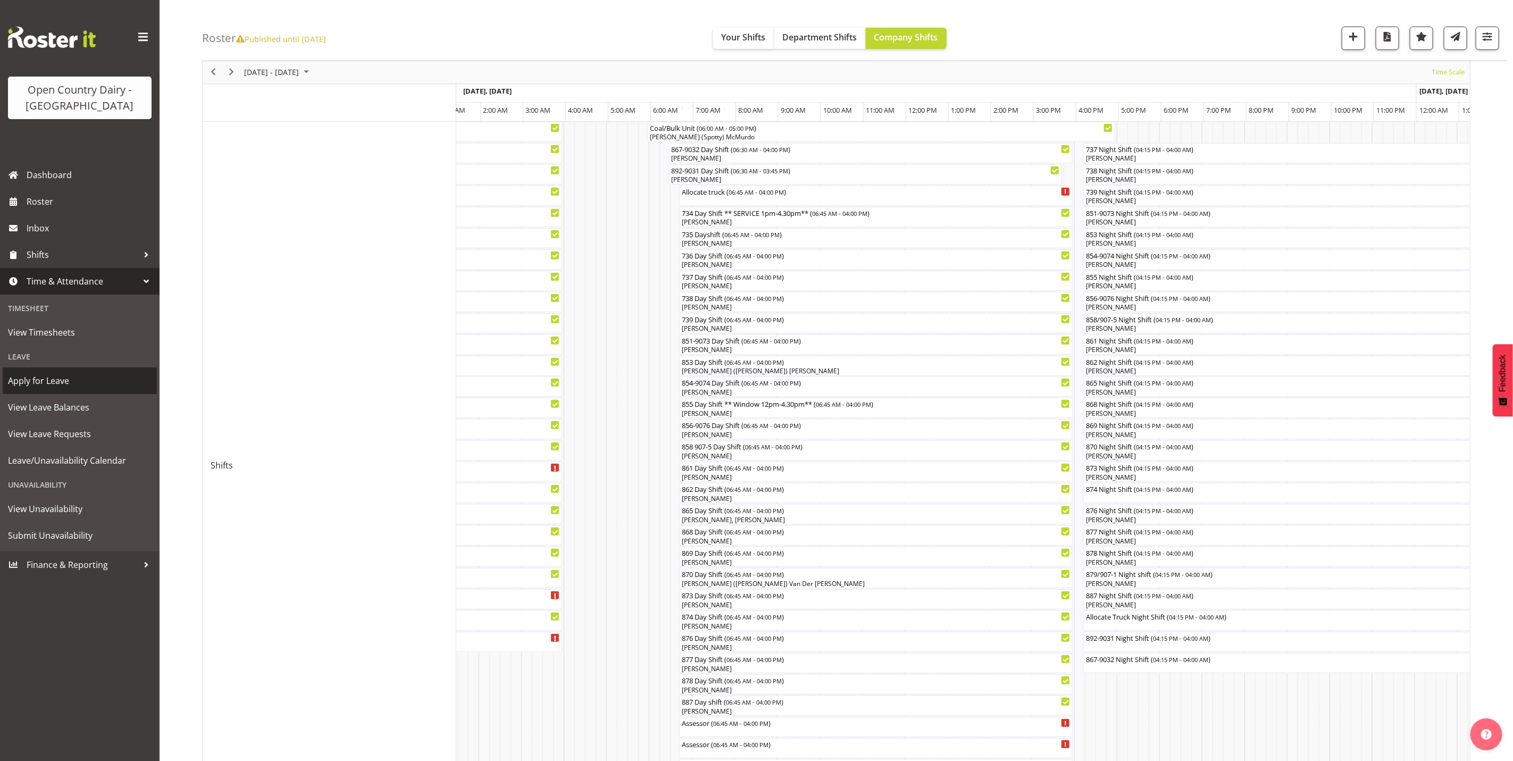
click at [46, 377] on span "Apply for Leave" at bounding box center [80, 381] width 144 height 16
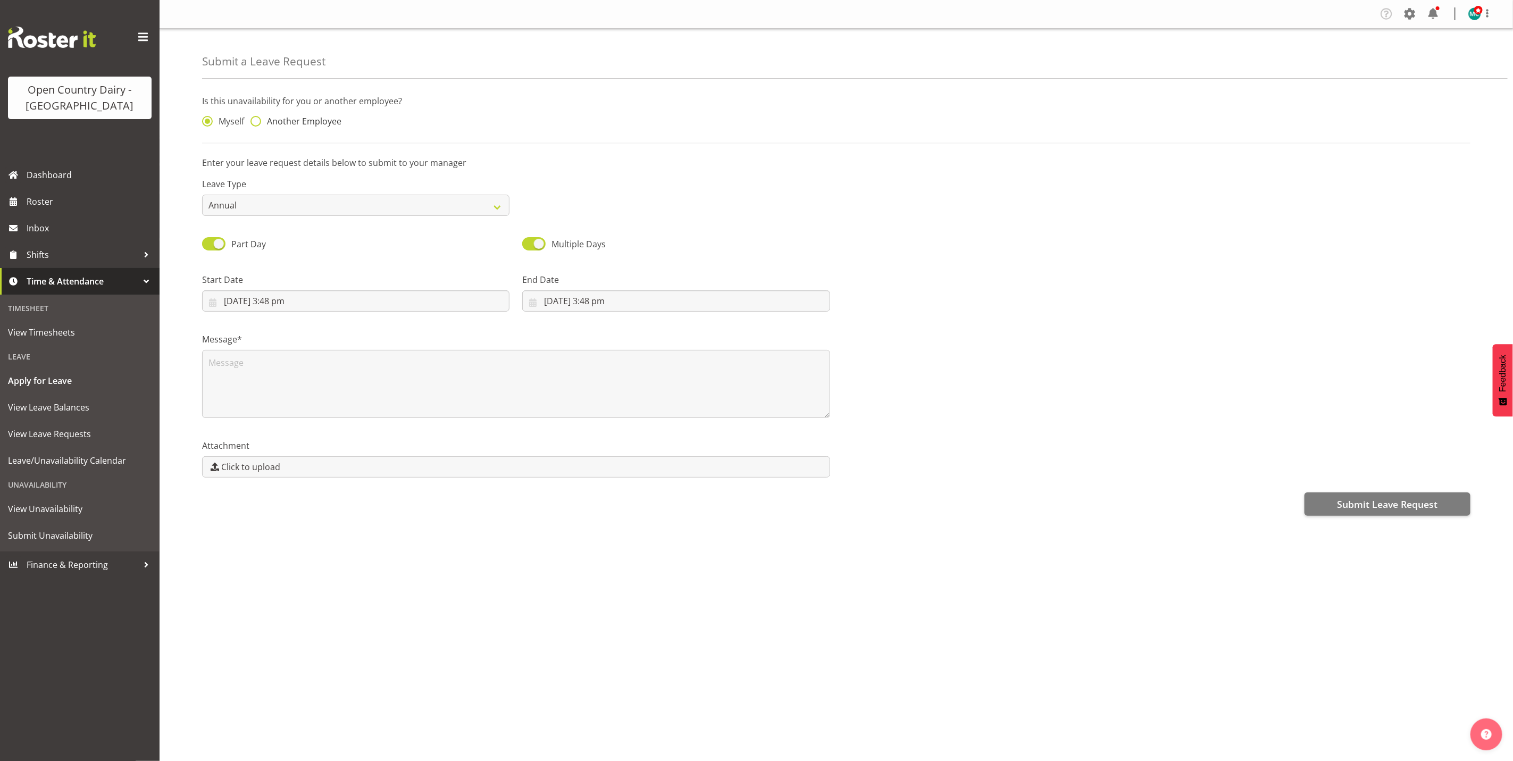
click at [263, 124] on span "Another Employee" at bounding box center [301, 121] width 80 height 11
click at [257, 124] on input "Another Employee" at bounding box center [253, 121] width 7 height 7
radio input "true"
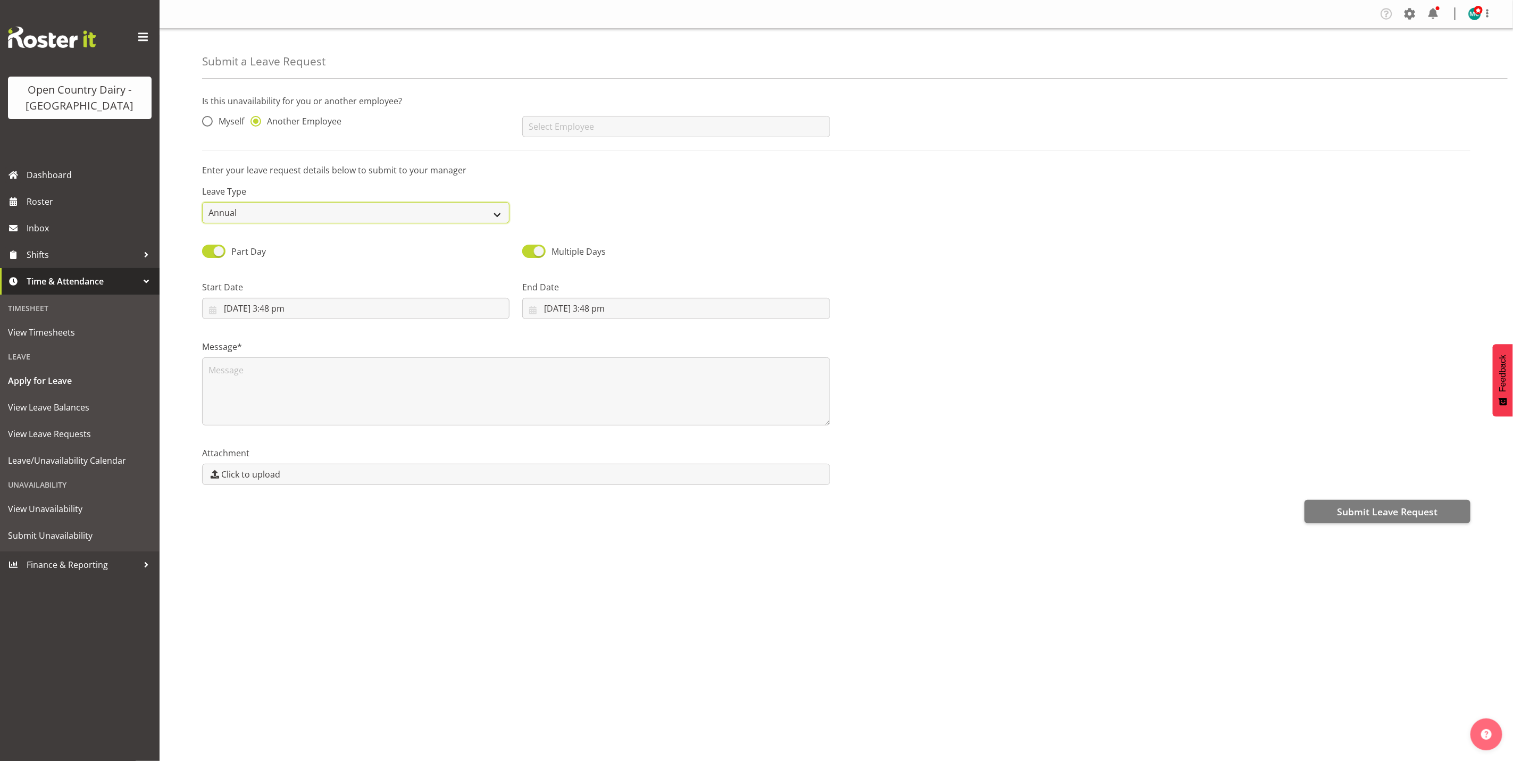
click at [263, 214] on select "Annual Sick Leave Without Pay Bereavement Domestic Violence Parental Jury Servi…" at bounding box center [355, 212] width 307 height 21
select select "Sick"
click at [202, 202] on select "Annual Sick Leave Without Pay Bereavement Domestic Violence Parental Jury Servi…" at bounding box center [355, 212] width 307 height 21
click at [570, 133] on input "text" at bounding box center [675, 126] width 307 height 21
click at [565, 176] on span "[PERSON_NAME]" at bounding box center [564, 172] width 66 height 12
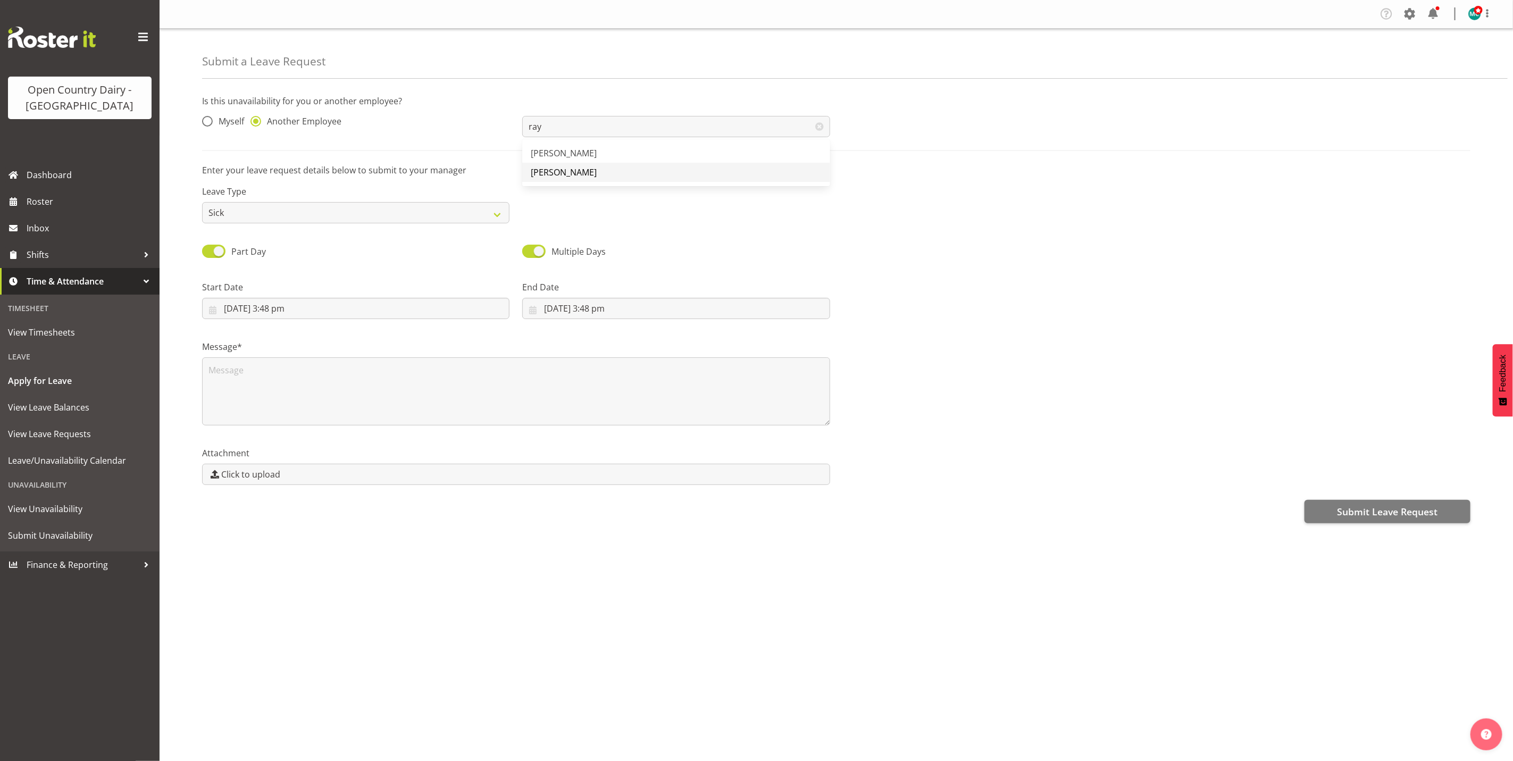
type input "[PERSON_NAME]"
click at [250, 313] on input "9/10/2025, 3:48 pm" at bounding box center [355, 308] width 307 height 21
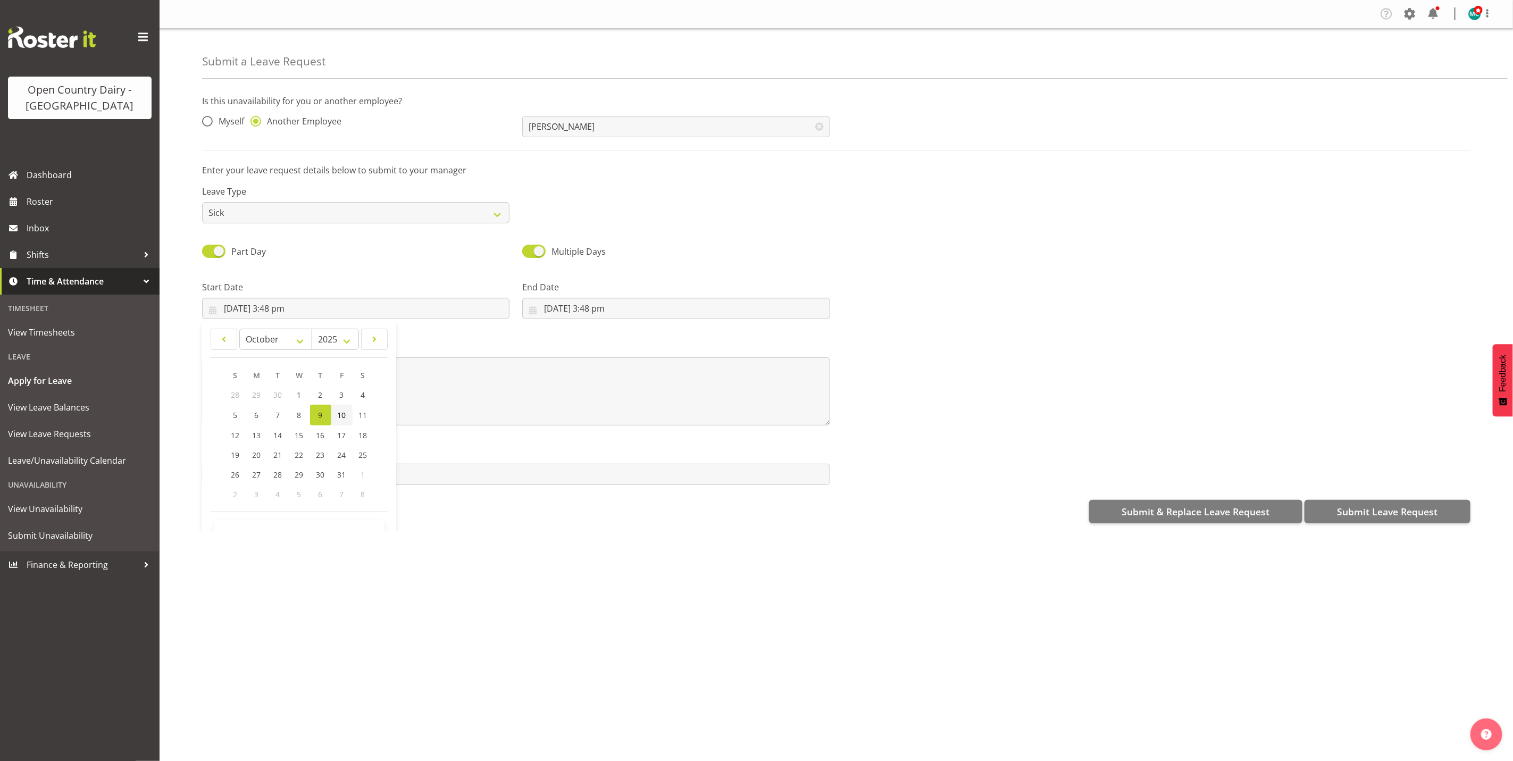
click at [343, 413] on span "10" at bounding box center [342, 415] width 9 height 10
type input "10/10/2025, 3:48 pm"
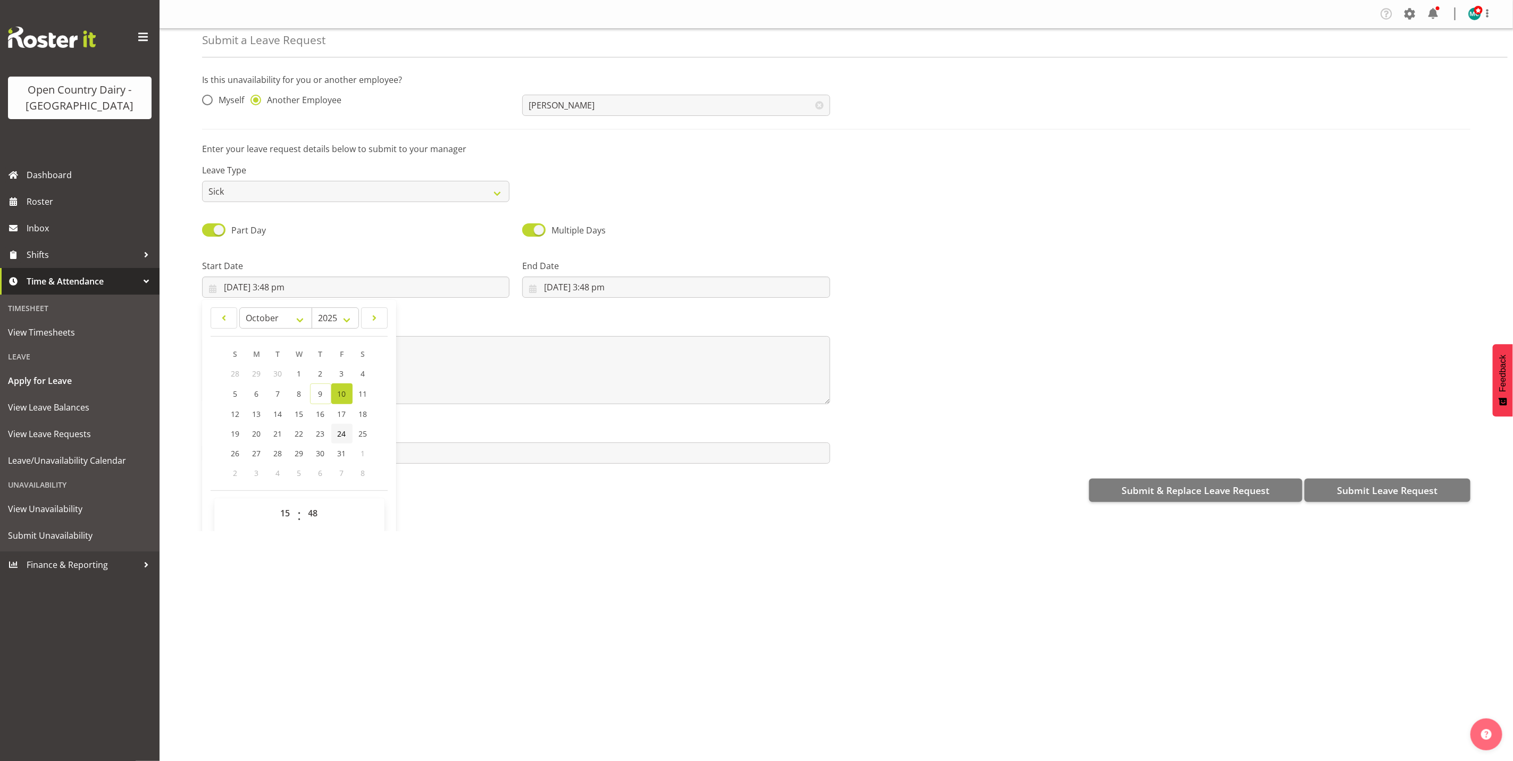
scroll to position [32, 0]
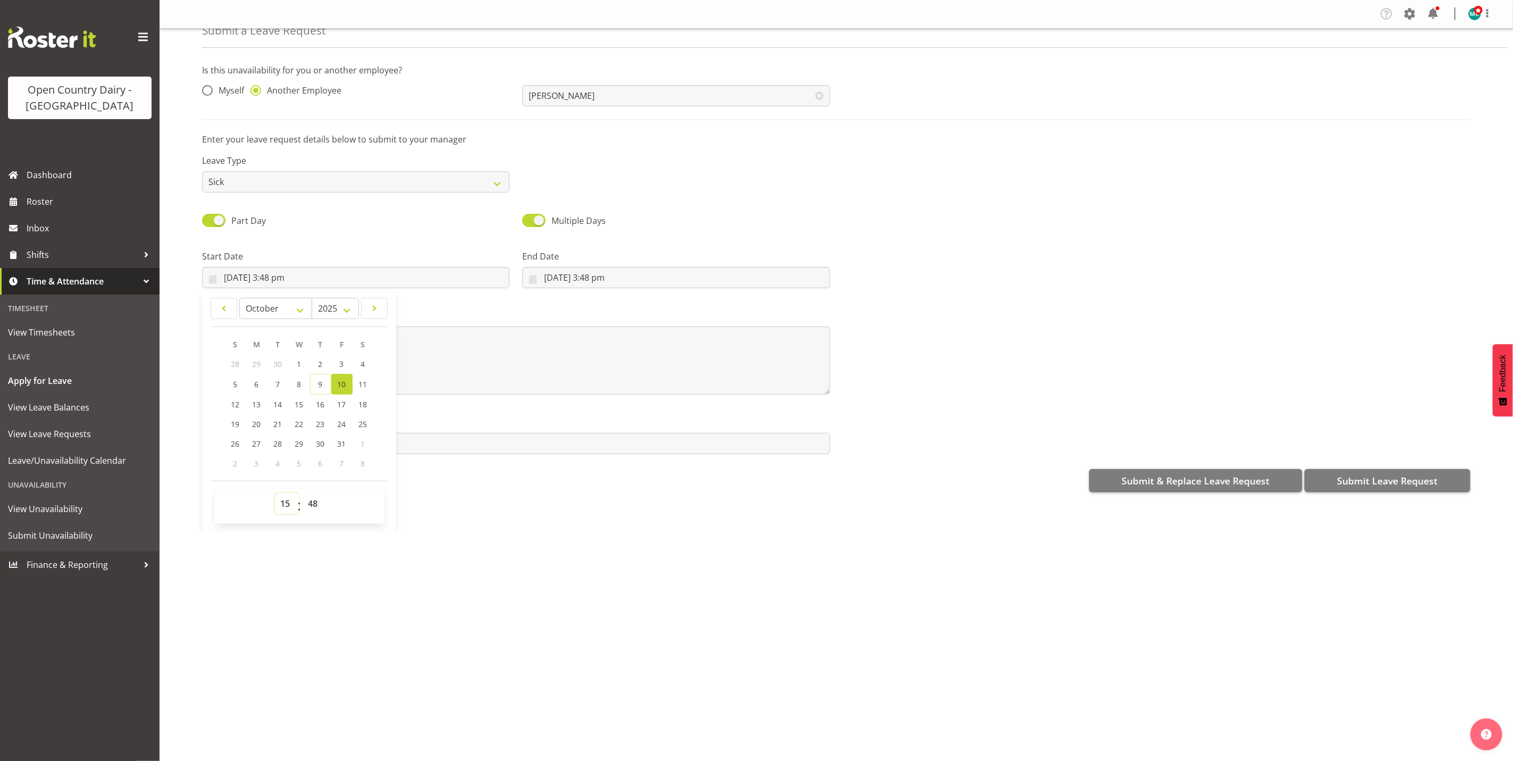
click at [286, 504] on select "00 01 02 03 04 05 06 07 08 09 10 11 12 13 14 15 16 17 18 19 20 21 22 23" at bounding box center [287, 503] width 24 height 21
click at [275, 493] on select "00 01 02 03 04 05 06 07 08 09 10 11 12 13 14 15 16 17 18 19 20 21 22 23" at bounding box center [287, 503] width 24 height 21
click at [316, 514] on select "00 01 02 03 04 05 06 07 08 09 10 11 12 13 14 15 16 17 18 19 20 21 22 23 24 25 2…" at bounding box center [315, 503] width 24 height 21
select select "0"
click at [303, 493] on select "00 01 02 03 04 05 06 07 08 09 10 11 12 13 14 15 16 17 18 19 20 21 22 23 24 25 2…" at bounding box center [315, 503] width 24 height 21
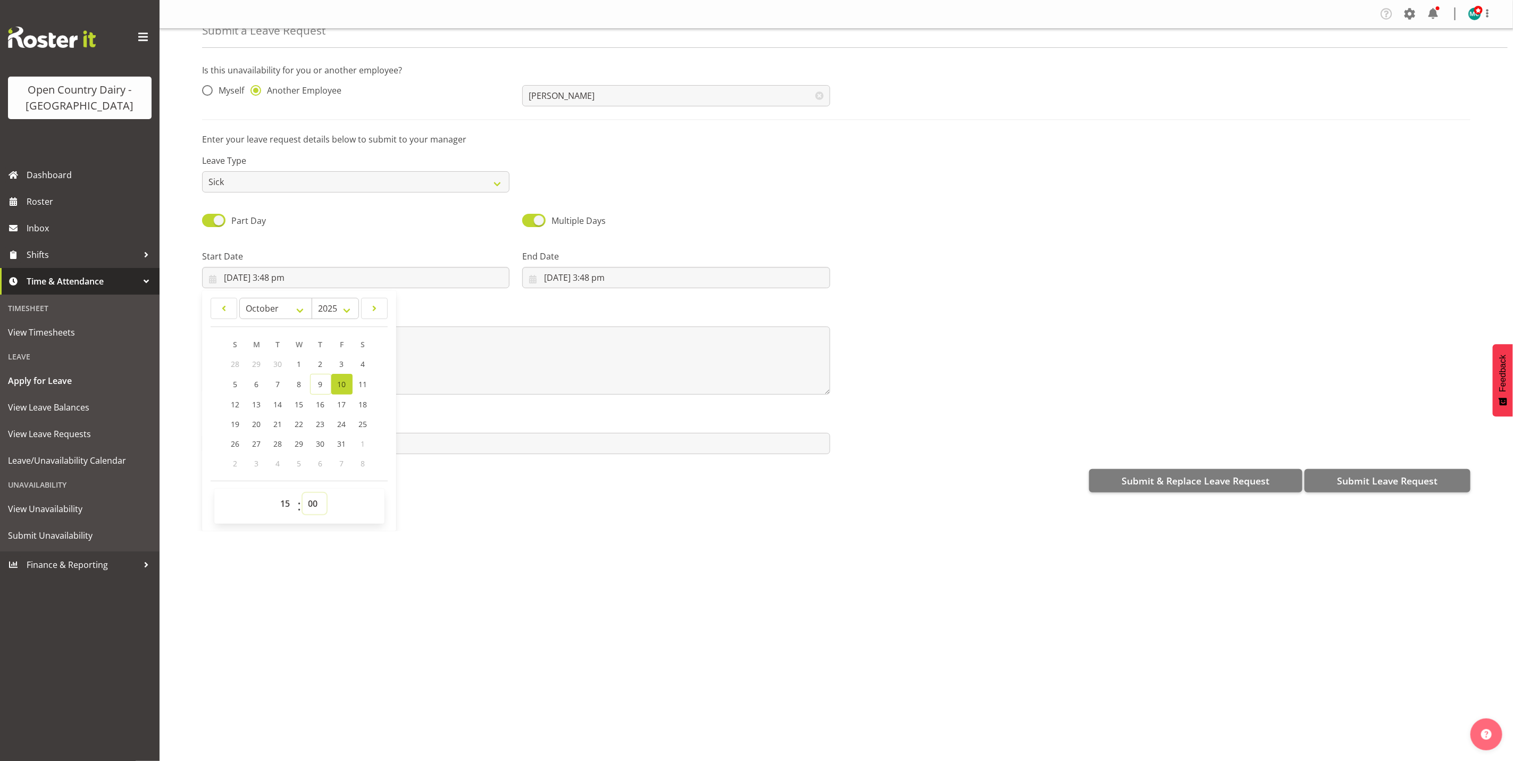
type input "10/10/2025, 3:00 pm"
click at [604, 276] on input "9/10/2025, 3:48 pm" at bounding box center [675, 277] width 307 height 21
click at [681, 383] on span "11" at bounding box center [683, 384] width 9 height 10
type input "11/10/2025, 3:48 pm"
drag, startPoint x: 608, startPoint y: 506, endPoint x: 609, endPoint y: 493, distance: 12.3
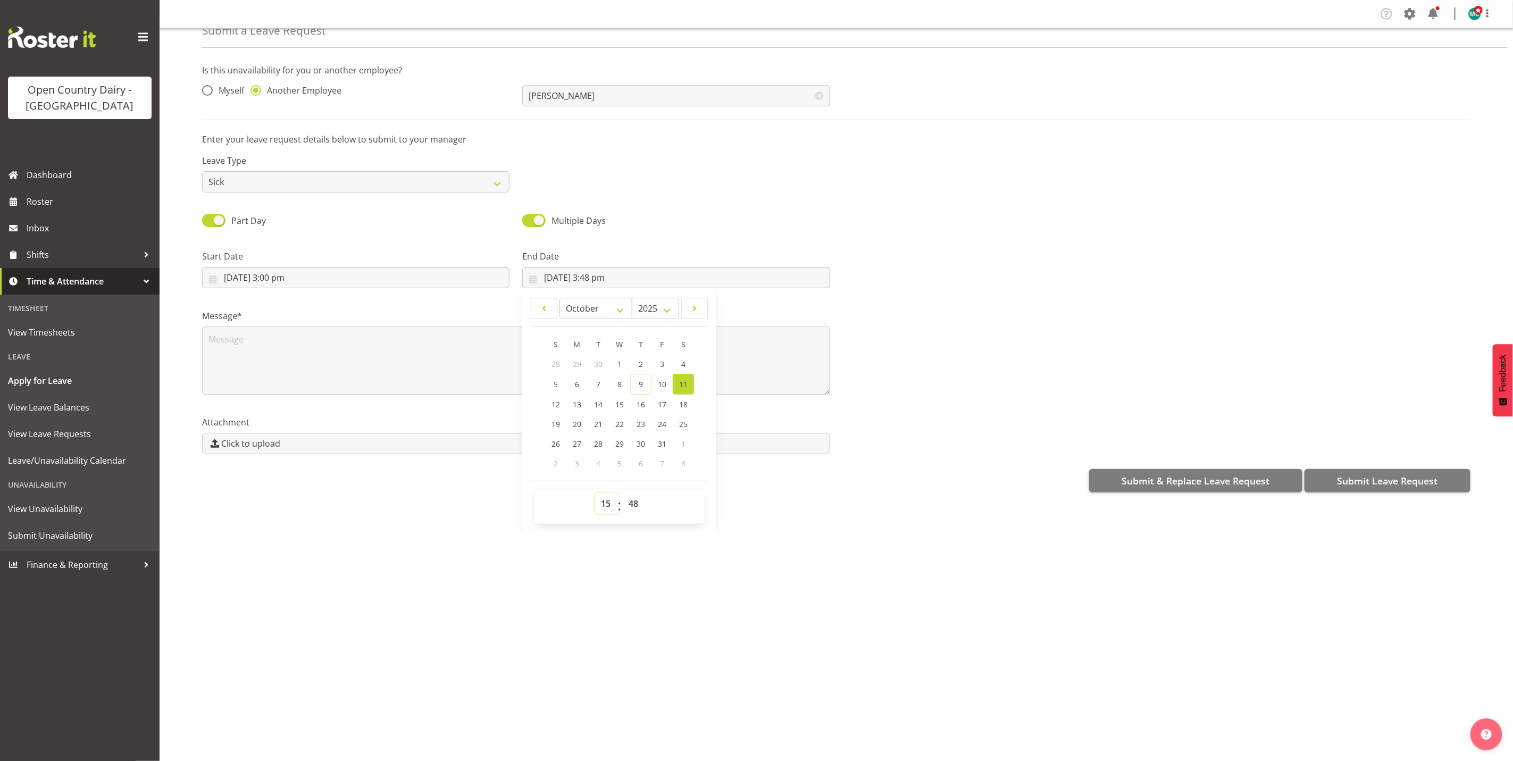
click at [608, 506] on select "00 01 02 03 04 05 06 07 08 09 10 11 12 13 14 15 16 17 18 19 20 21 22 23" at bounding box center [607, 503] width 24 height 21
select select "6"
click at [595, 493] on select "00 01 02 03 04 05 06 07 08 09 10 11 12 13 14 15 16 17 18 19 20 21 22 23" at bounding box center [607, 503] width 24 height 21
type input "11/10/2025, 6:48 am"
click at [635, 503] on select "00 01 02 03 04 05 06 07 08 09 10 11 12 13 14 15 16 17 18 19 20 21 22 23 24 25 2…" at bounding box center [635, 503] width 24 height 21
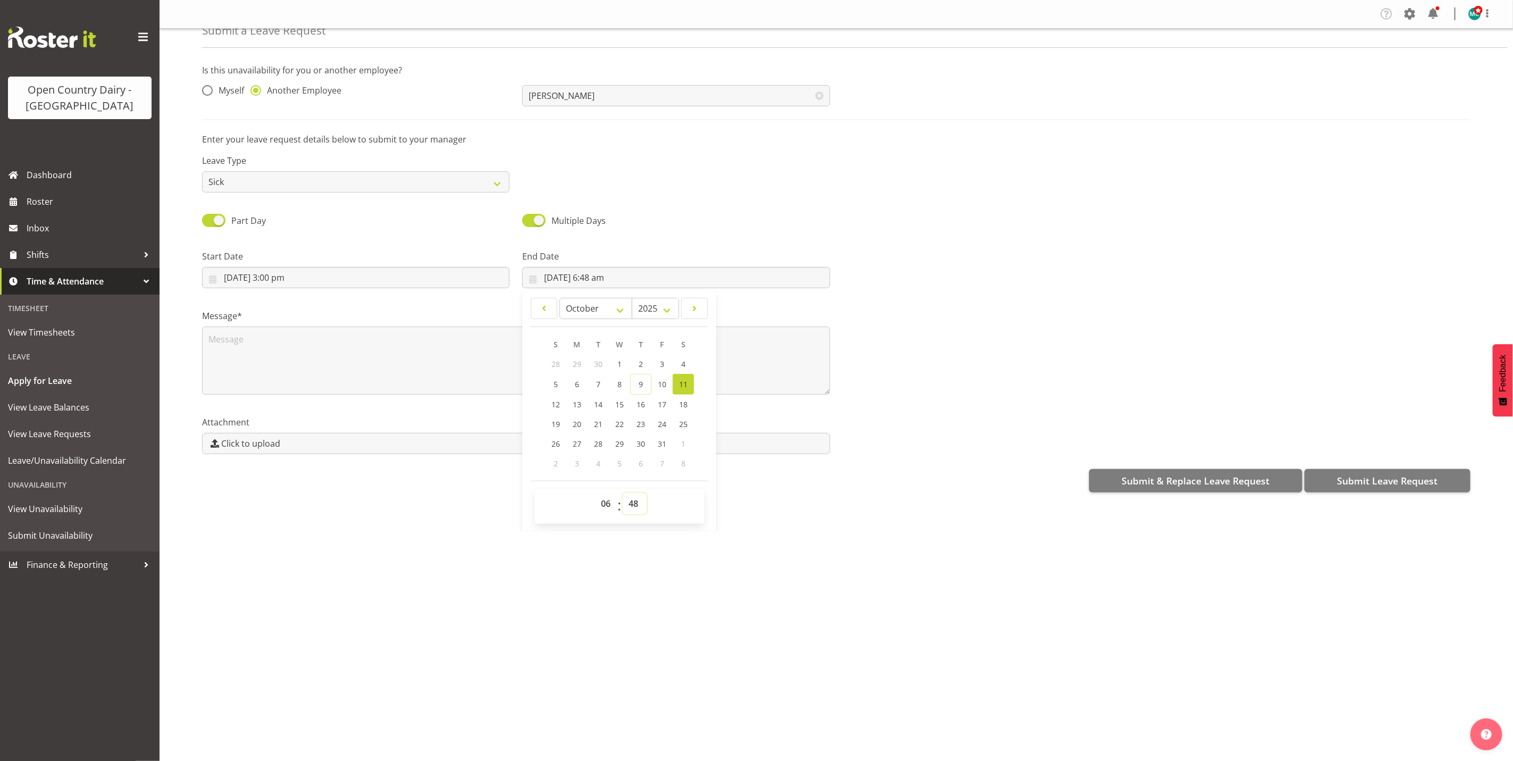
select select "0"
click at [623, 493] on select "00 01 02 03 04 05 06 07 08 09 10 11 12 13 14 15 16 17 18 19 20 21 22 23 24 25 2…" at bounding box center [635, 503] width 24 height 21
type input "11/10/2025, 6:00 am"
click at [819, 586] on div "Company Settings Roles & Skills Tasks Jobs Employees Locations & Departments Ac…" at bounding box center [836, 380] width 1353 height 761
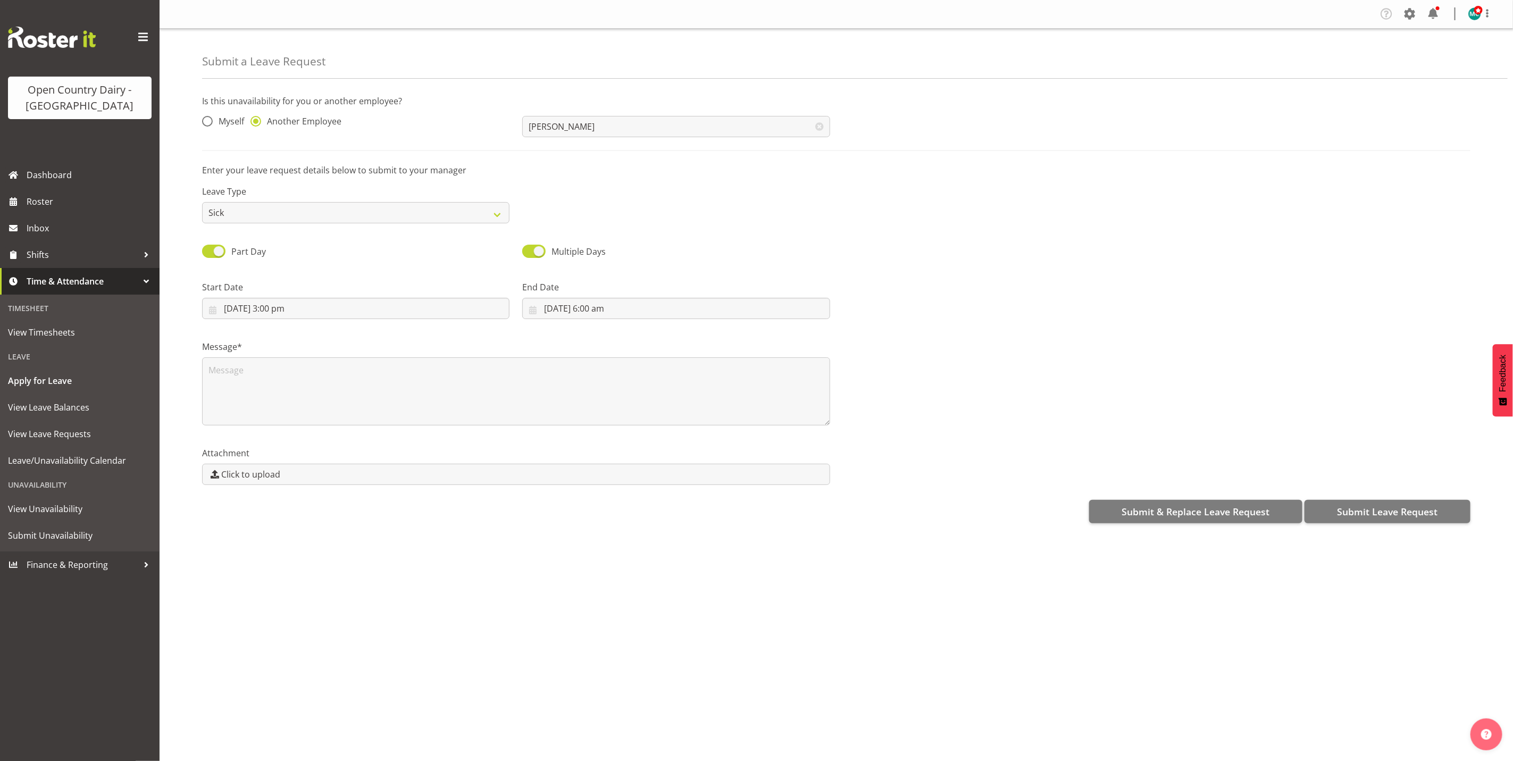
scroll to position [0, 0]
click at [348, 396] on textarea at bounding box center [516, 391] width 628 height 68
type textarea "Knee appt"
click at [1383, 517] on span "Submit Leave Request" at bounding box center [1387, 512] width 101 height 14
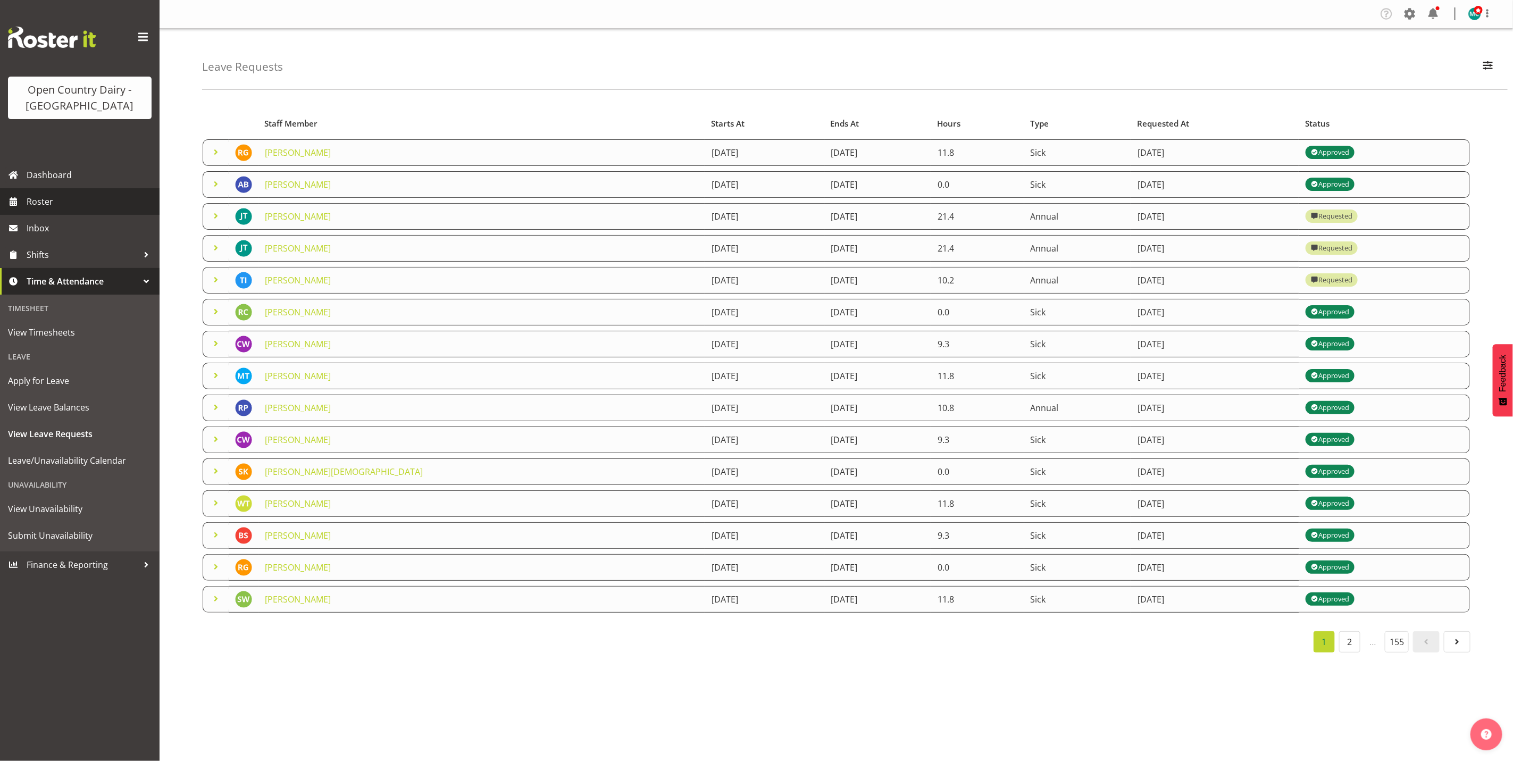
click at [46, 204] on span "Roster" at bounding box center [91, 202] width 128 height 16
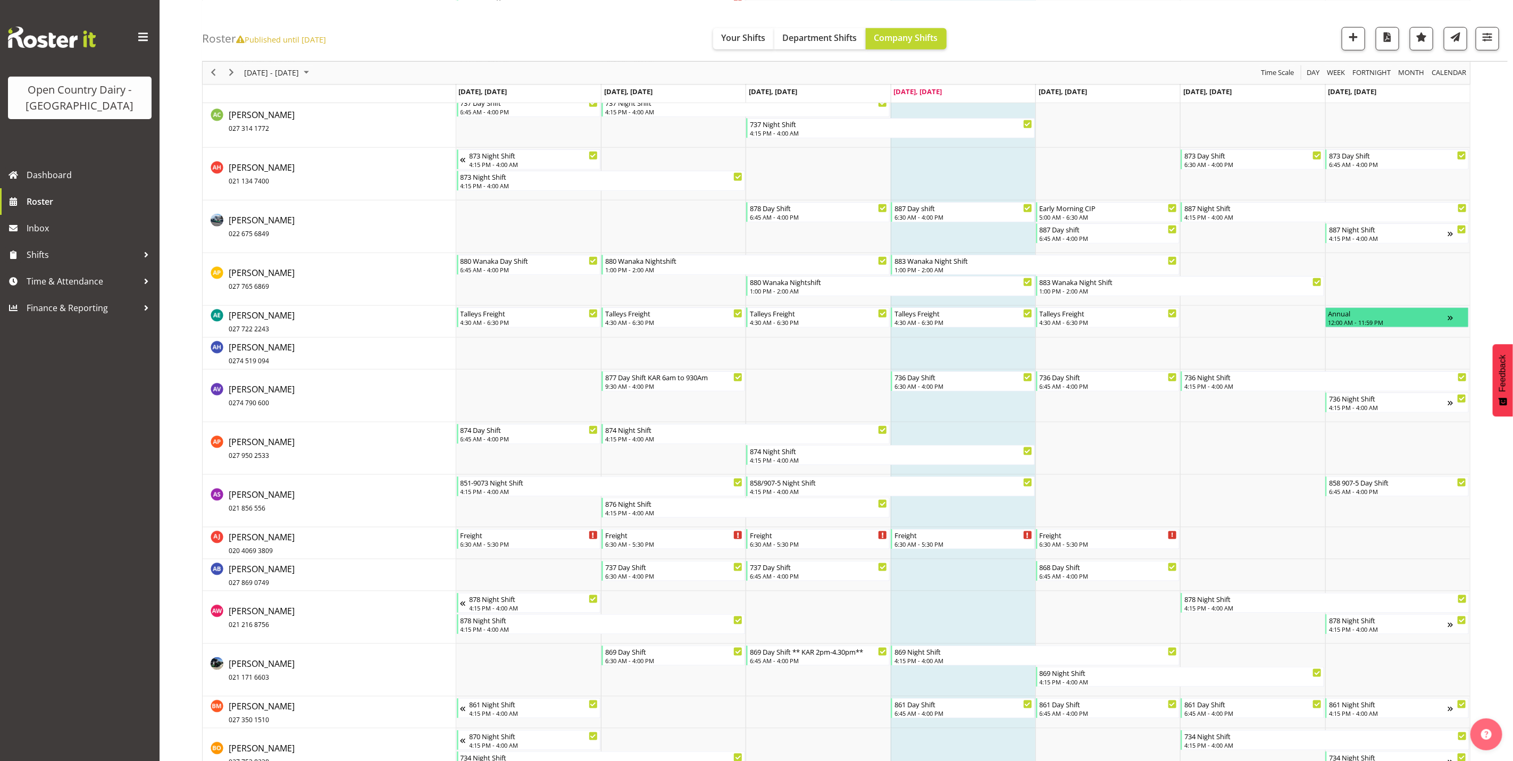
scroll to position [718, 0]
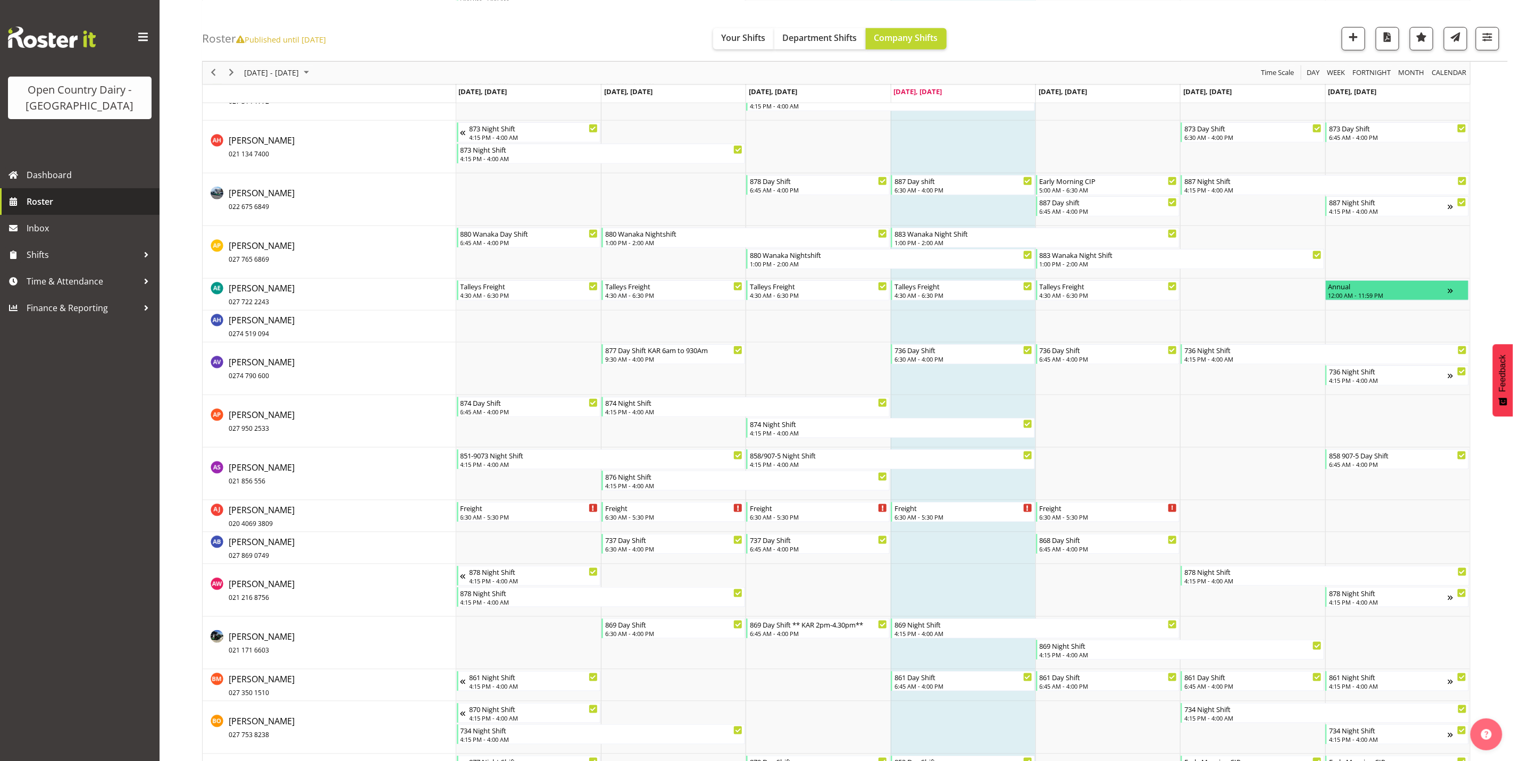
click at [45, 201] on span "Roster" at bounding box center [91, 202] width 128 height 16
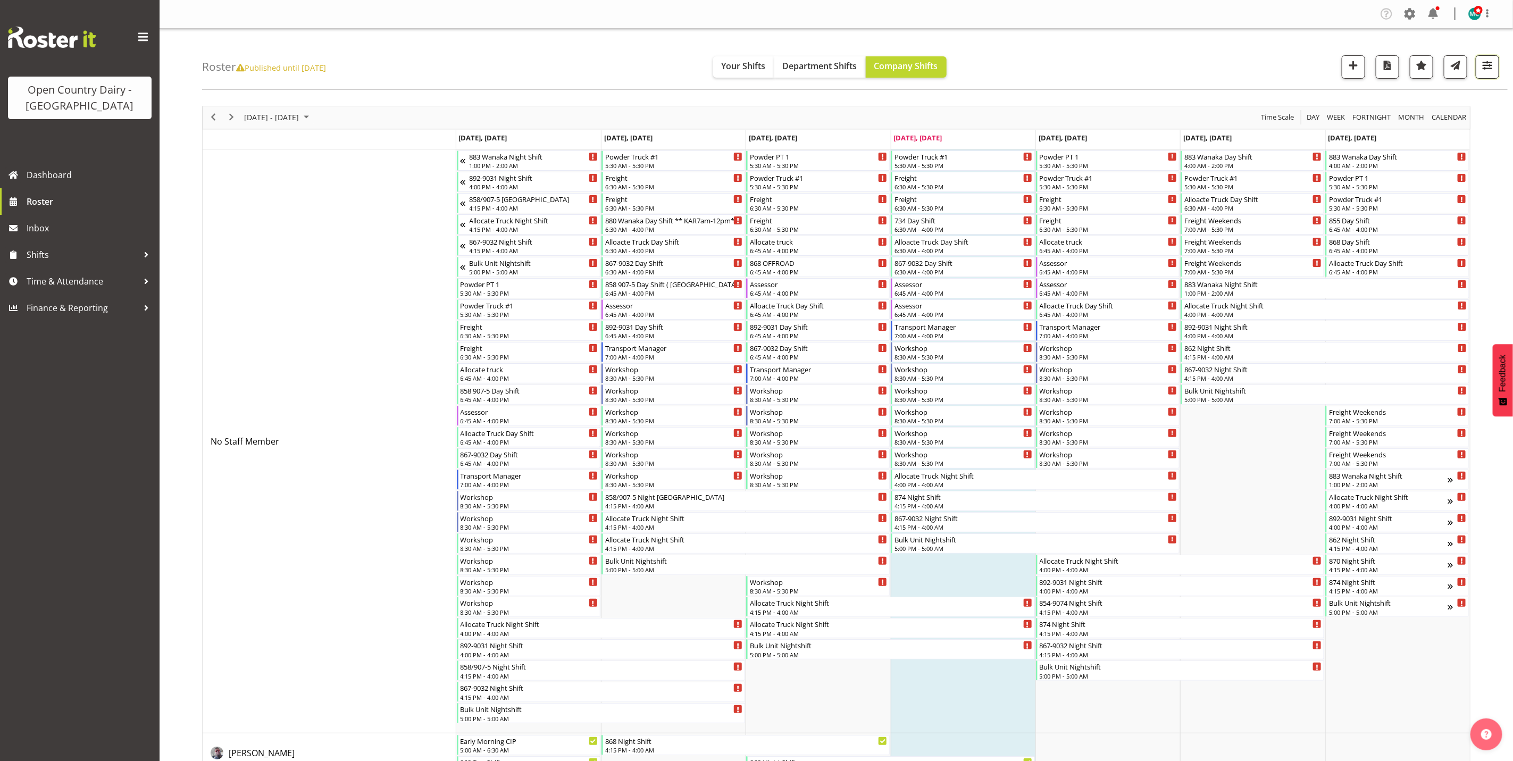
click at [1490, 70] on span "button" at bounding box center [1487, 65] width 14 height 14
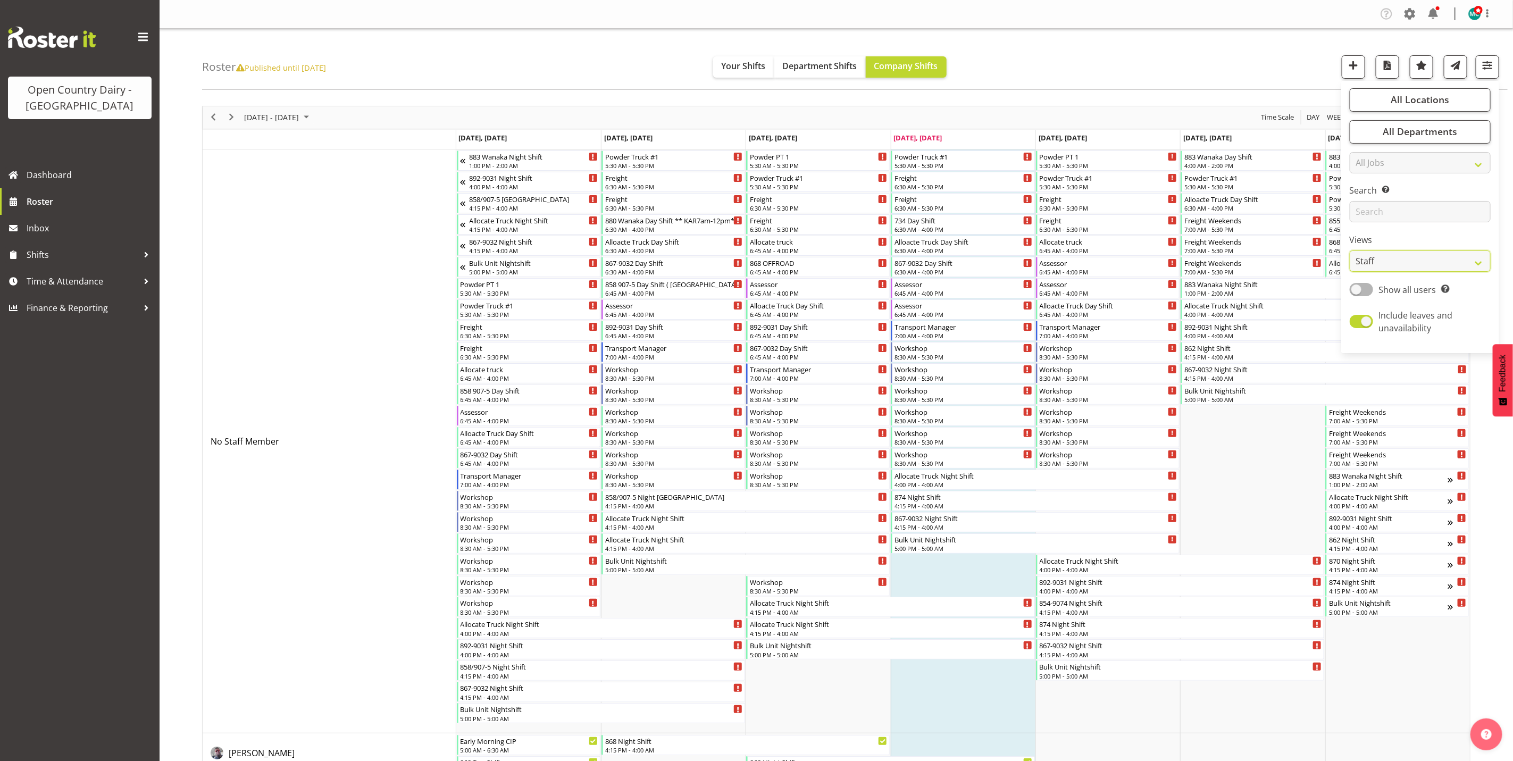
drag, startPoint x: 1406, startPoint y: 260, endPoint x: 1411, endPoint y: 273, distance: 14.3
click at [1406, 260] on select "Staff Role Shift - Horizontal Shift - Vertical Staff - Location" at bounding box center [1420, 260] width 141 height 21
select select "shiftH"
click at [1350, 250] on select "Staff Role Shift - Horizontal Shift - Vertical Staff - Location" at bounding box center [1420, 260] width 141 height 21
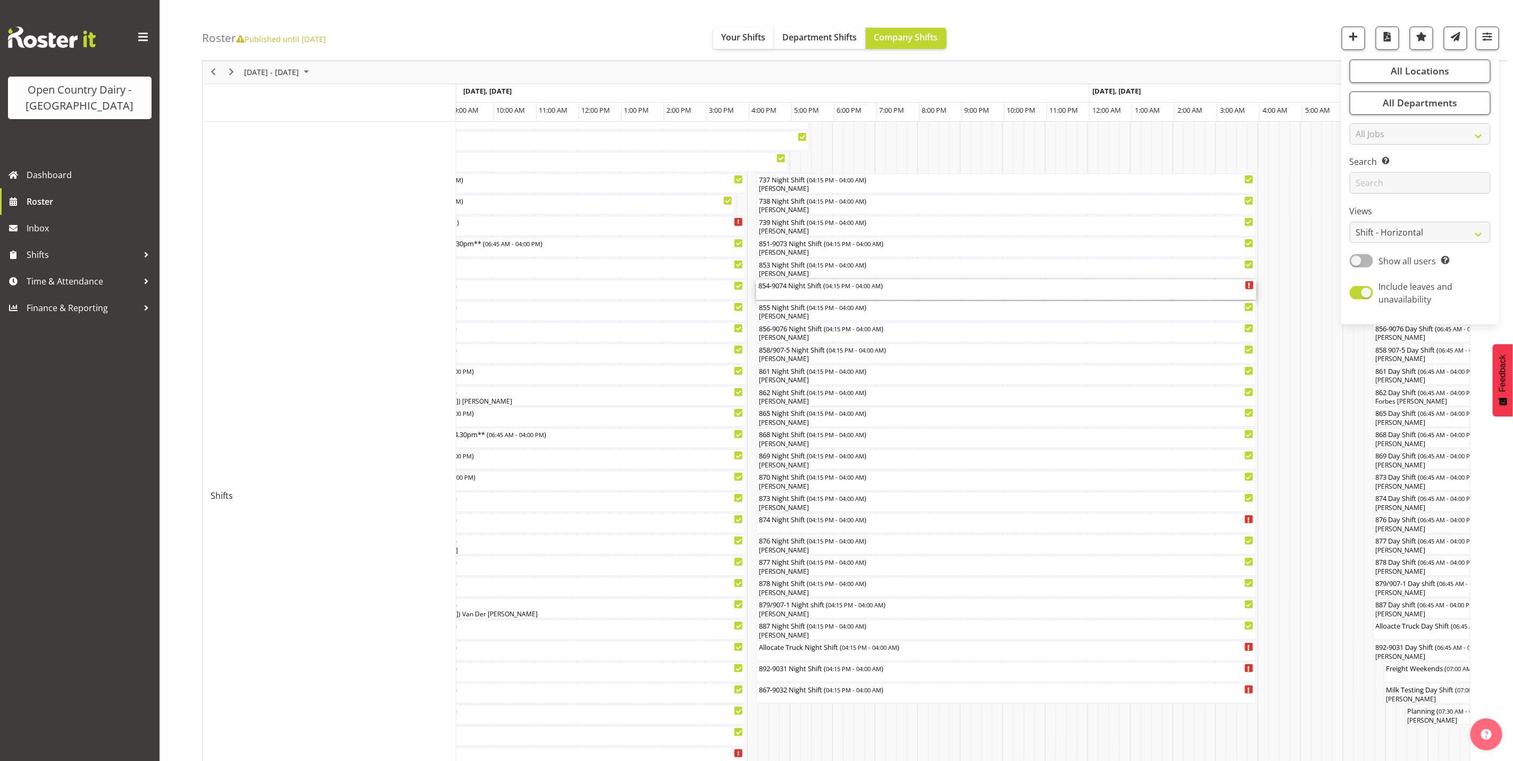
click at [794, 294] on div "854-9074 Night Shift ( 04:15 PM - 04:00 AM )" at bounding box center [1006, 290] width 496 height 20
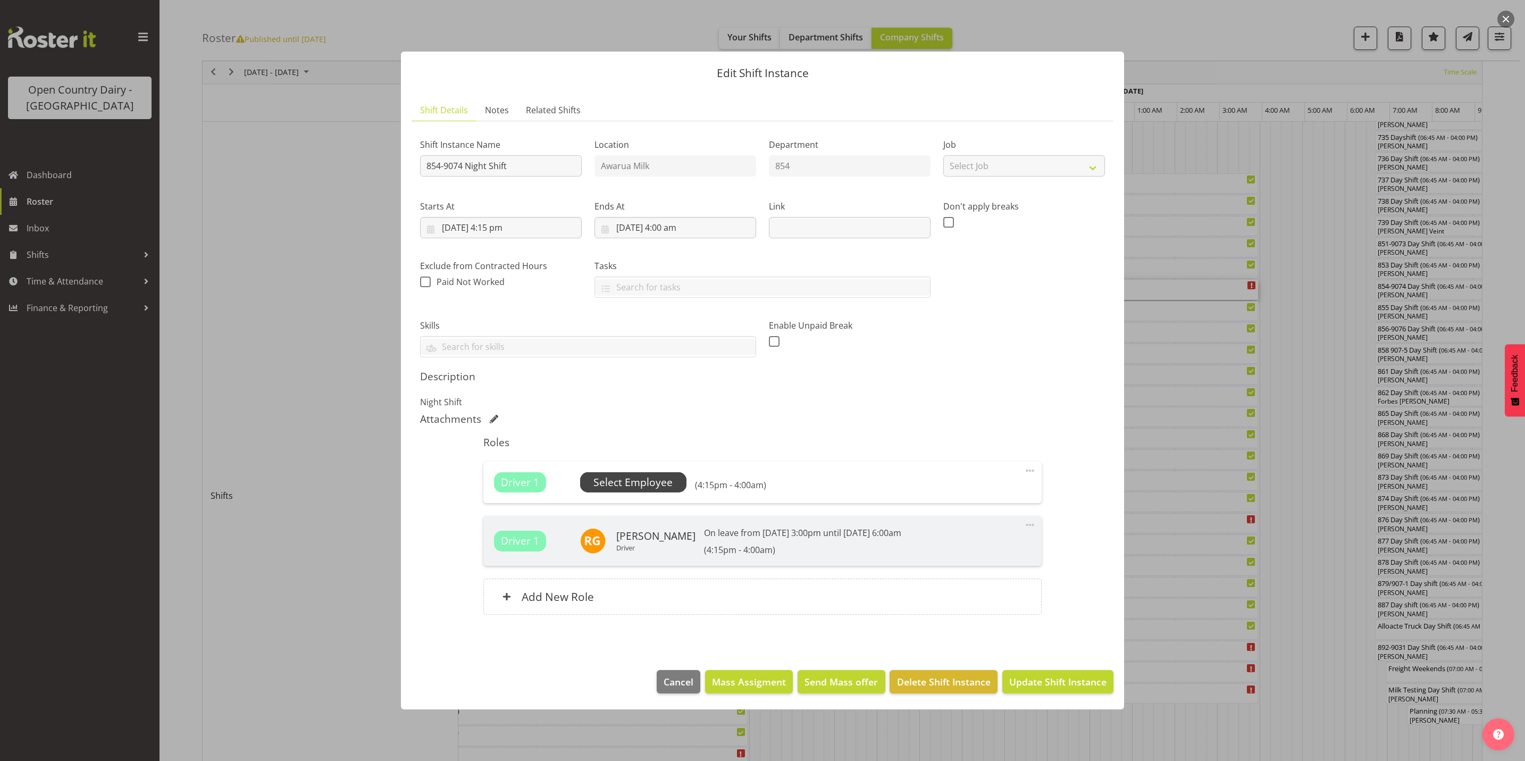
click at [629, 482] on span "Select Employee" at bounding box center [632, 482] width 79 height 15
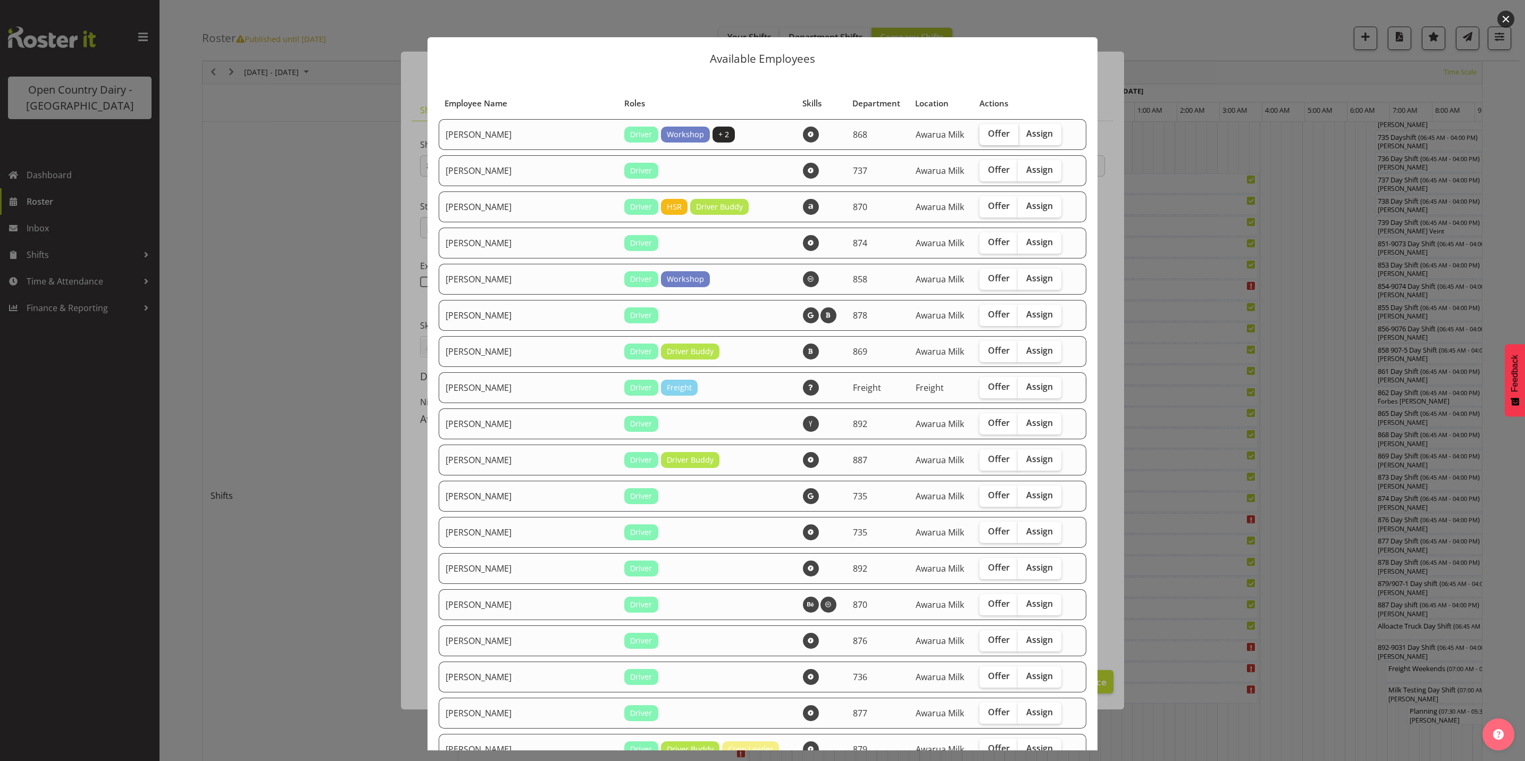
click at [988, 132] on span "Offer" at bounding box center [999, 133] width 22 height 11
click at [980, 132] on input "Offer" at bounding box center [983, 133] width 7 height 7
checkbox input "true"
click at [988, 170] on span "Offer" at bounding box center [999, 169] width 22 height 11
click at [980, 170] on input "Offer" at bounding box center [983, 169] width 7 height 7
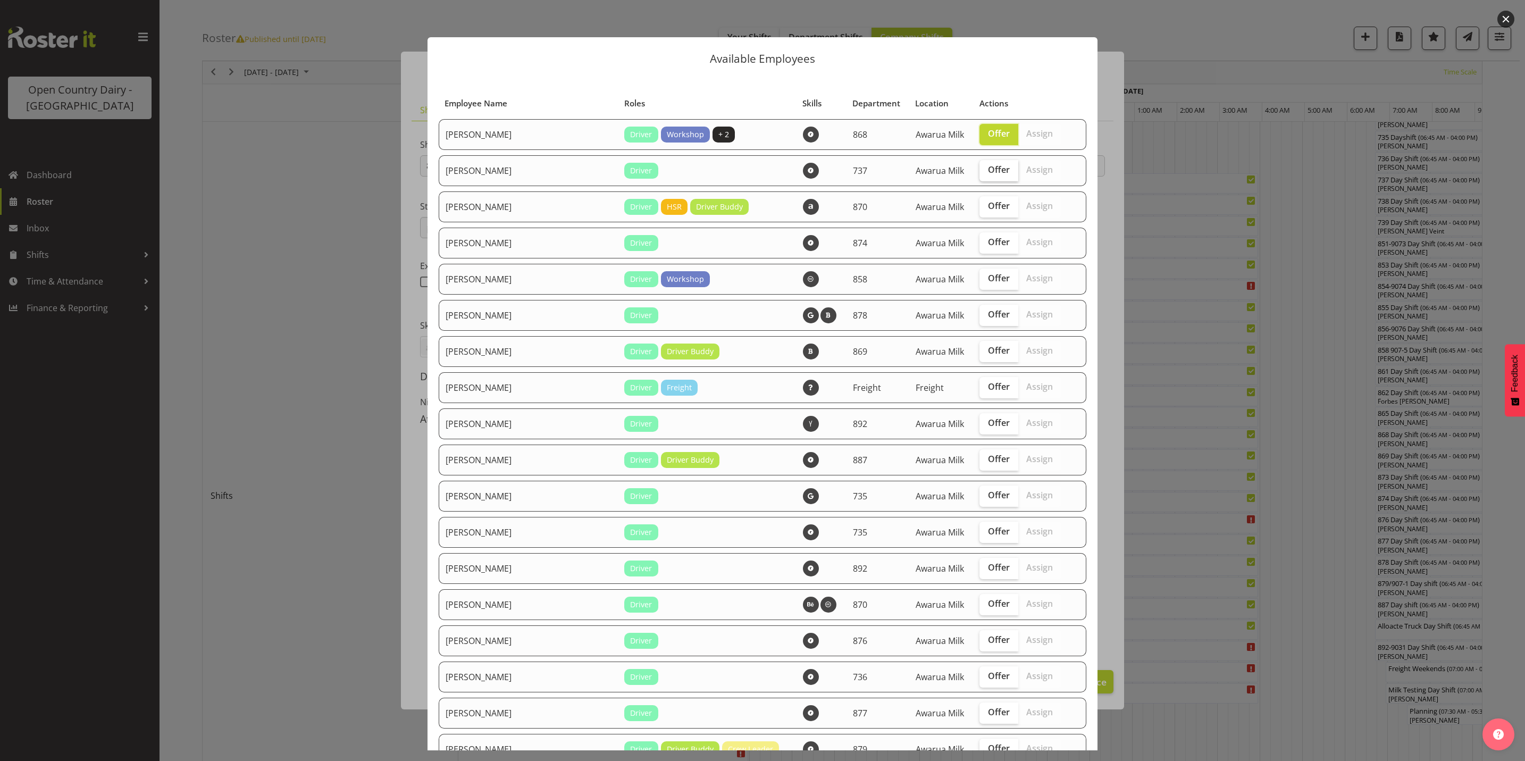
checkbox input "true"
click at [988, 241] on span "Offer" at bounding box center [999, 242] width 22 height 11
click at [980, 241] on input "Offer" at bounding box center [983, 242] width 7 height 7
checkbox input "true"
click at [988, 281] on span "Offer" at bounding box center [999, 278] width 22 height 11
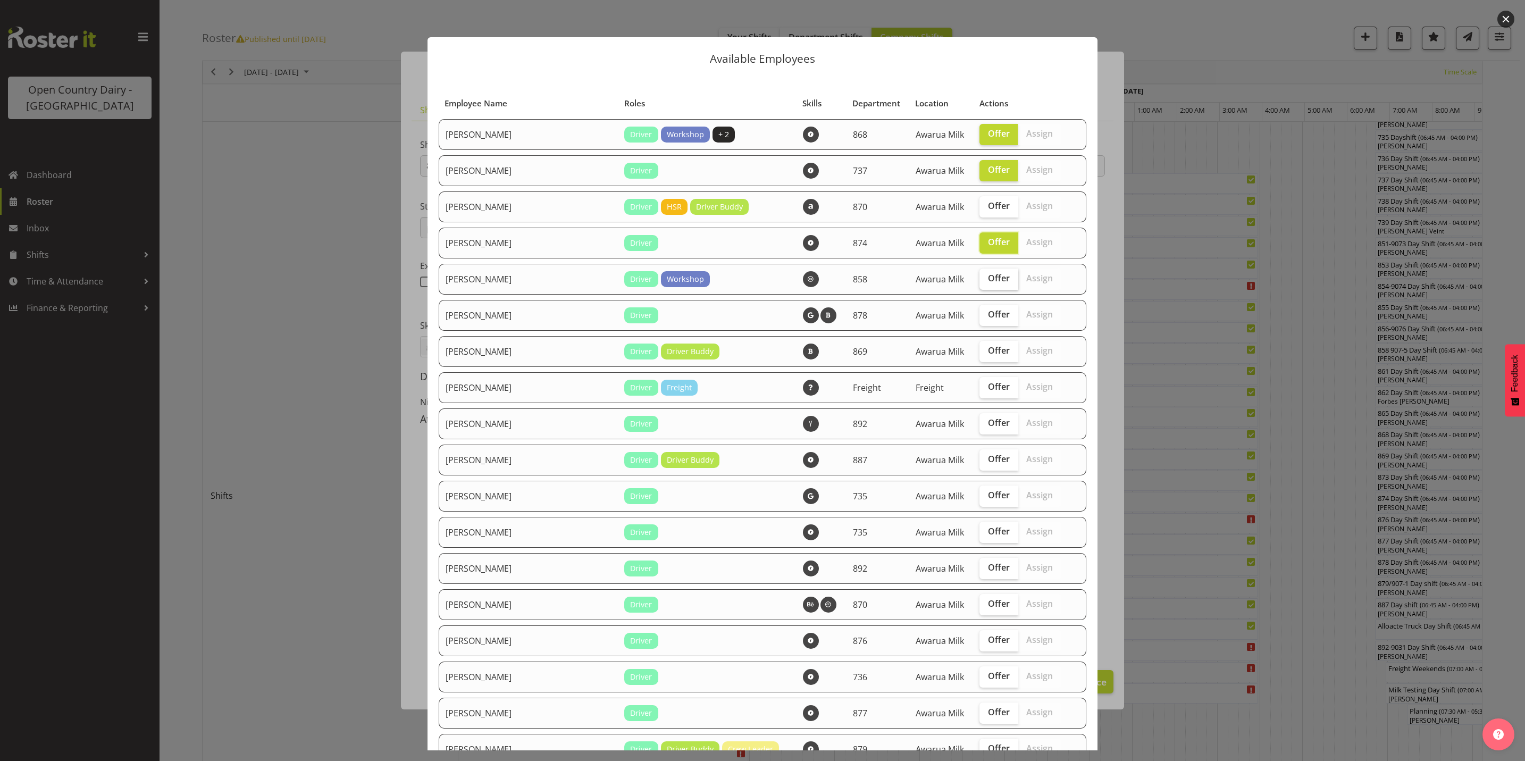
click at [980, 281] on input "Offer" at bounding box center [983, 278] width 7 height 7
checkbox input "true"
click at [988, 311] on span "Offer" at bounding box center [999, 314] width 22 height 11
click at [980, 311] on input "Offer" at bounding box center [983, 314] width 7 height 7
checkbox input "true"
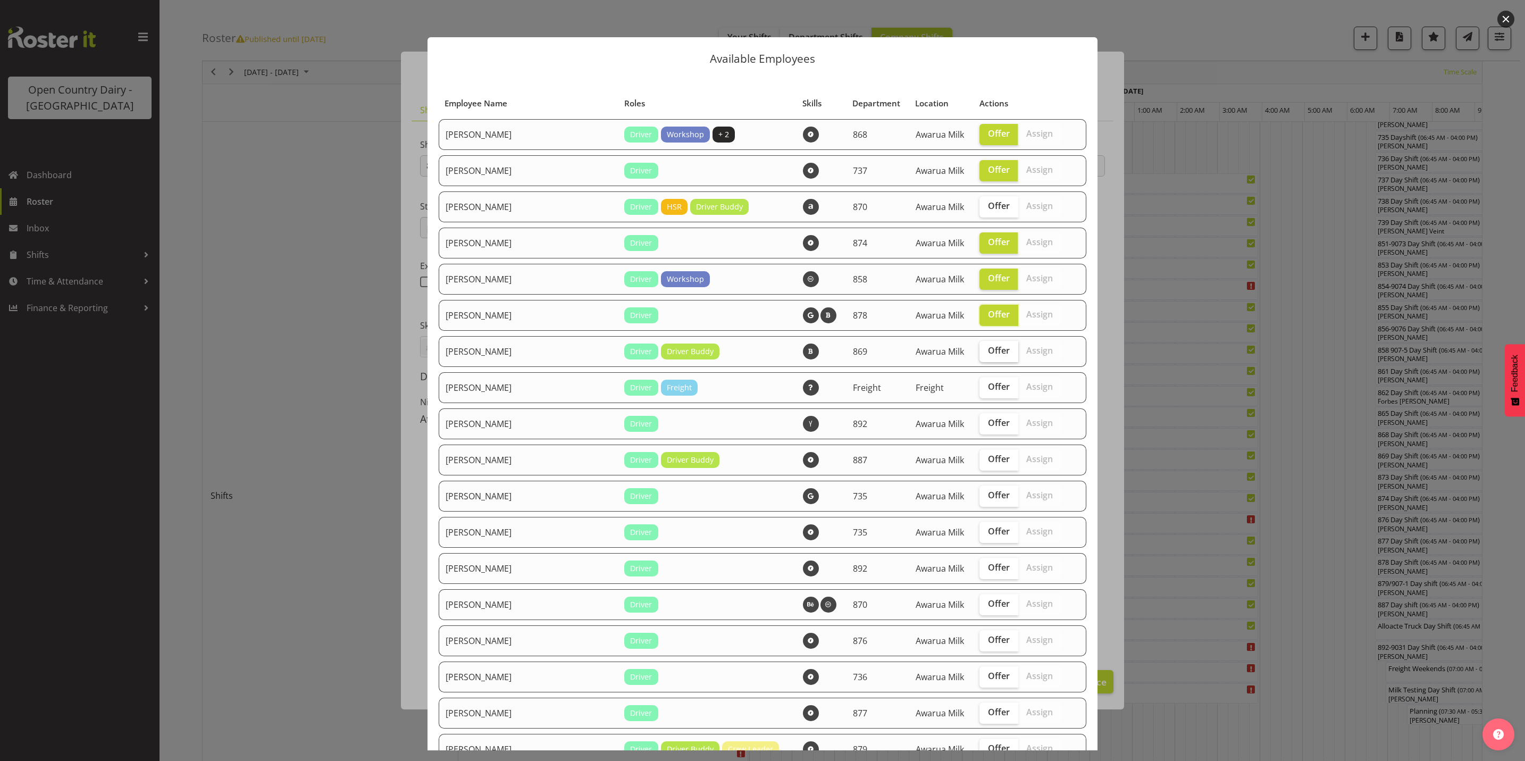
click at [980, 361] on label "Offer" at bounding box center [999, 351] width 39 height 21
click at [980, 354] on input "Offer" at bounding box center [983, 350] width 7 height 7
checkbox input "true"
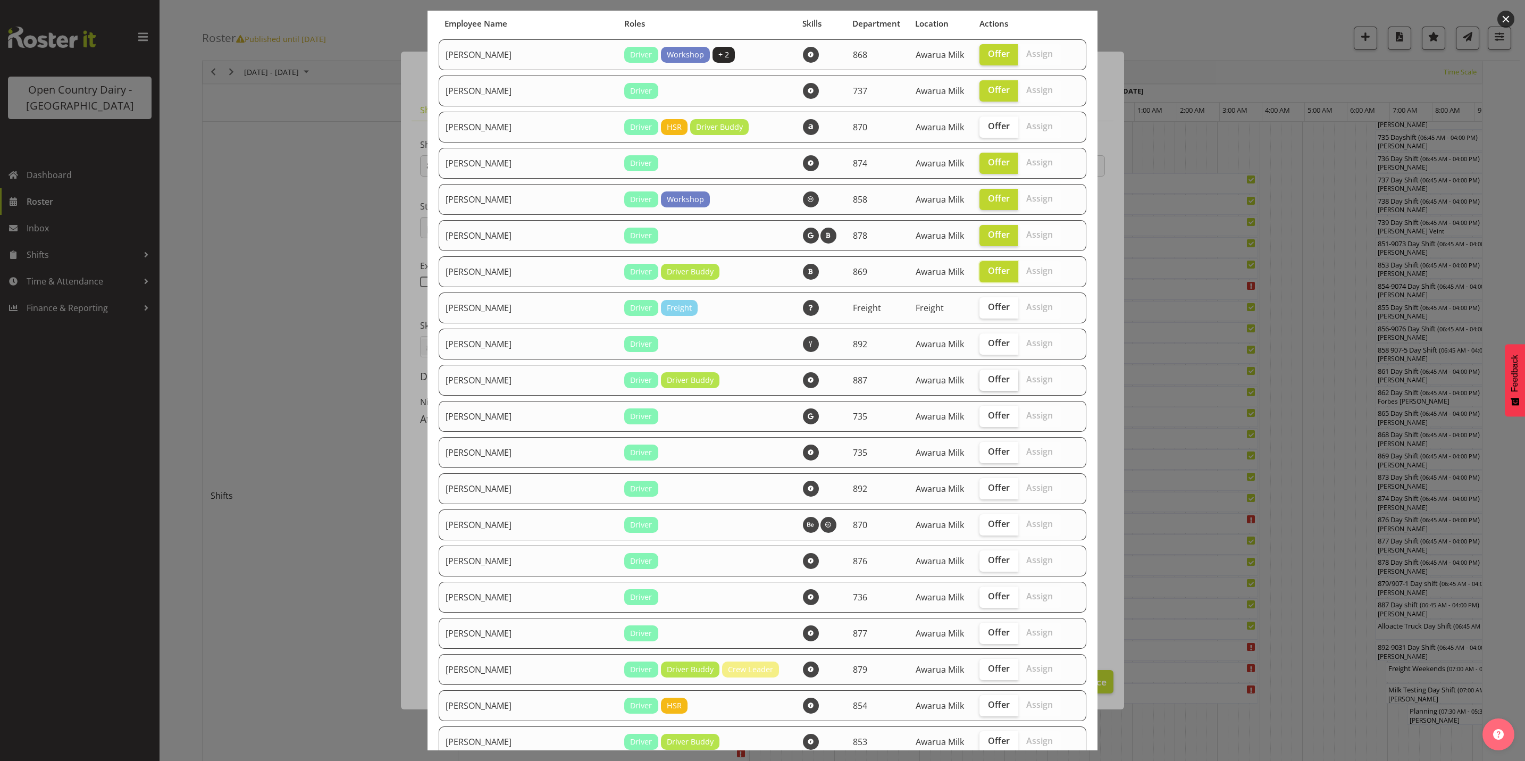
click at [988, 379] on span "Offer" at bounding box center [999, 379] width 22 height 11
click at [980, 379] on input "Offer" at bounding box center [983, 379] width 7 height 7
checkbox input "true"
click at [988, 453] on span "Offer" at bounding box center [999, 451] width 22 height 11
click at [980, 453] on input "Offer" at bounding box center [983, 451] width 7 height 7
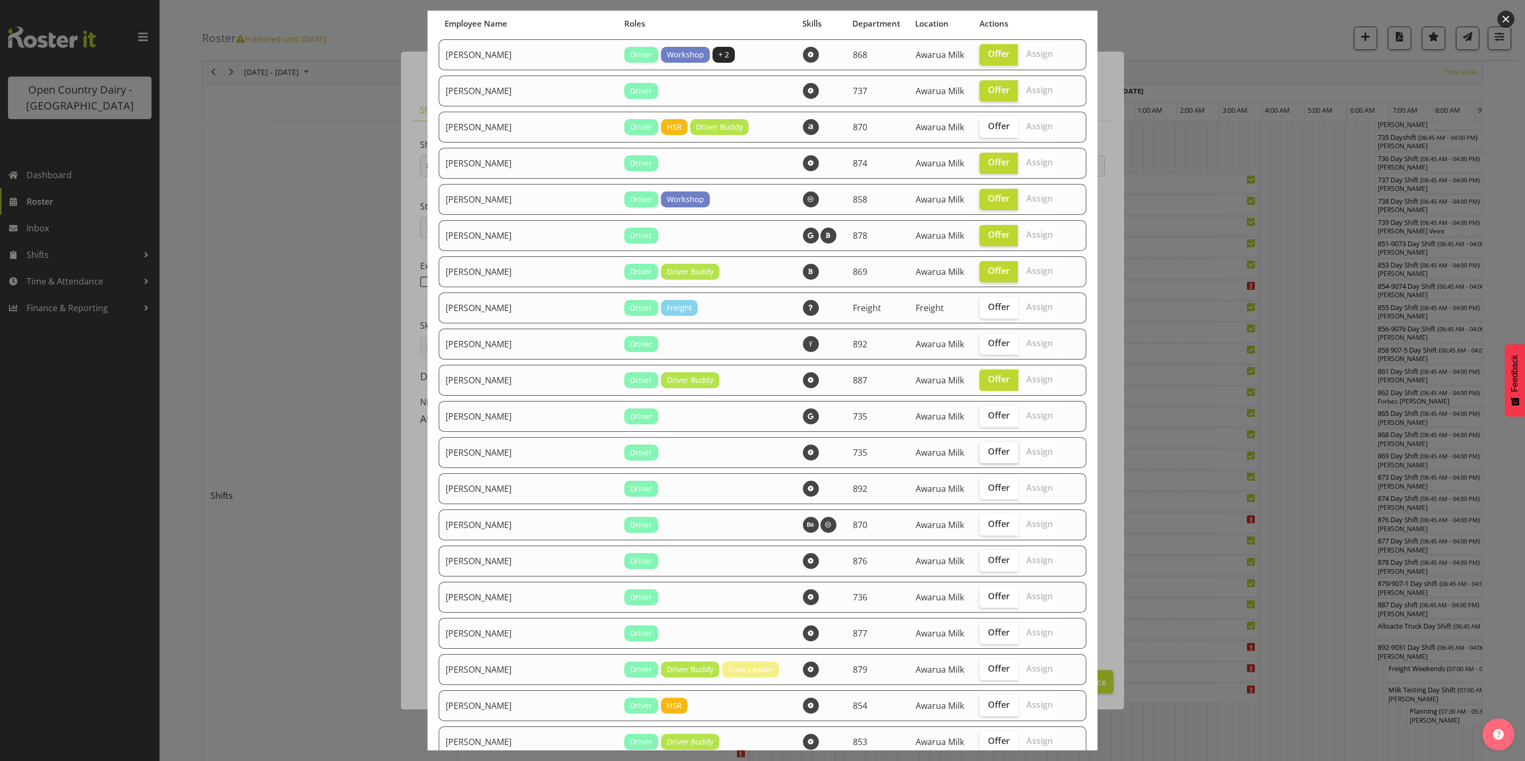
checkbox input "true"
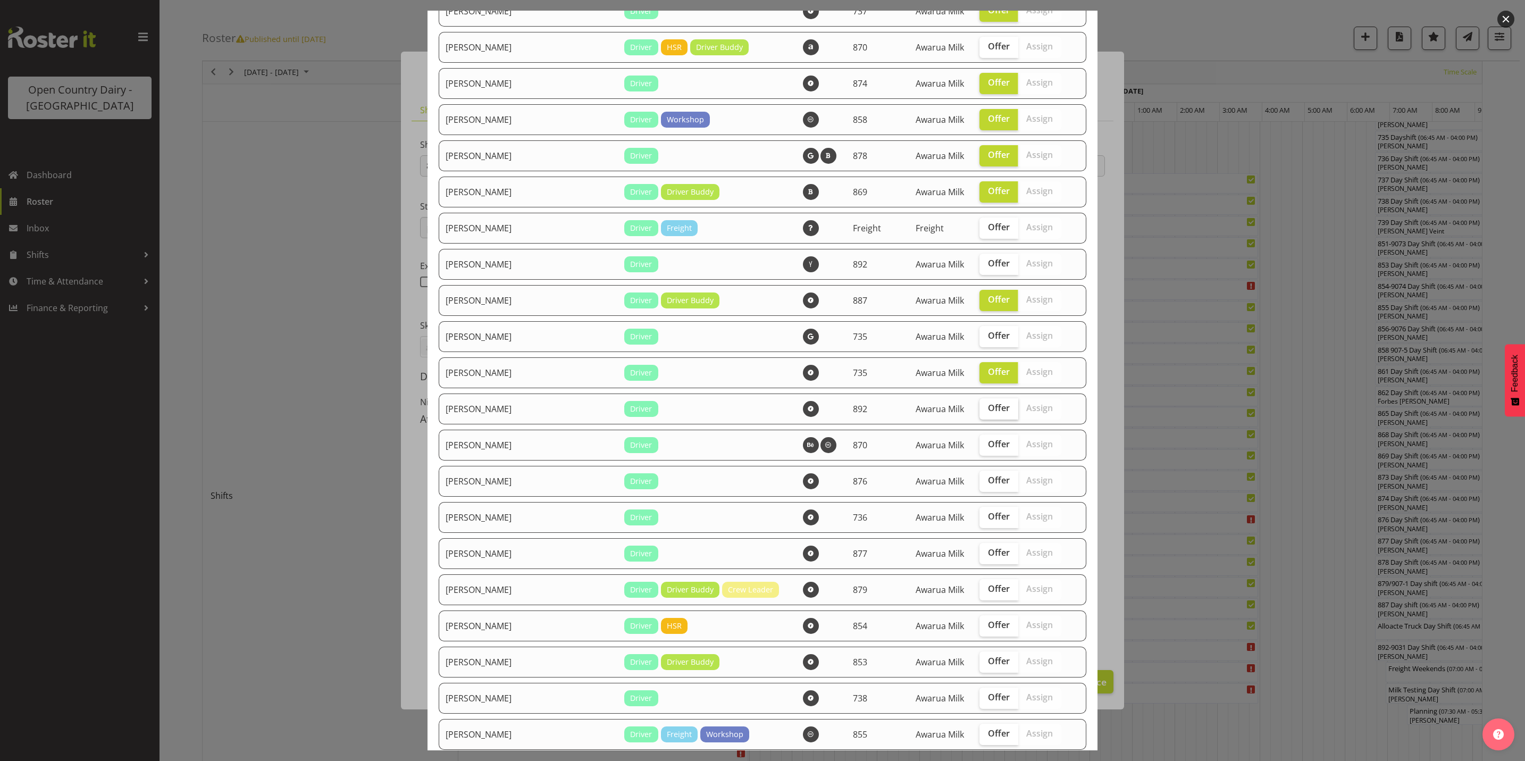
click at [988, 411] on span "Offer" at bounding box center [999, 408] width 22 height 11
click at [980, 411] on input "Offer" at bounding box center [983, 408] width 7 height 7
click at [988, 407] on span "Offer" at bounding box center [999, 408] width 22 height 11
click at [980, 407] on input "Offer" at bounding box center [983, 408] width 7 height 7
checkbox input "false"
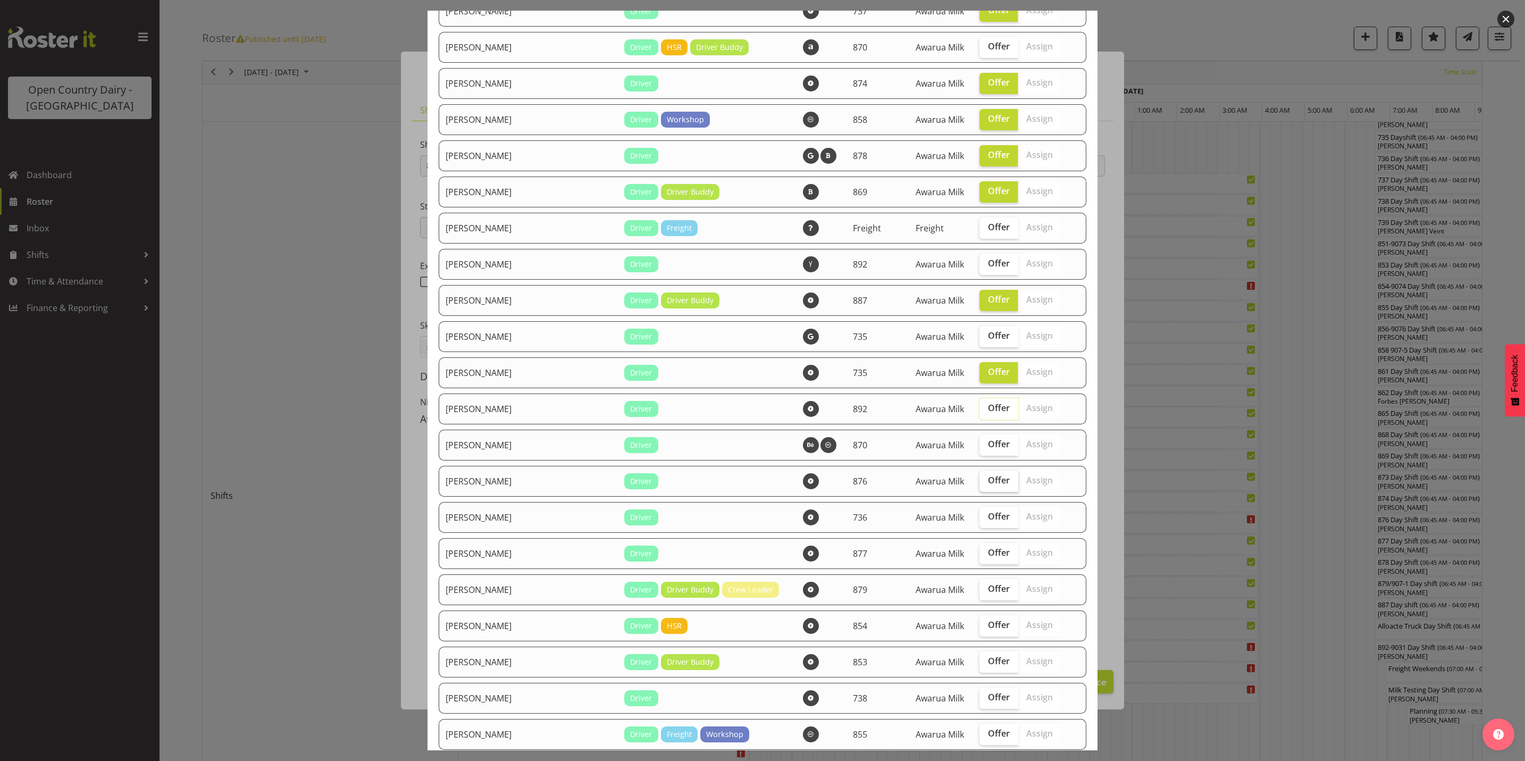
click at [988, 480] on span "Offer" at bounding box center [999, 480] width 22 height 11
click at [980, 480] on input "Offer" at bounding box center [983, 480] width 7 height 7
checkbox input "true"
click at [988, 446] on span "Offer" at bounding box center [999, 444] width 22 height 11
click at [980, 446] on input "Offer" at bounding box center [983, 444] width 7 height 7
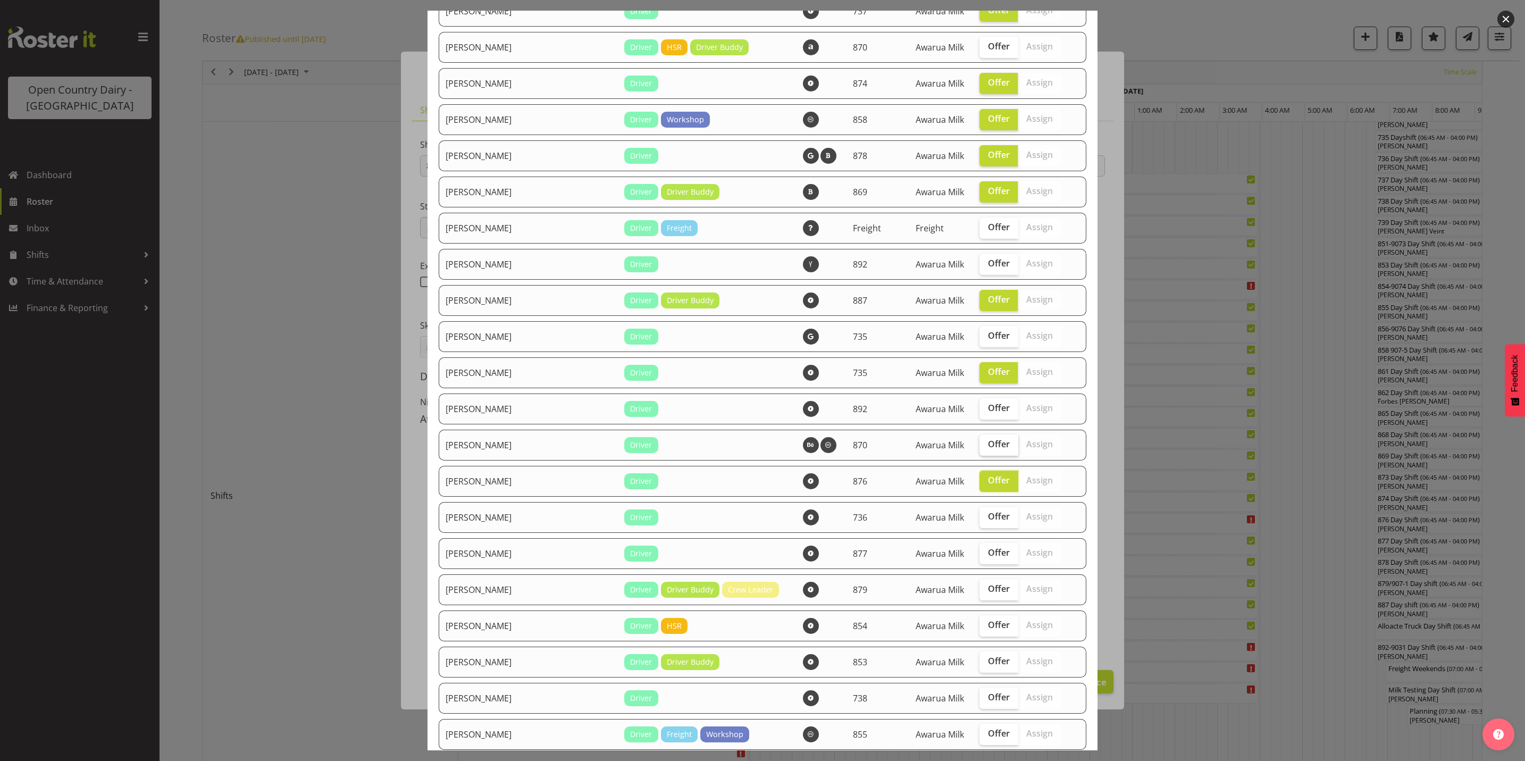
checkbox input "true"
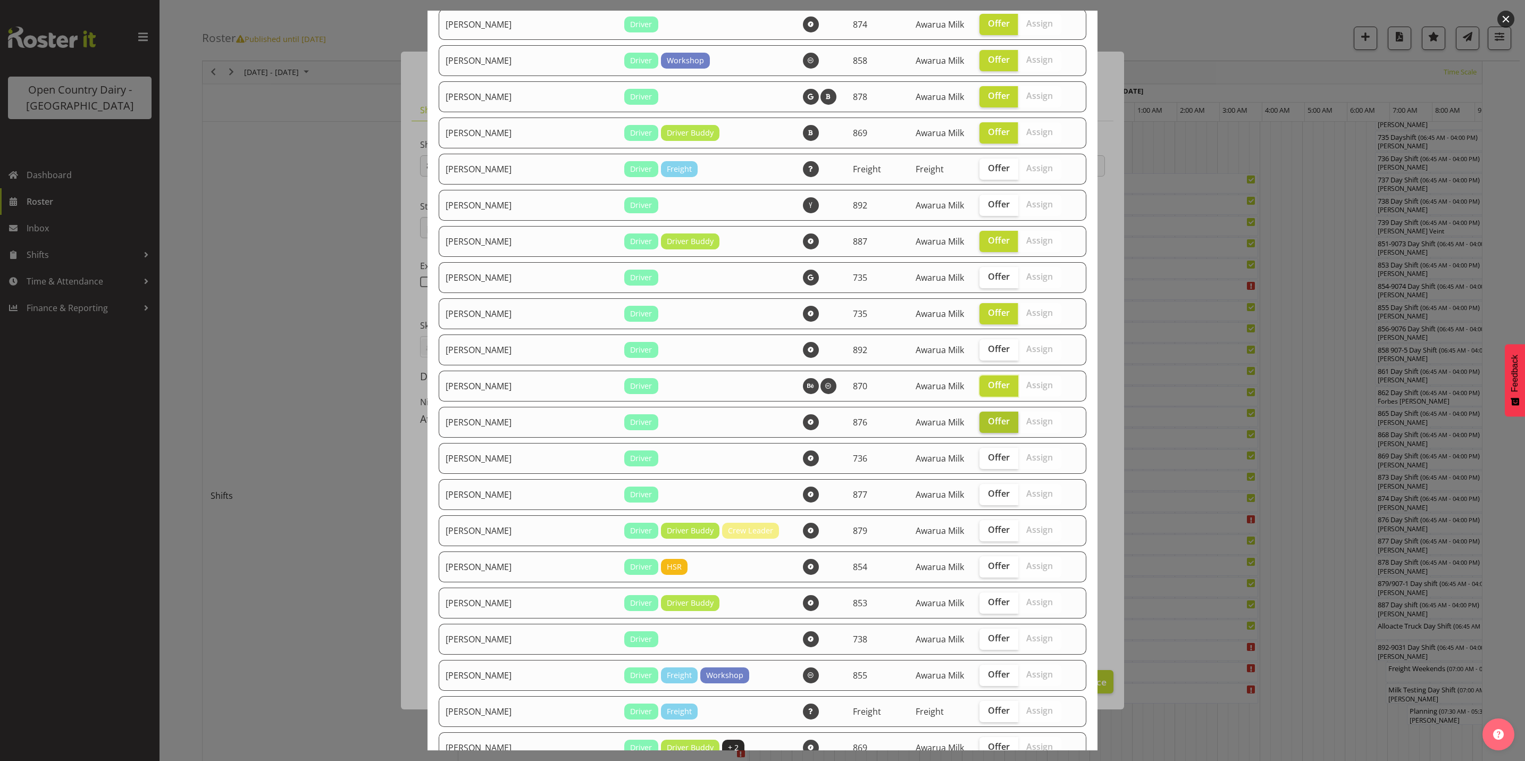
scroll to position [239, 0]
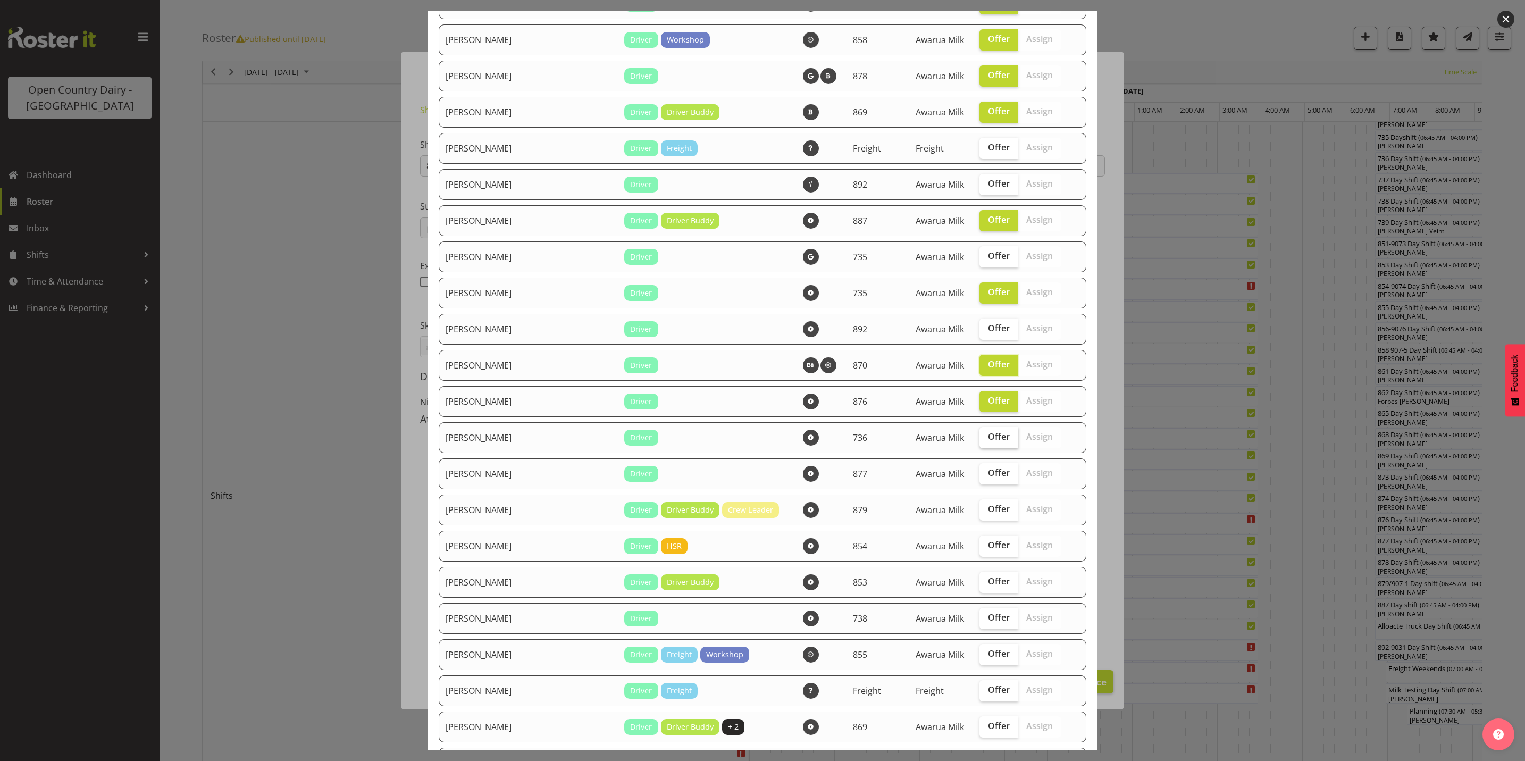
click at [988, 433] on span "Offer" at bounding box center [999, 436] width 22 height 11
click at [980, 433] on input "Offer" at bounding box center [983, 436] width 7 height 7
checkbox input "true"
click at [988, 476] on span "Offer" at bounding box center [999, 472] width 22 height 11
click at [980, 476] on input "Offer" at bounding box center [983, 473] width 7 height 7
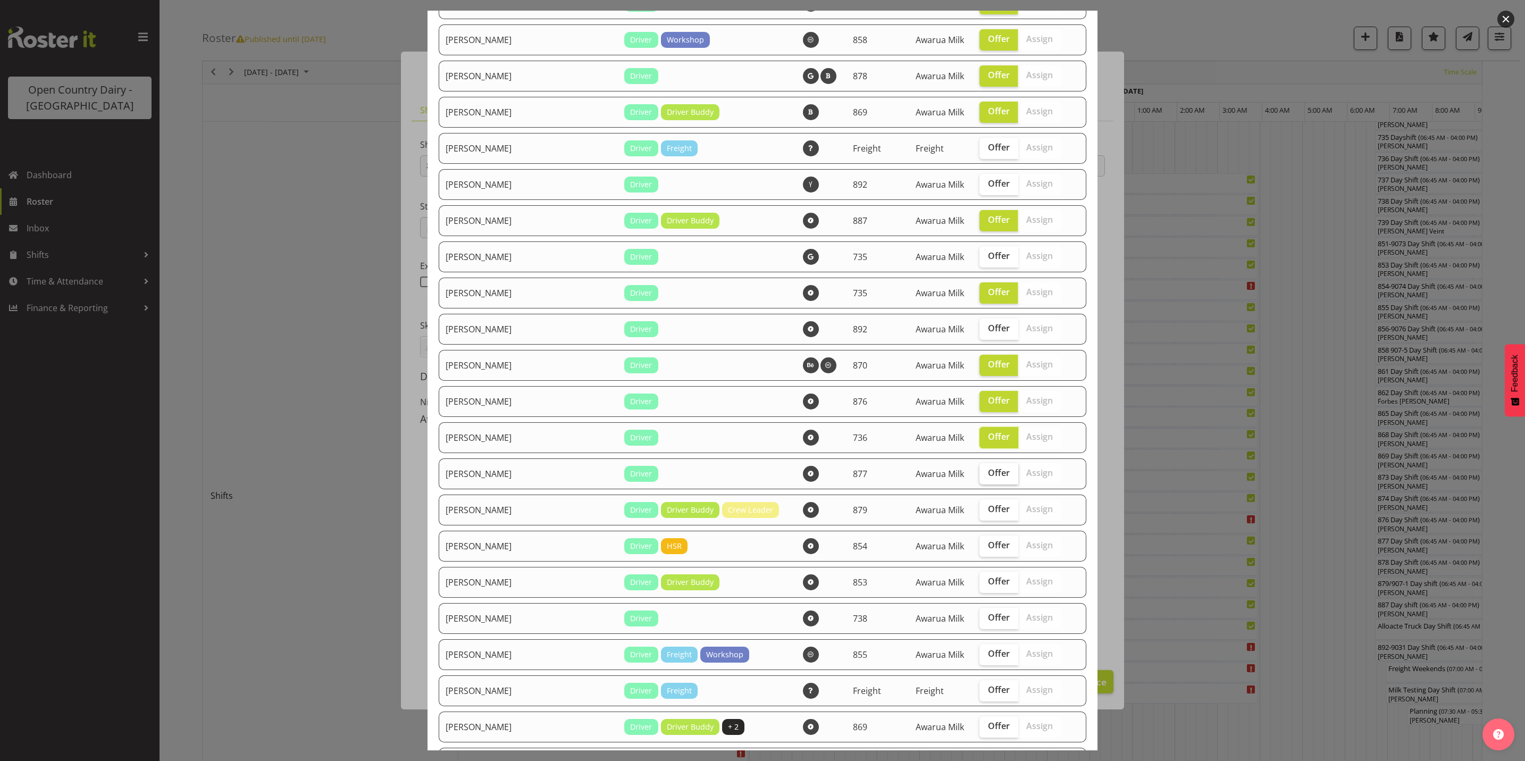
checkbox input "true"
click at [988, 508] on span "Offer" at bounding box center [999, 509] width 22 height 11
click at [980, 508] on input "Offer" at bounding box center [983, 509] width 7 height 7
checkbox input "true"
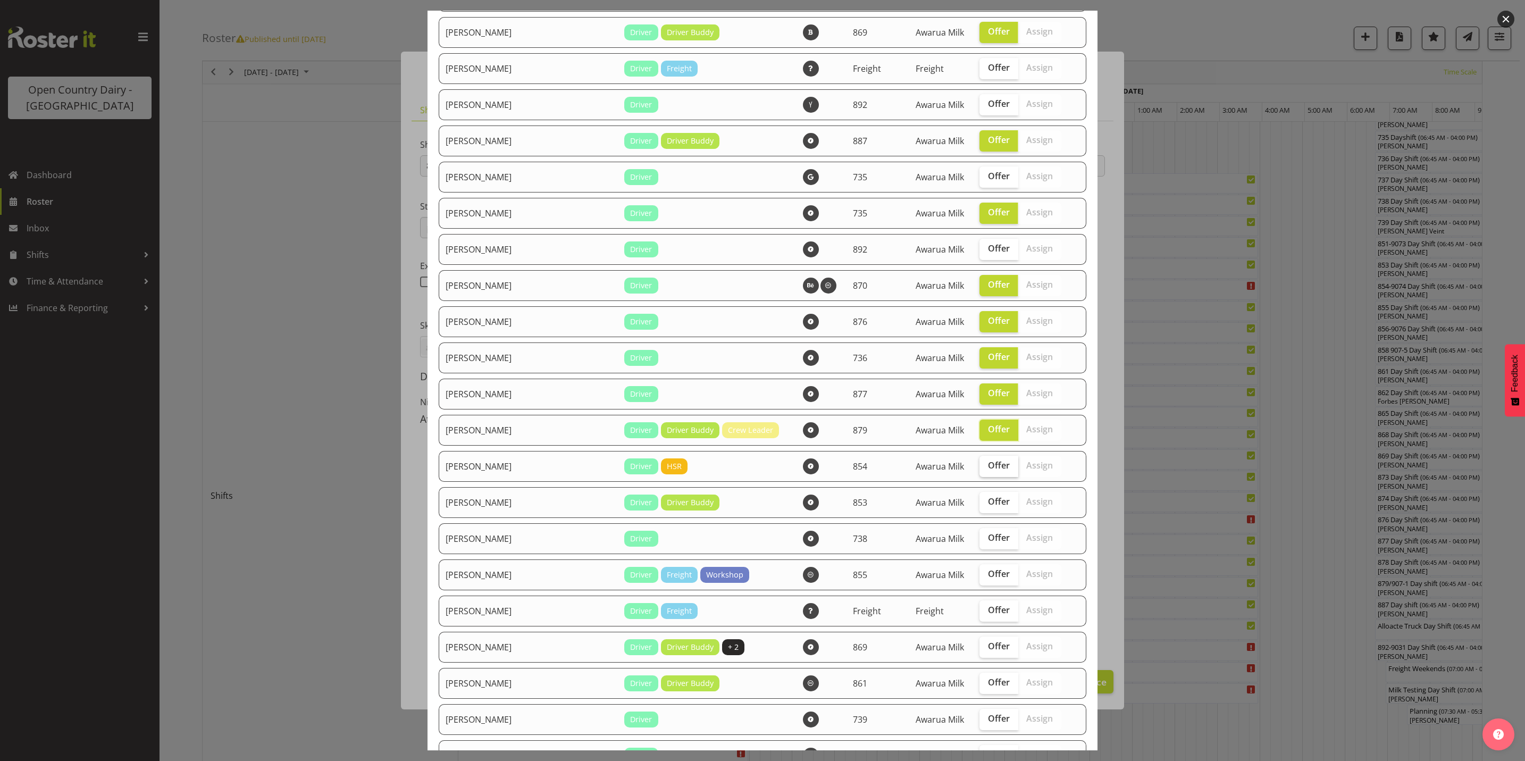
click at [988, 465] on span "Offer" at bounding box center [999, 465] width 22 height 11
click at [980, 465] on input "Offer" at bounding box center [983, 465] width 7 height 7
checkbox input "true"
drag, startPoint x: 973, startPoint y: 514, endPoint x: 976, endPoint y: 505, distance: 9.6
click at [974, 514] on td "Offer Assign" at bounding box center [1022, 502] width 99 height 31
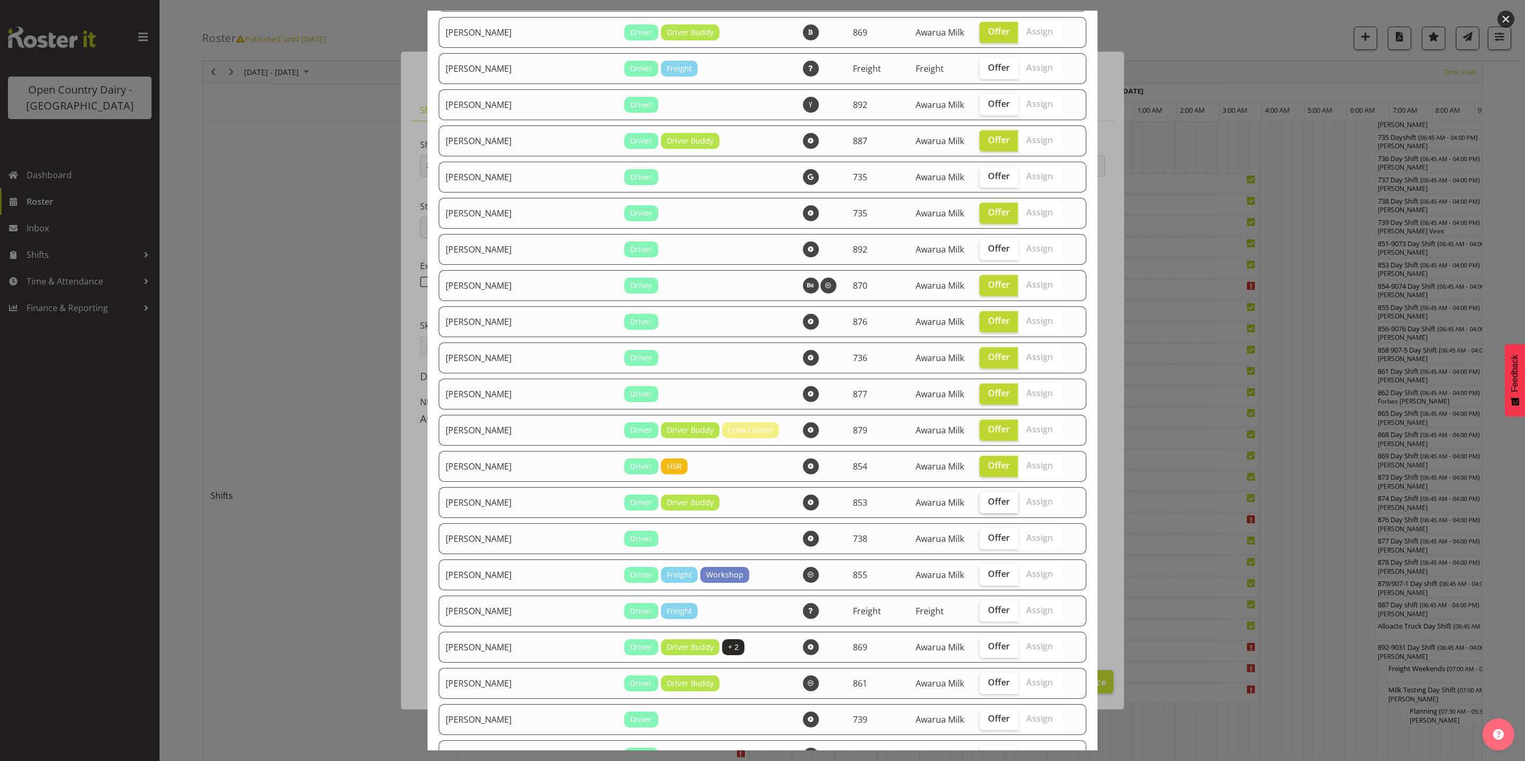
click at [988, 501] on span "Offer" at bounding box center [999, 501] width 22 height 11
click at [980, 501] on input "Offer" at bounding box center [983, 501] width 7 height 7
checkbox input "true"
click at [988, 541] on span "Offer" at bounding box center [999, 537] width 22 height 11
click at [980, 541] on input "Offer" at bounding box center [983, 537] width 7 height 7
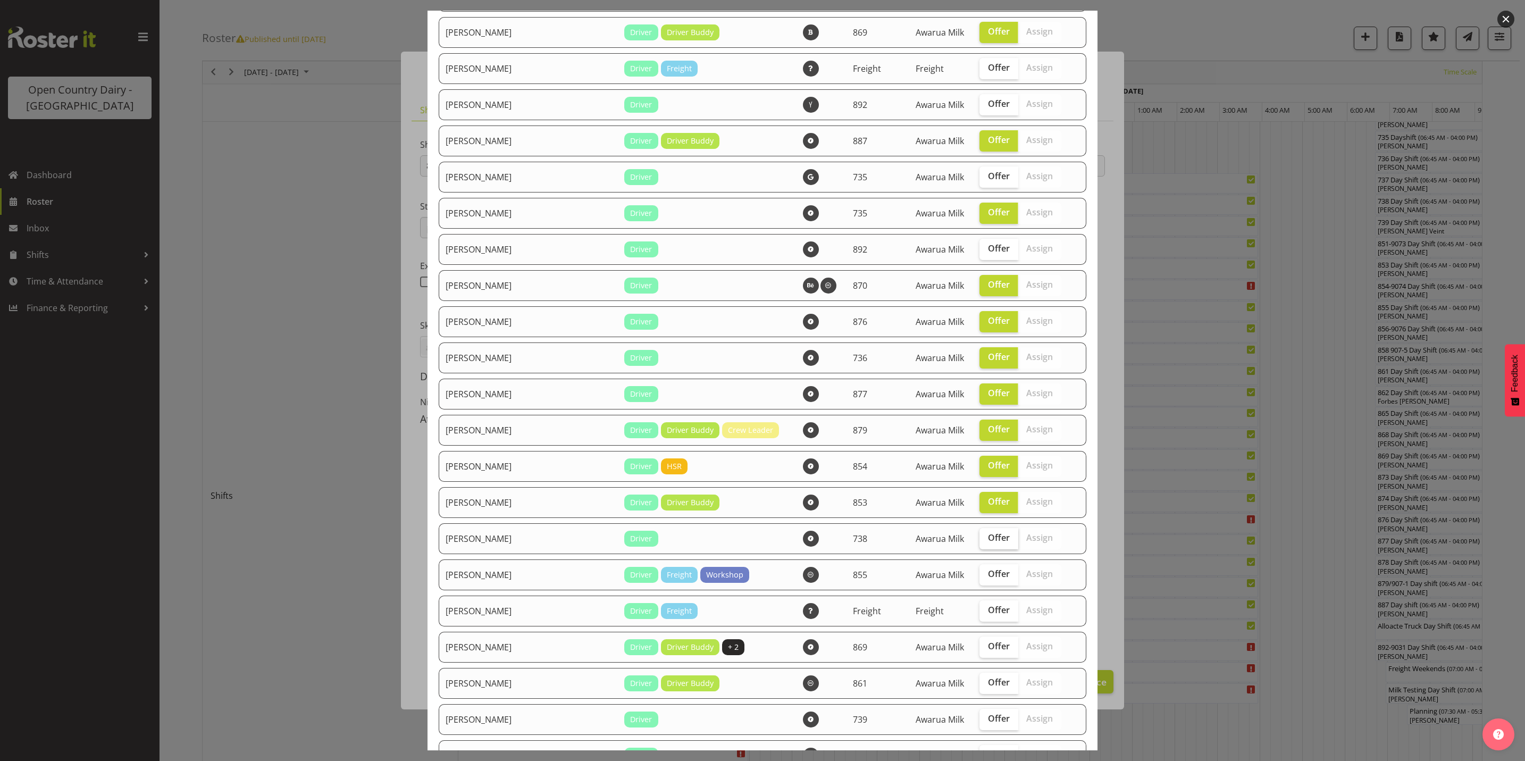
checkbox input "true"
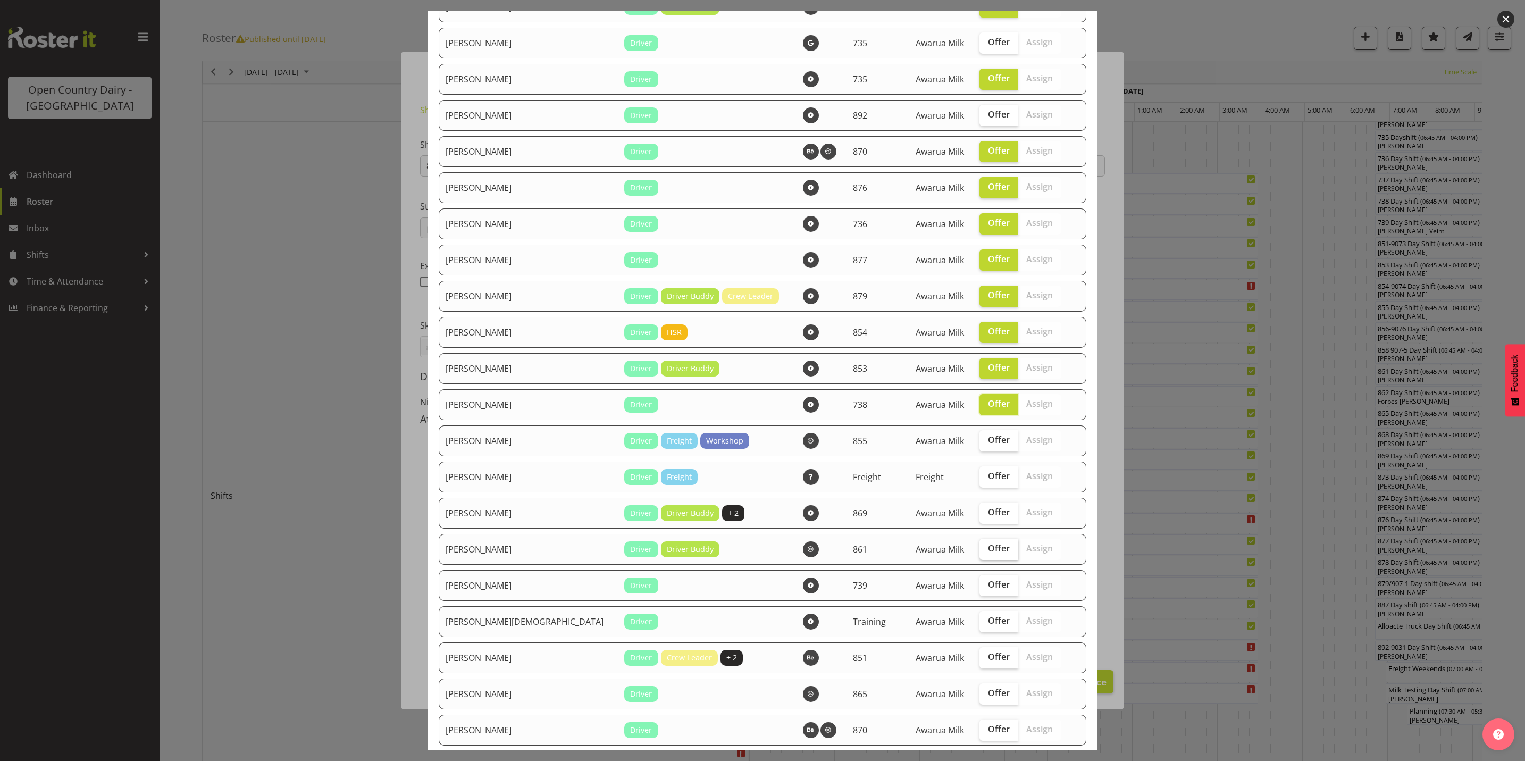
scroll to position [479, 0]
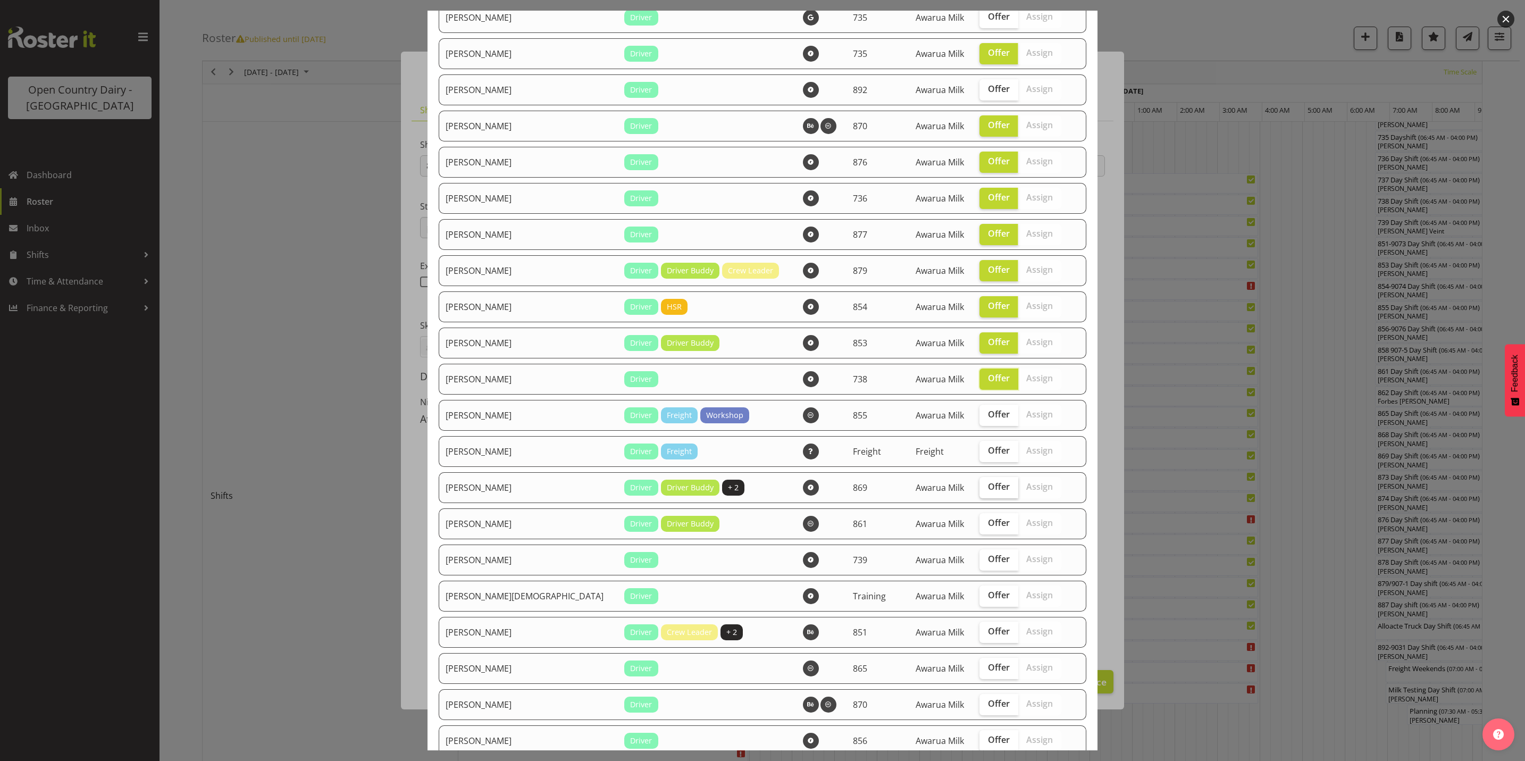
click at [988, 490] on span "Offer" at bounding box center [999, 486] width 22 height 11
click at [980, 490] on input "Offer" at bounding box center [983, 486] width 7 height 7
checkbox input "true"
click at [988, 526] on span "Offer" at bounding box center [999, 522] width 22 height 11
click at [980, 526] on input "Offer" at bounding box center [983, 523] width 7 height 7
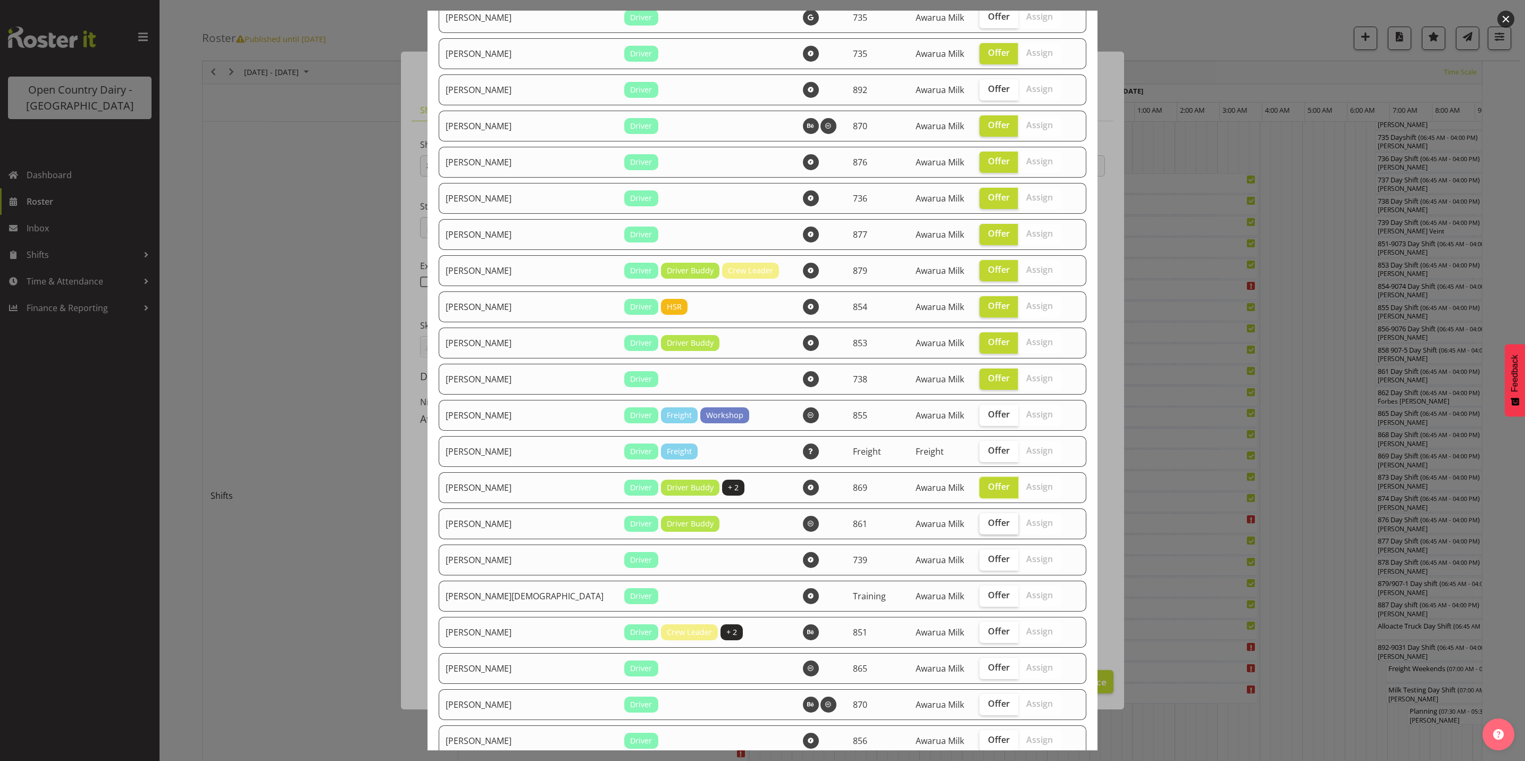
checkbox input "true"
click at [988, 558] on span "Offer" at bounding box center [999, 559] width 22 height 11
click at [980, 558] on input "Offer" at bounding box center [983, 559] width 7 height 7
checkbox input "true"
click at [988, 599] on span "Offer" at bounding box center [999, 595] width 22 height 11
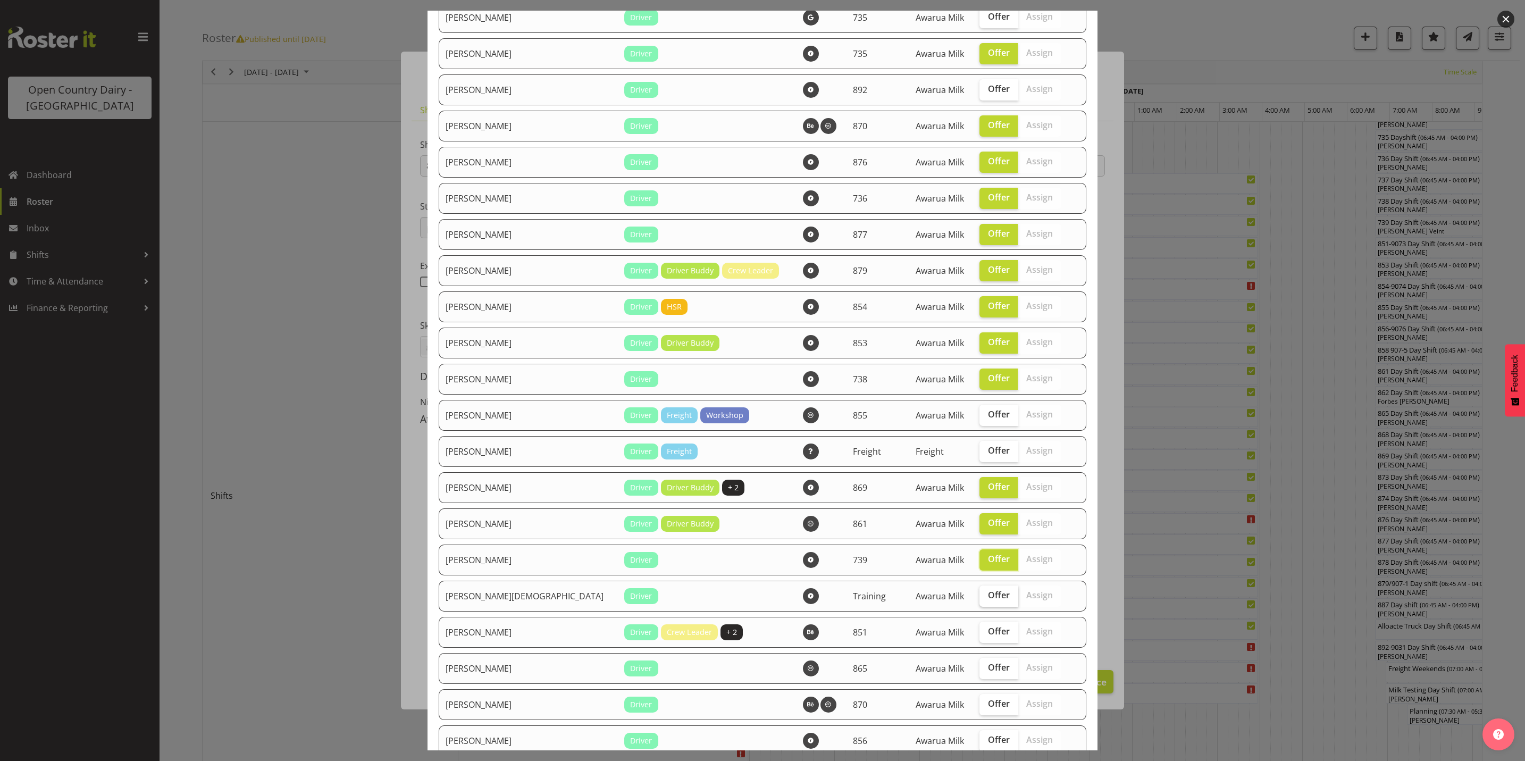
click at [980, 599] on input "Offer" at bounding box center [983, 595] width 7 height 7
checkbox input "true"
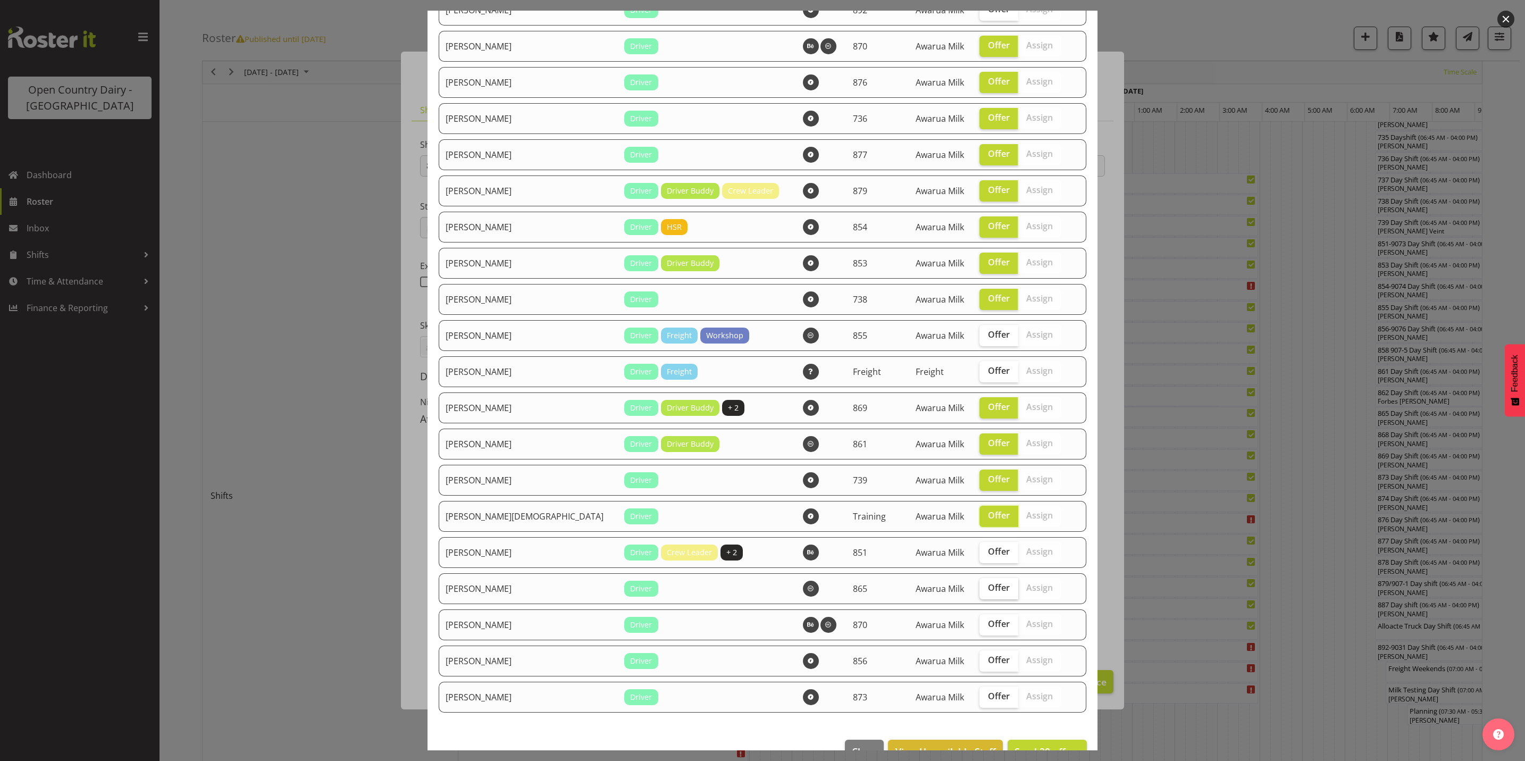
click at [988, 583] on span "Offer" at bounding box center [999, 587] width 22 height 11
click at [980, 584] on input "Offer" at bounding box center [983, 587] width 7 height 7
checkbox input "true"
click at [980, 667] on label "Offer" at bounding box center [999, 660] width 39 height 21
click at [980, 664] on input "Offer" at bounding box center [983, 660] width 7 height 7
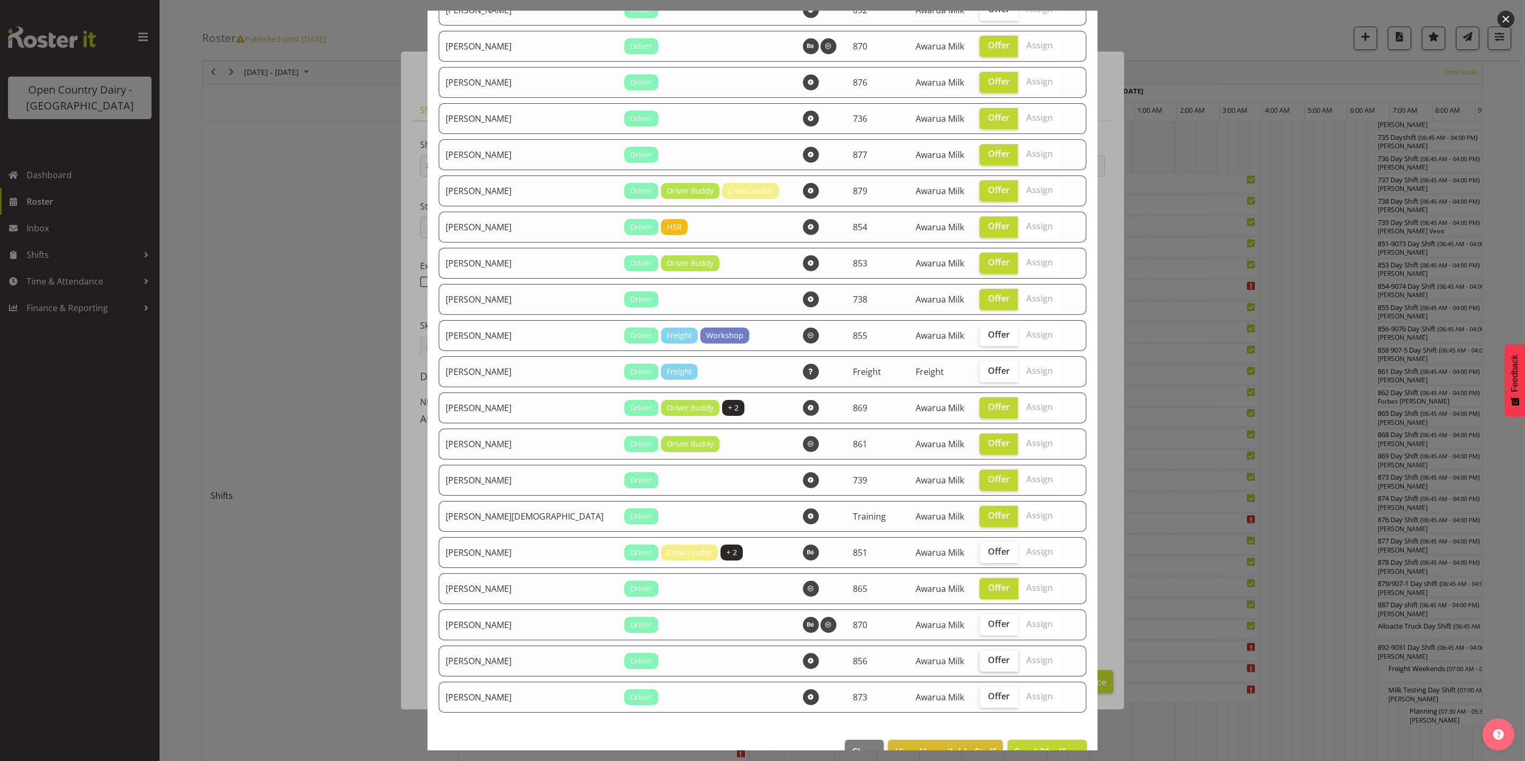
checkbox input "true"
click at [988, 699] on span "Offer" at bounding box center [999, 696] width 22 height 11
click at [980, 699] on input "Offer" at bounding box center [983, 696] width 7 height 7
checkbox input "true"
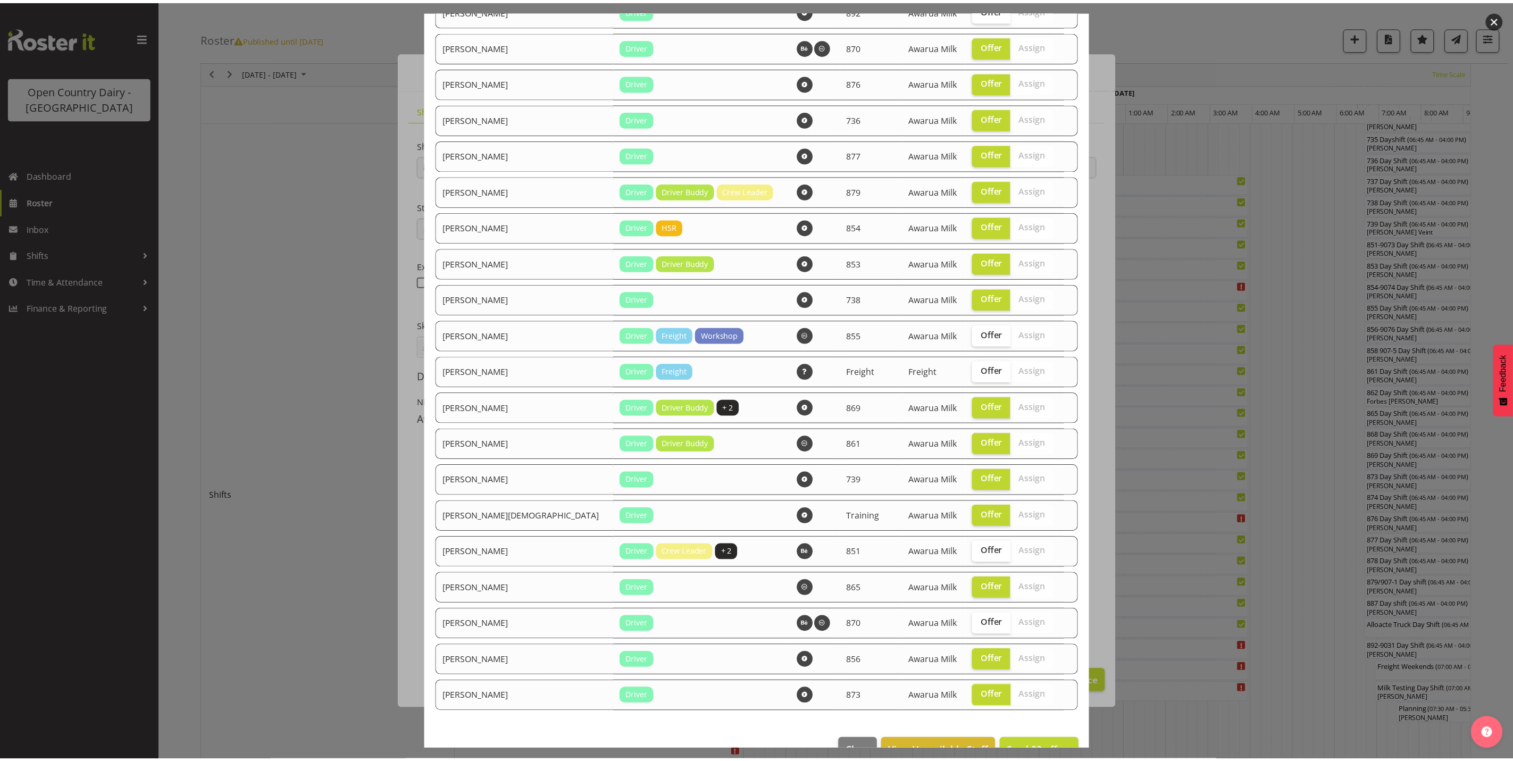
scroll to position [585, 0]
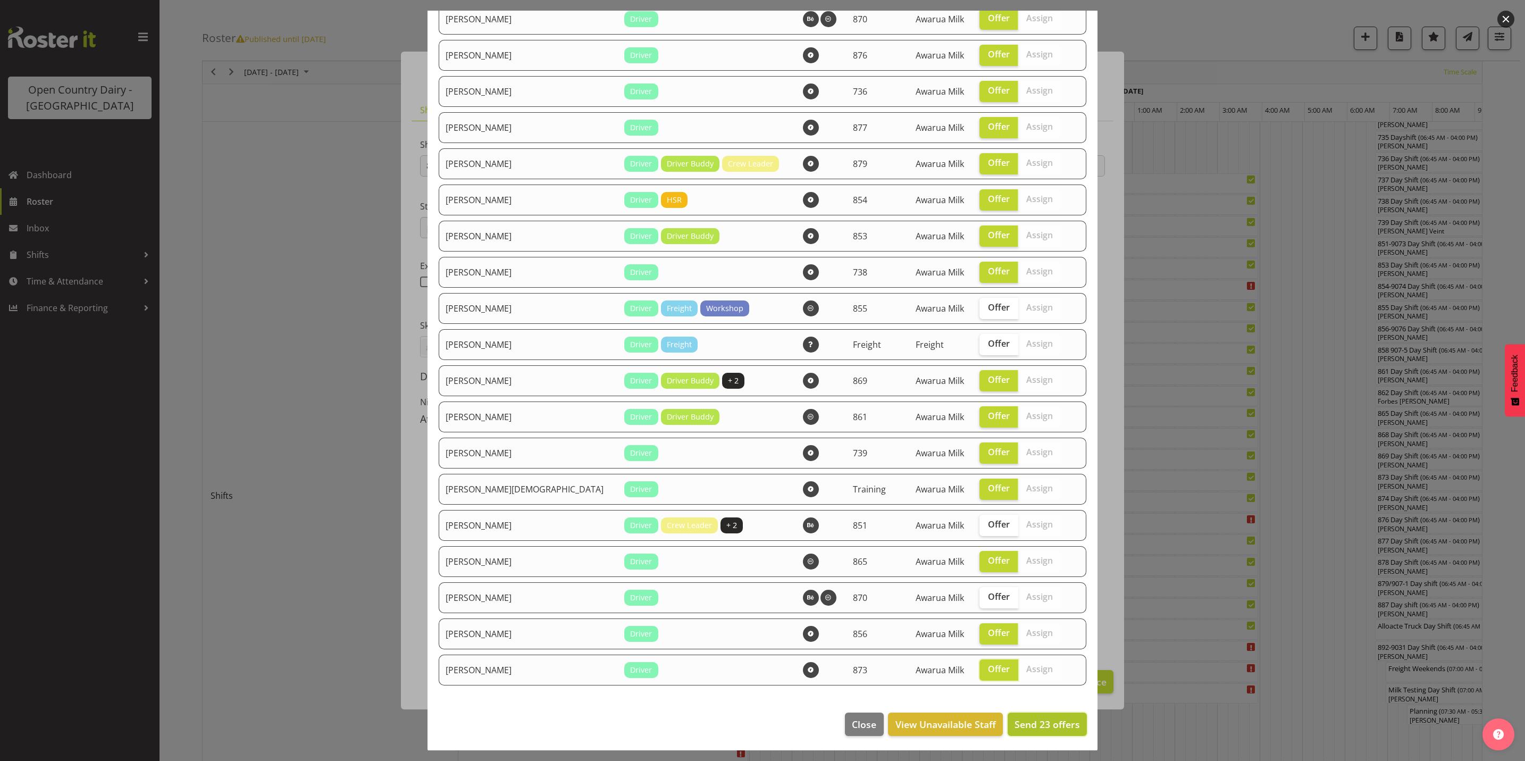
click at [1042, 724] on span "Send 23 offers" at bounding box center [1047, 724] width 65 height 13
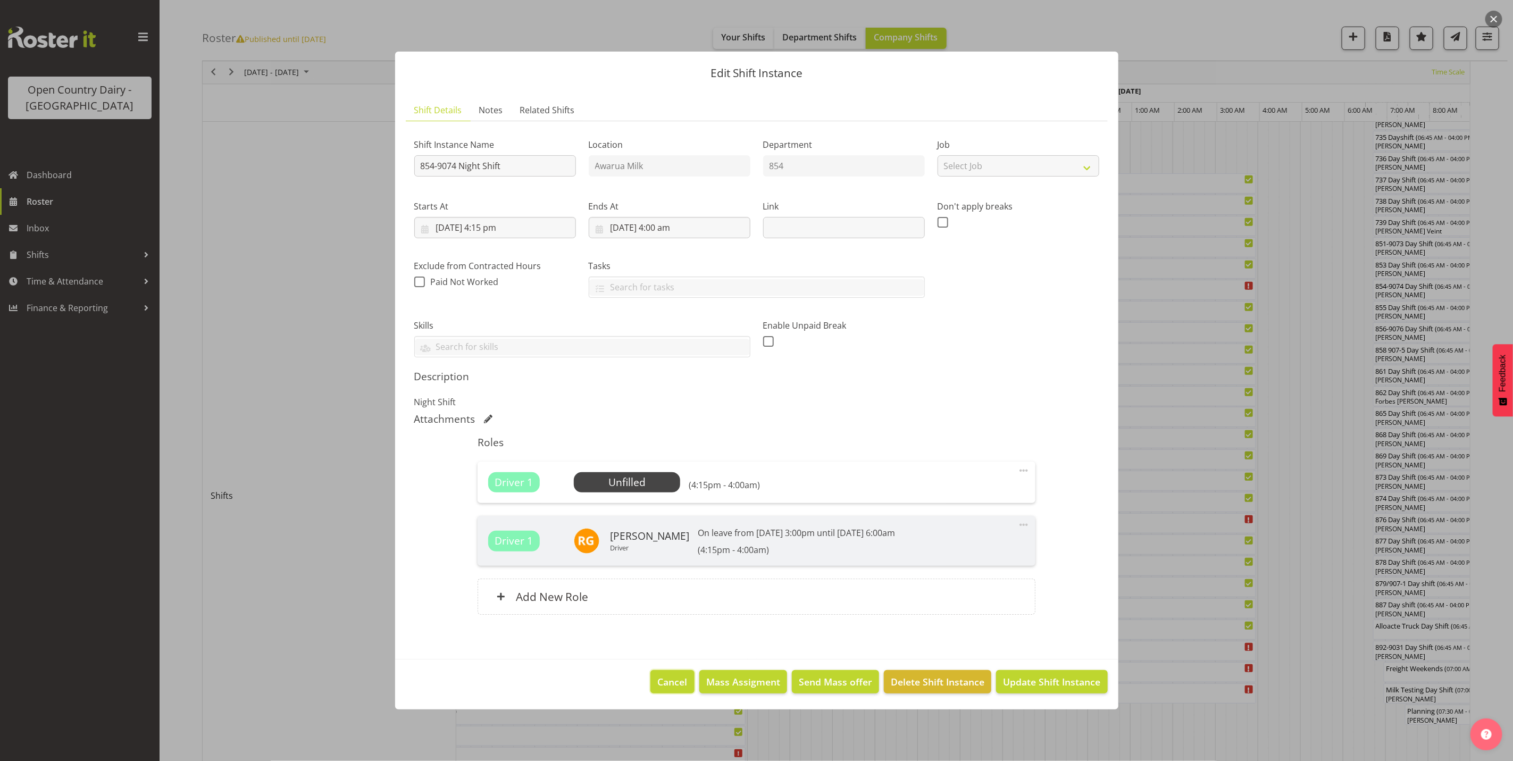
click at [668, 680] on span "Cancel" at bounding box center [673, 682] width 30 height 14
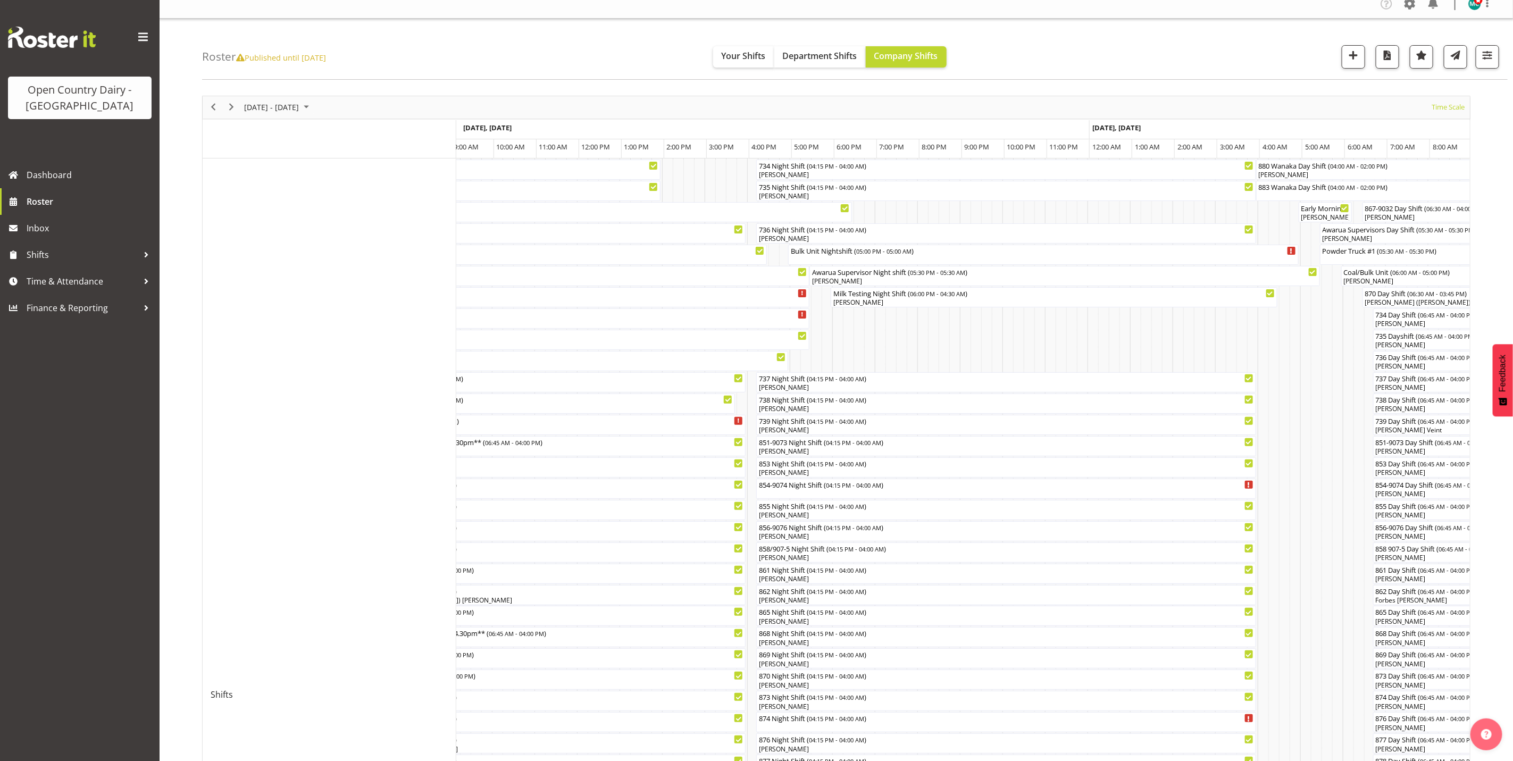
scroll to position [0, 0]
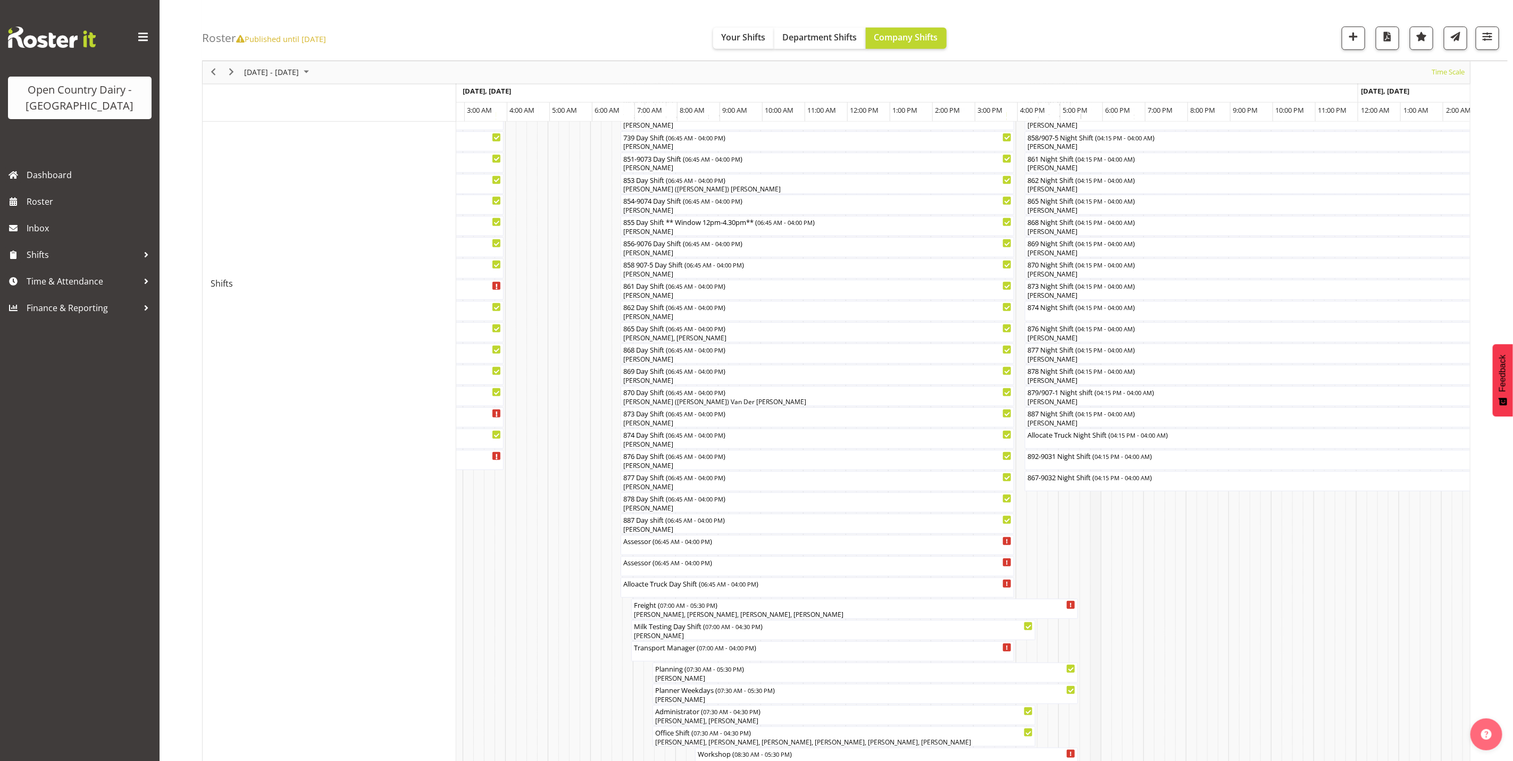
scroll to position [209, 0]
